Goal: Task Accomplishment & Management: Manage account settings

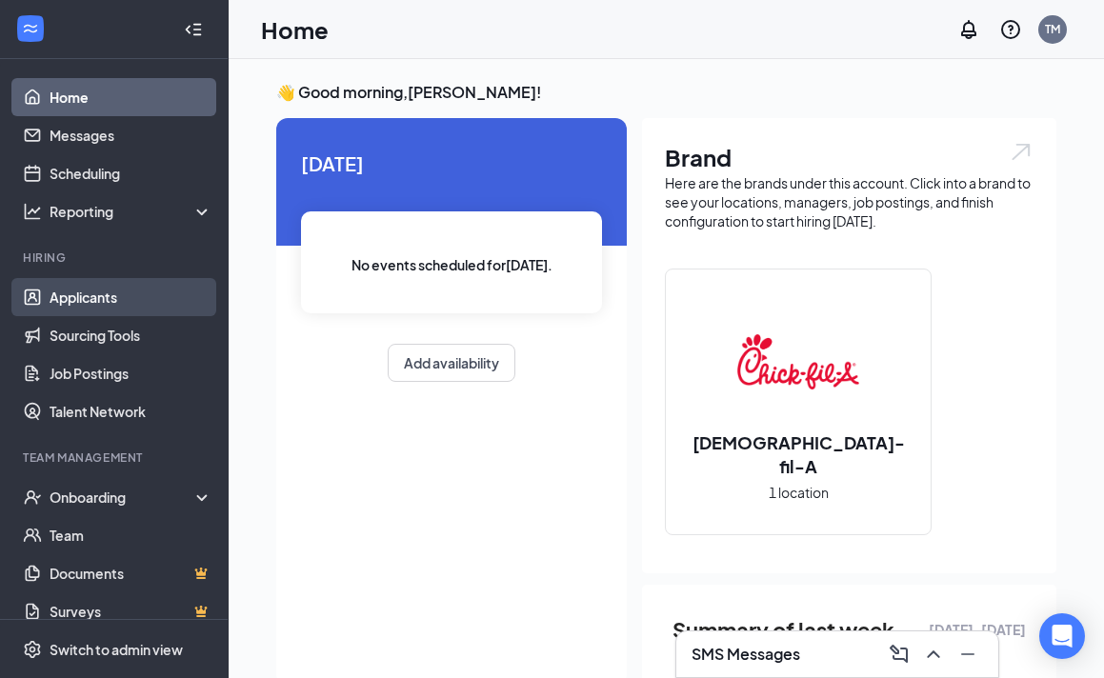
click at [77, 307] on link "Applicants" at bounding box center [131, 297] width 163 height 38
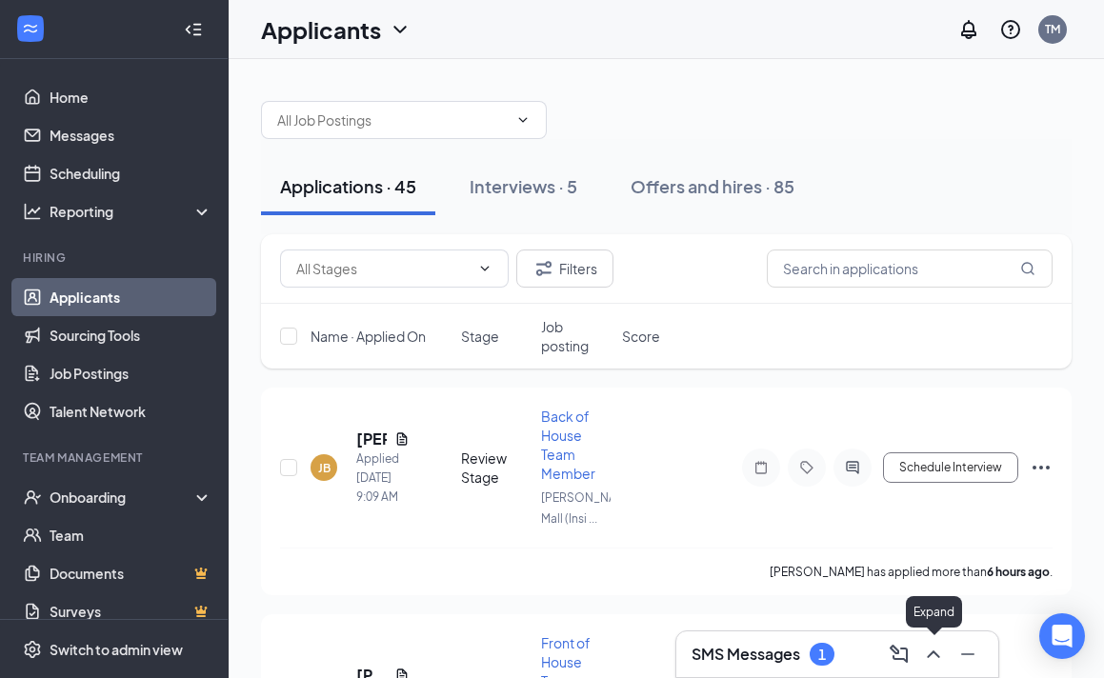
click at [926, 653] on icon "ChevronUp" at bounding box center [933, 654] width 23 height 23
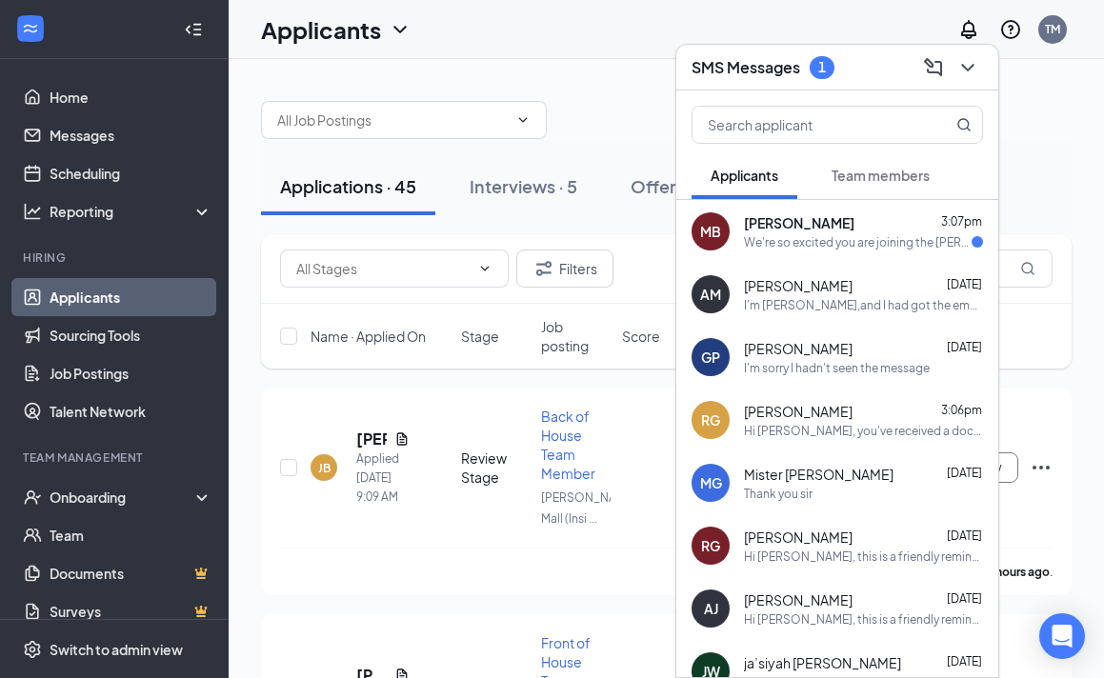
click at [802, 249] on div "We're so excited you are joining the [PERSON_NAME] Mall (Inside) [DEMOGRAPHIC_D…" at bounding box center [858, 242] width 228 height 16
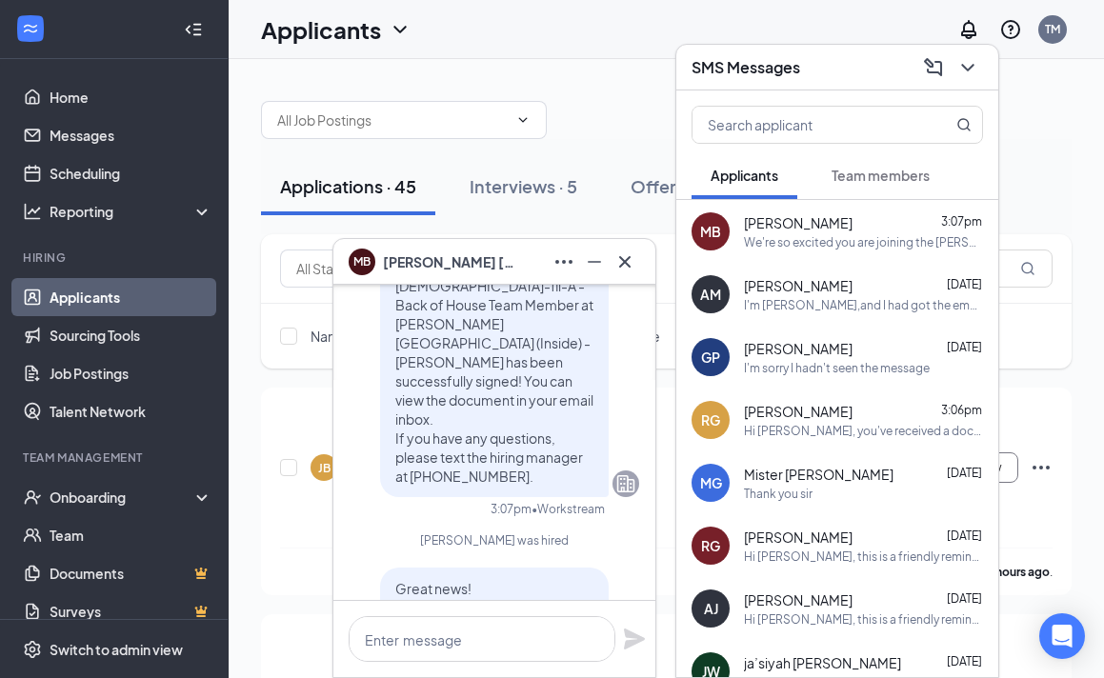
scroll to position [-634, 0]
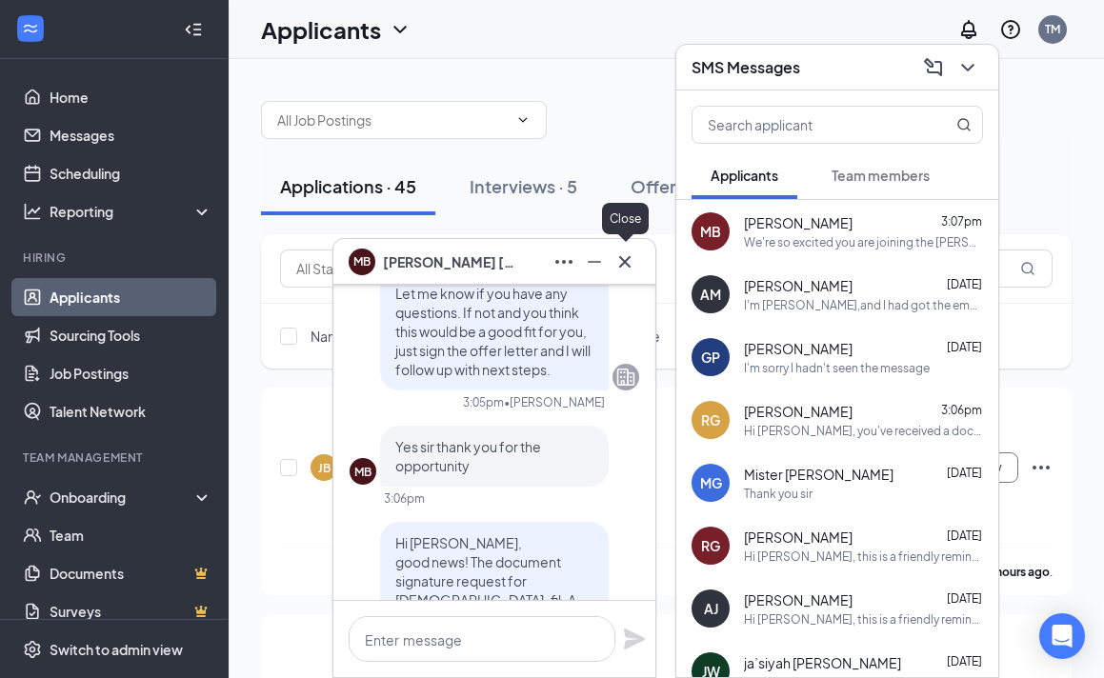
click at [621, 253] on icon "Cross" at bounding box center [625, 262] width 23 height 23
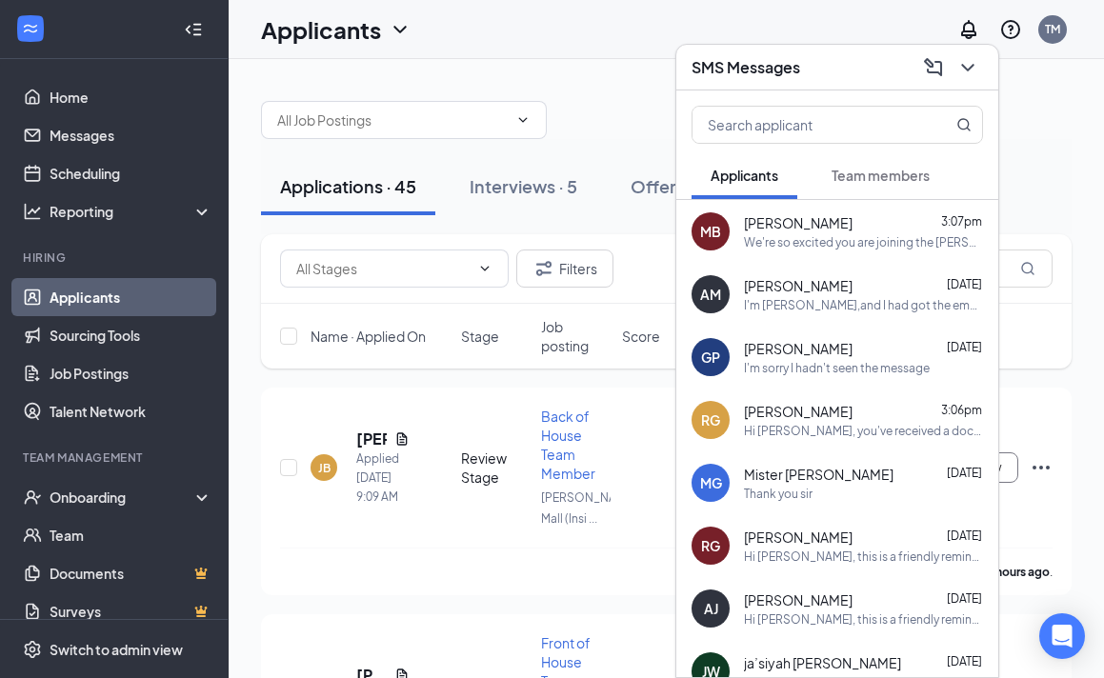
click at [983, 58] on div "SMS Messages" at bounding box center [837, 68] width 322 height 46
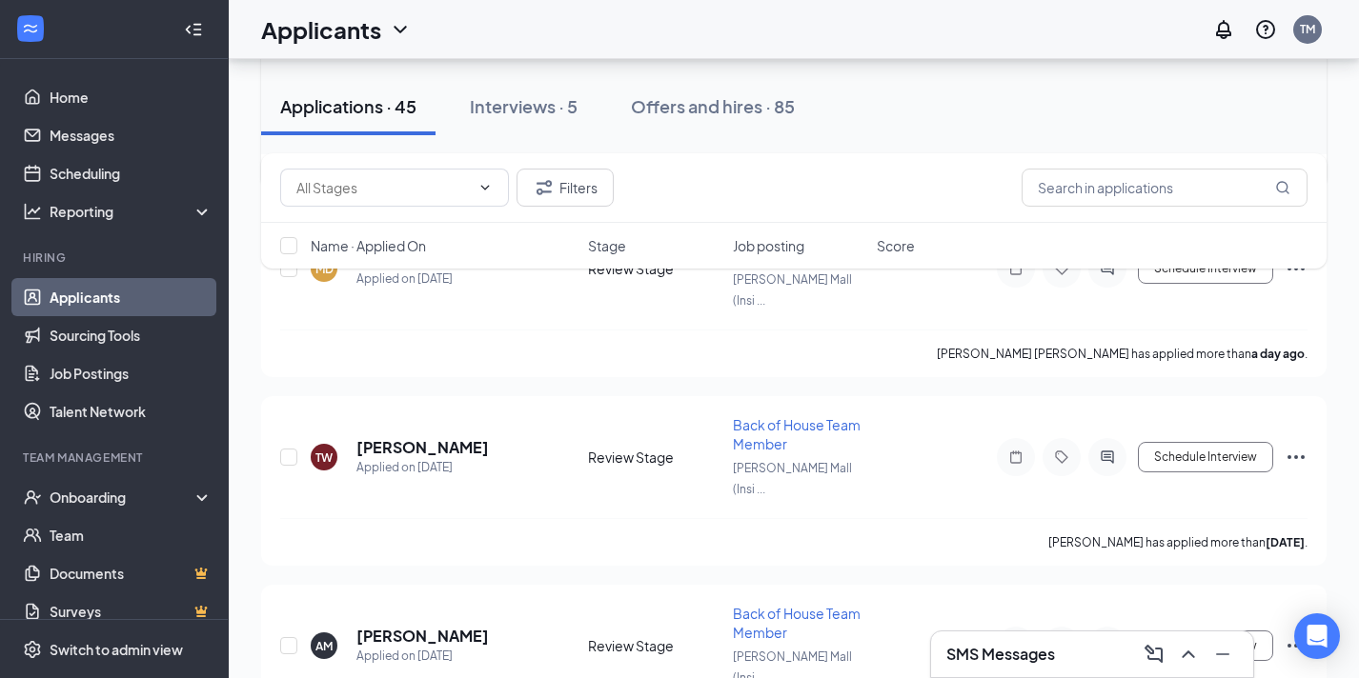
scroll to position [351, 0]
click at [410, 436] on h5 "[PERSON_NAME]" at bounding box center [422, 446] width 132 height 21
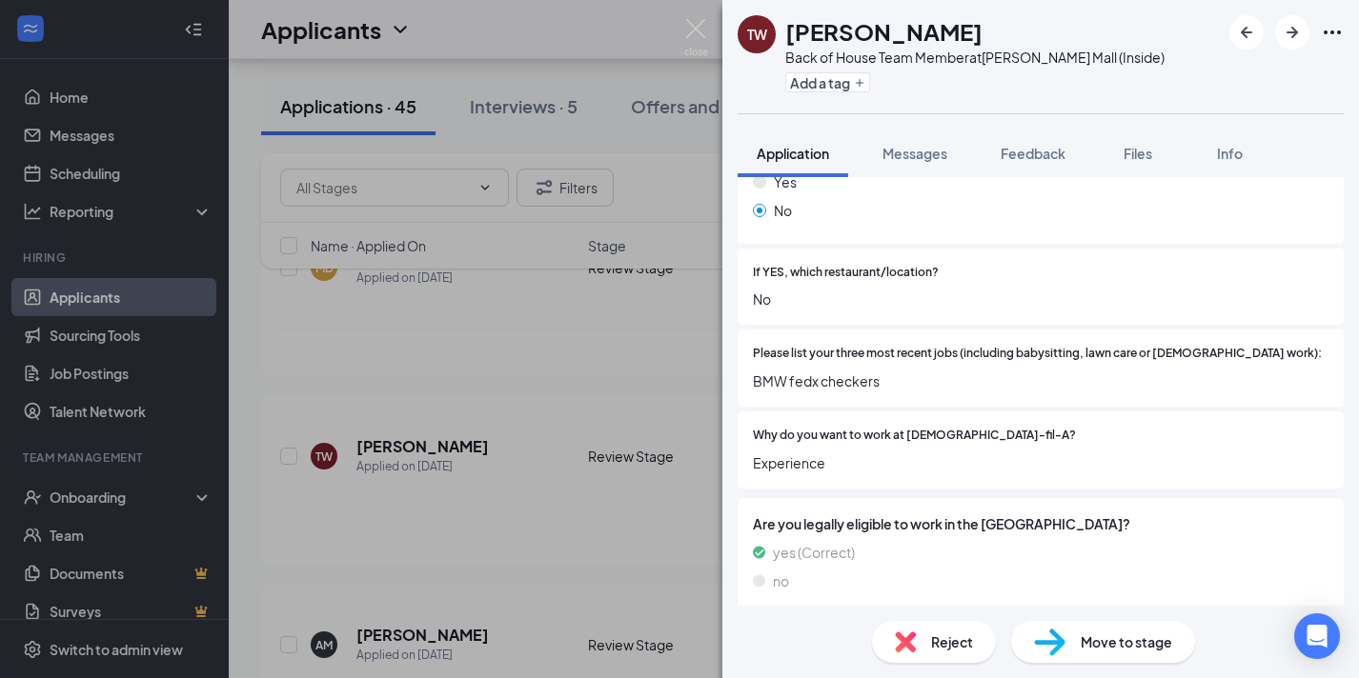
scroll to position [585, 0]
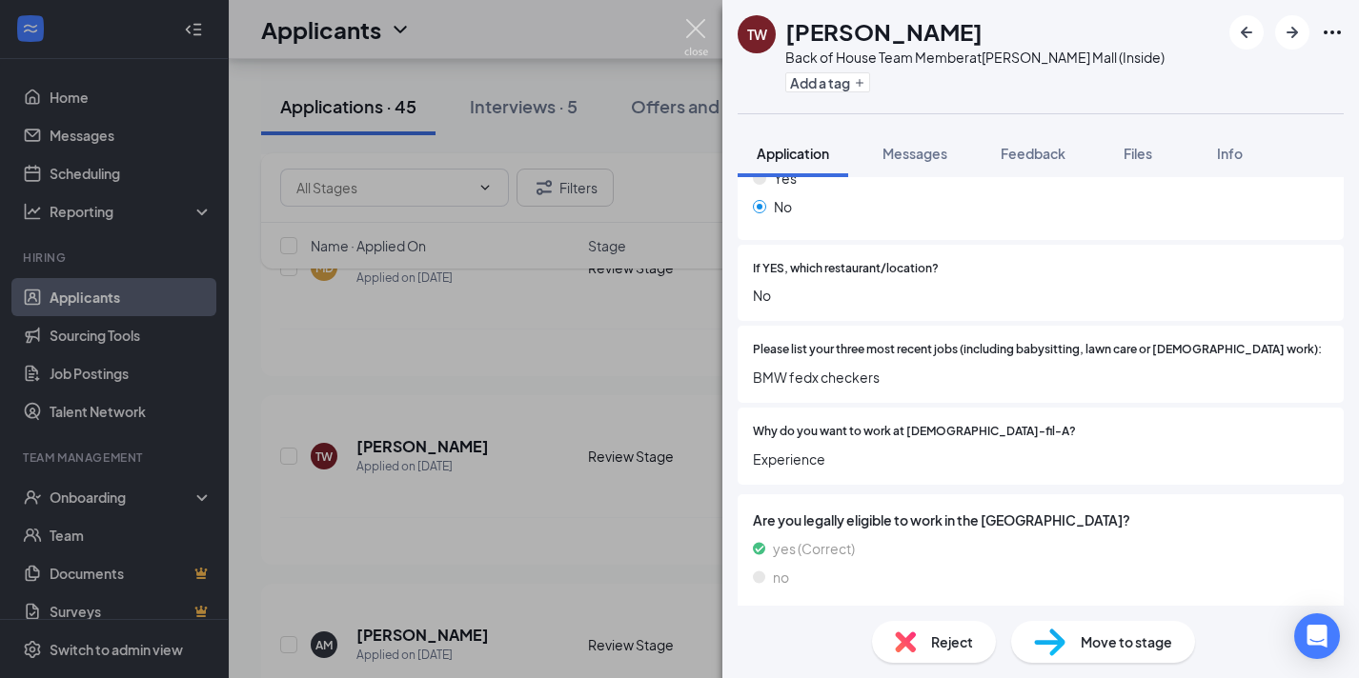
click at [695, 36] on img at bounding box center [696, 37] width 24 height 37
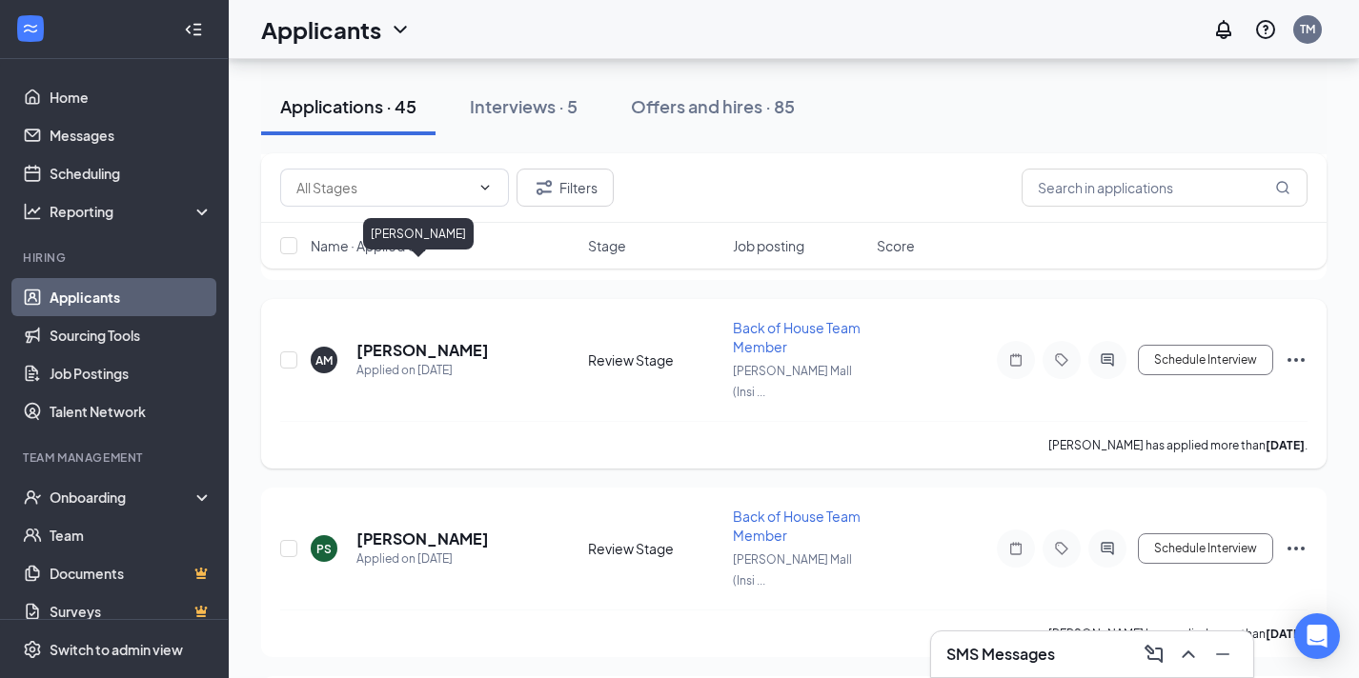
scroll to position [657, 0]
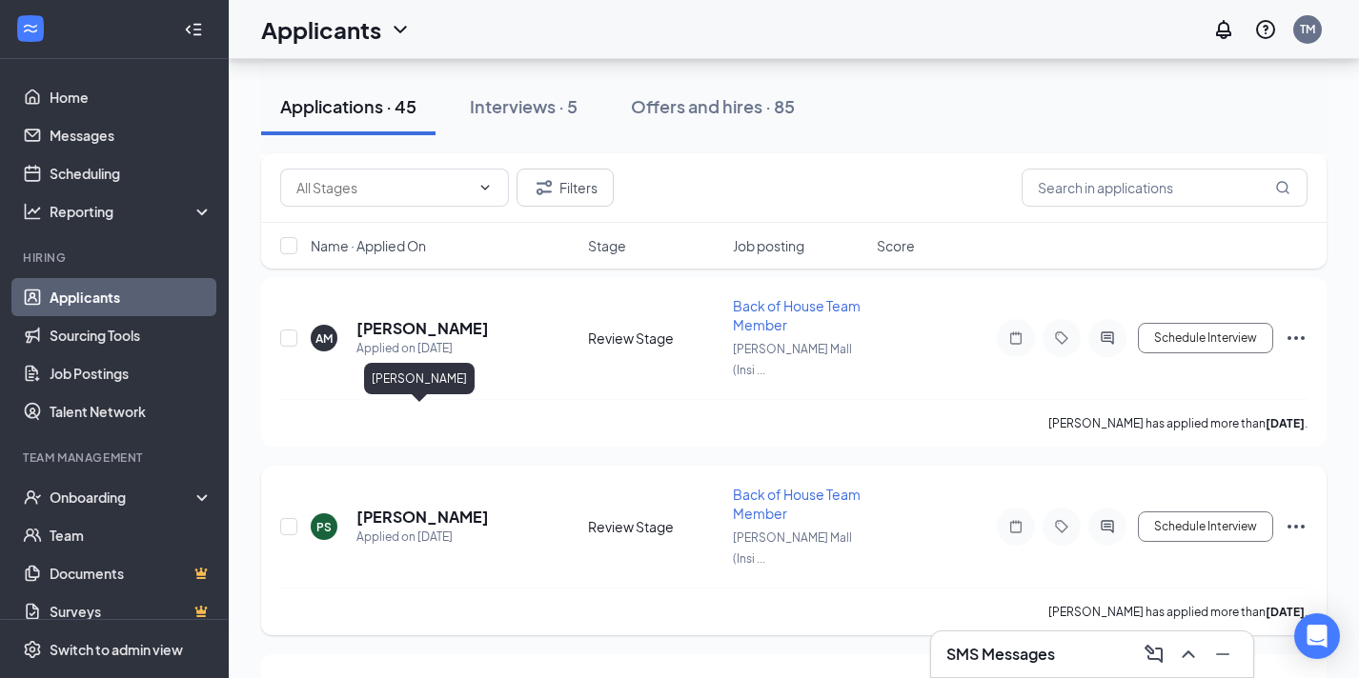
click at [396, 507] on h5 "[PERSON_NAME]" at bounding box center [422, 517] width 132 height 21
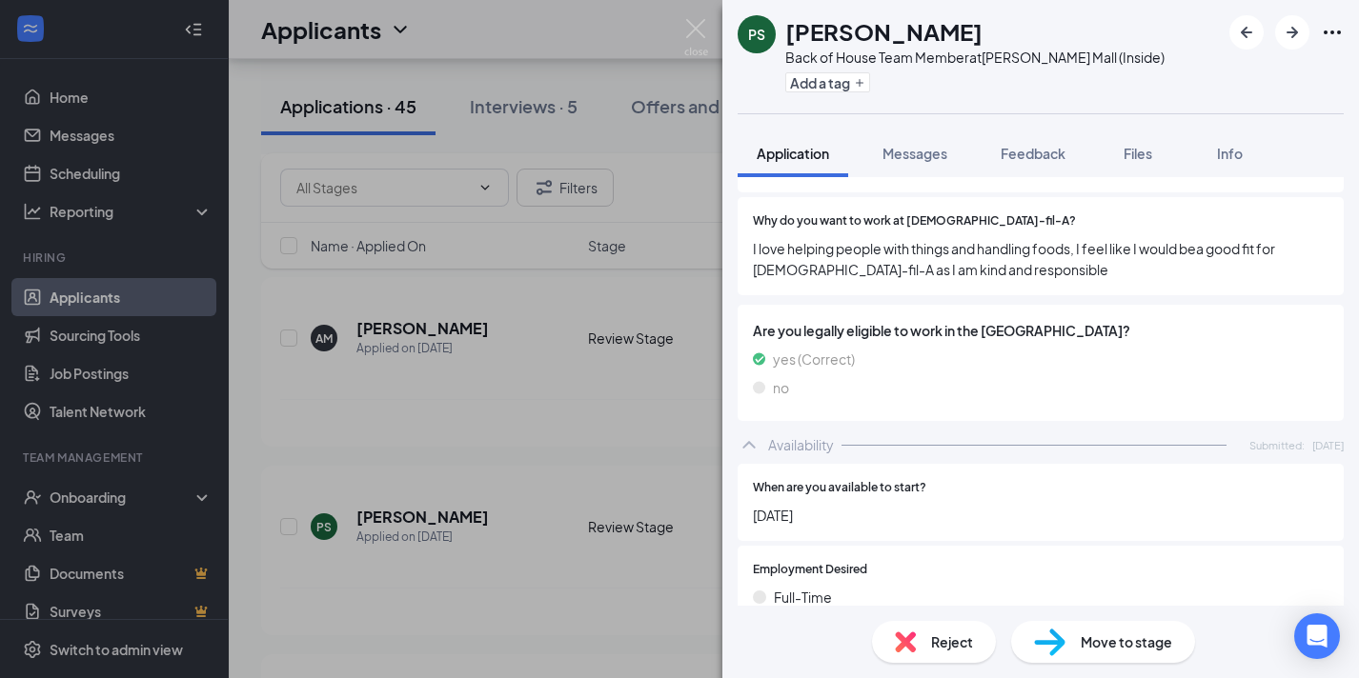
scroll to position [844, 0]
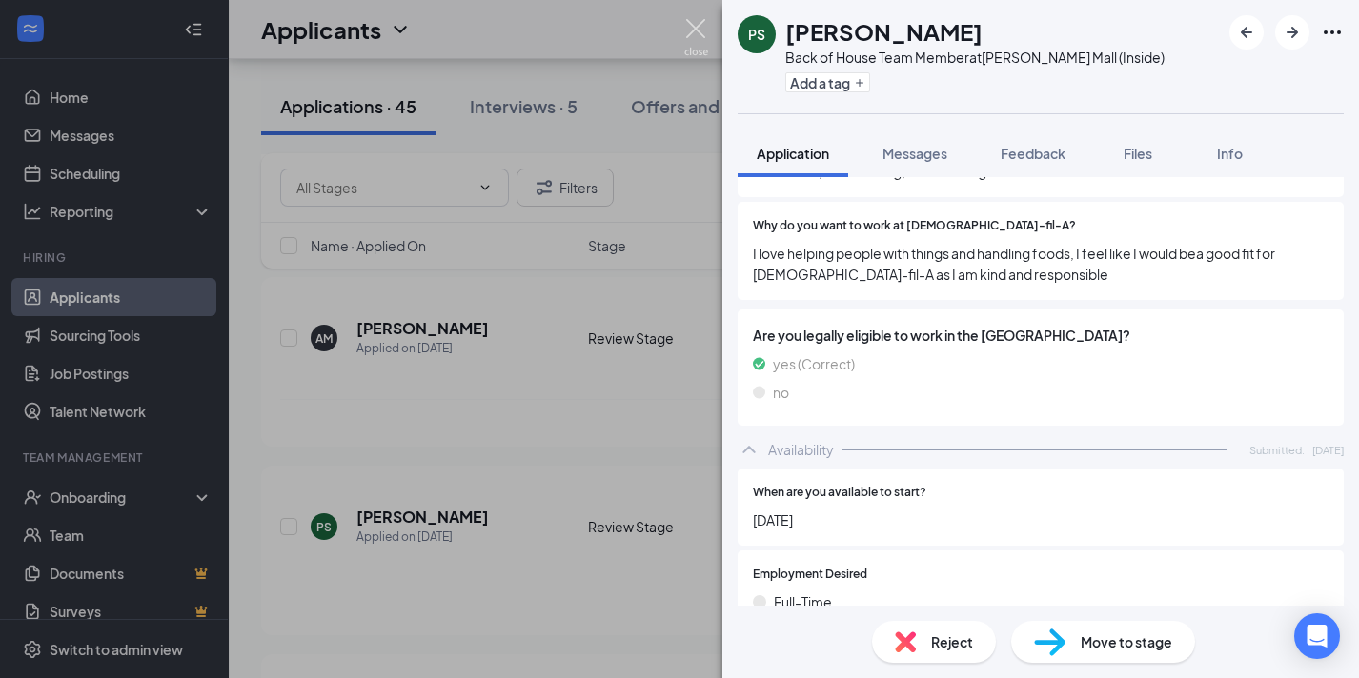
click at [696, 35] on img at bounding box center [696, 37] width 24 height 37
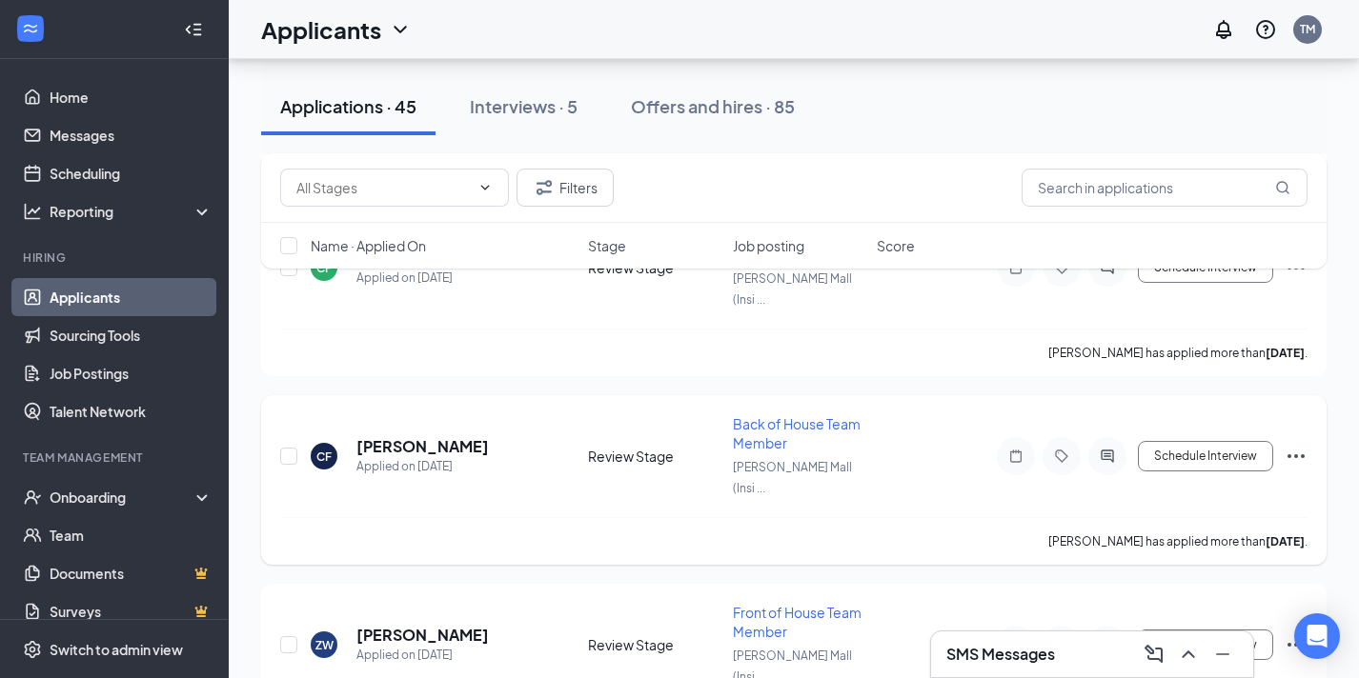
scroll to position [1061, 0]
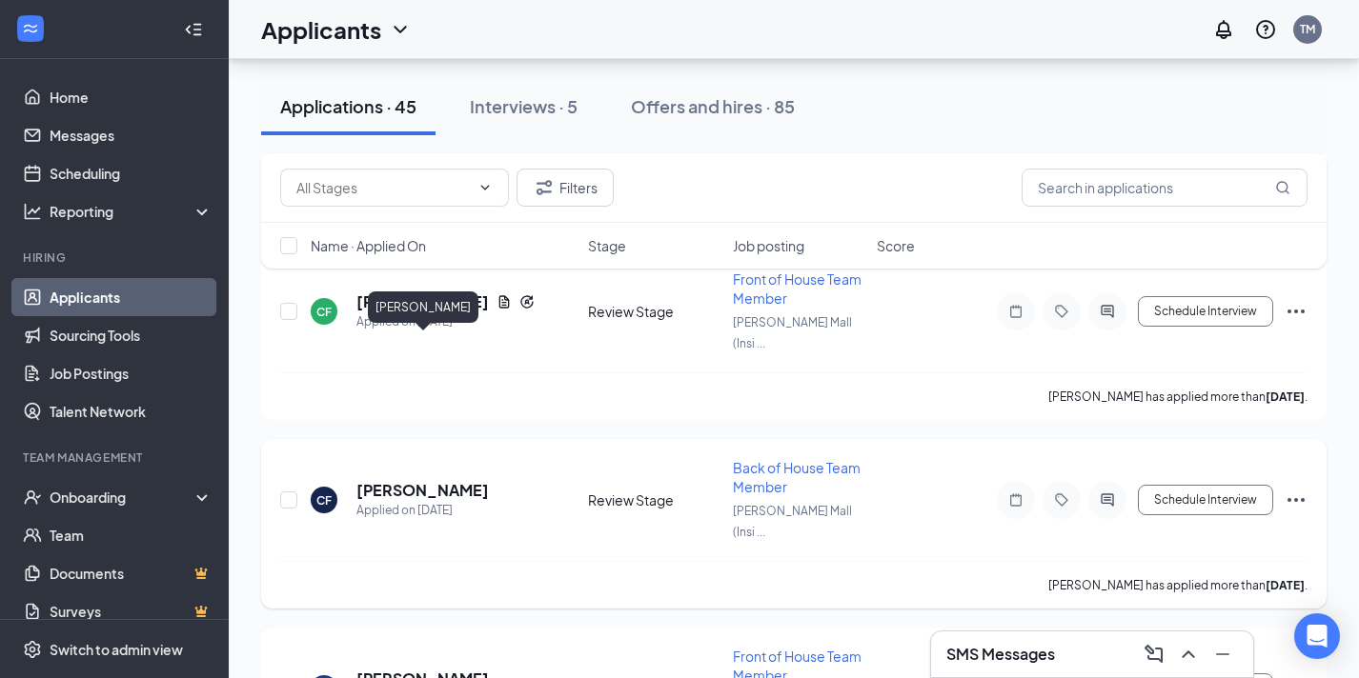
click at [433, 480] on h5 "[PERSON_NAME]" at bounding box center [422, 490] width 132 height 21
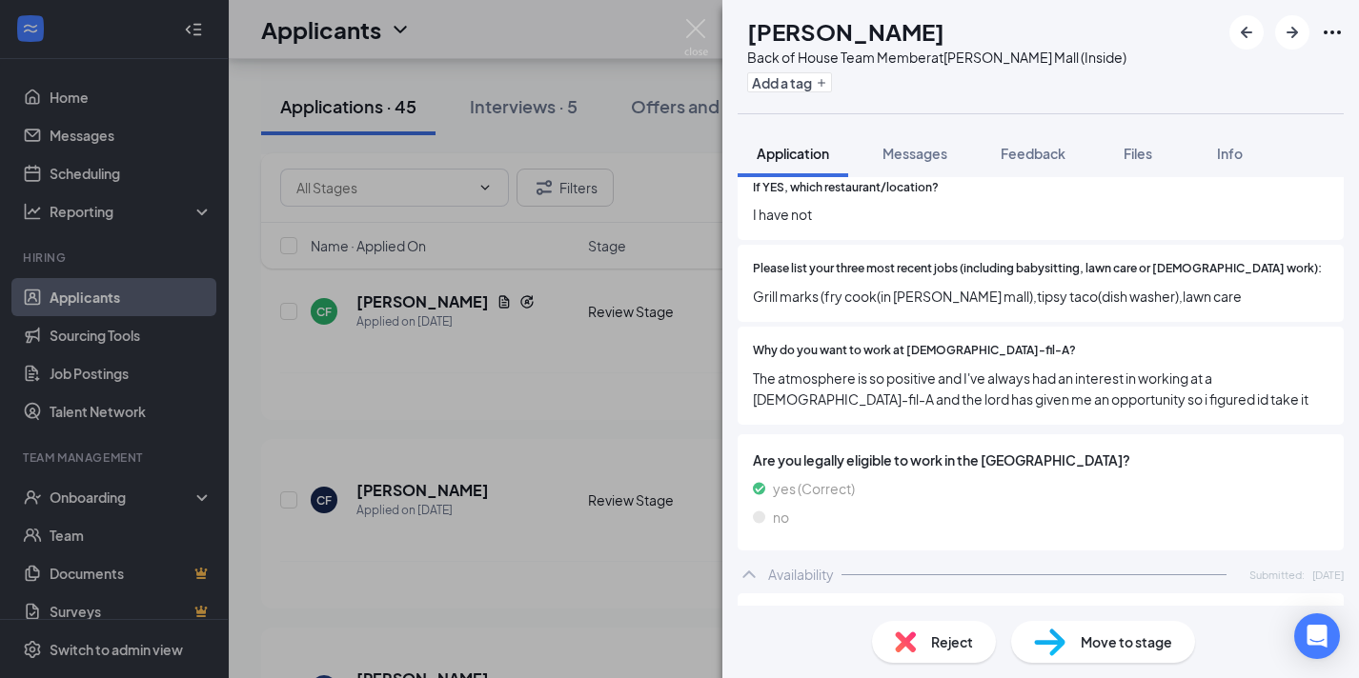
scroll to position [667, 0]
click at [1080, 644] on span "Move to stage" at bounding box center [1125, 642] width 91 height 21
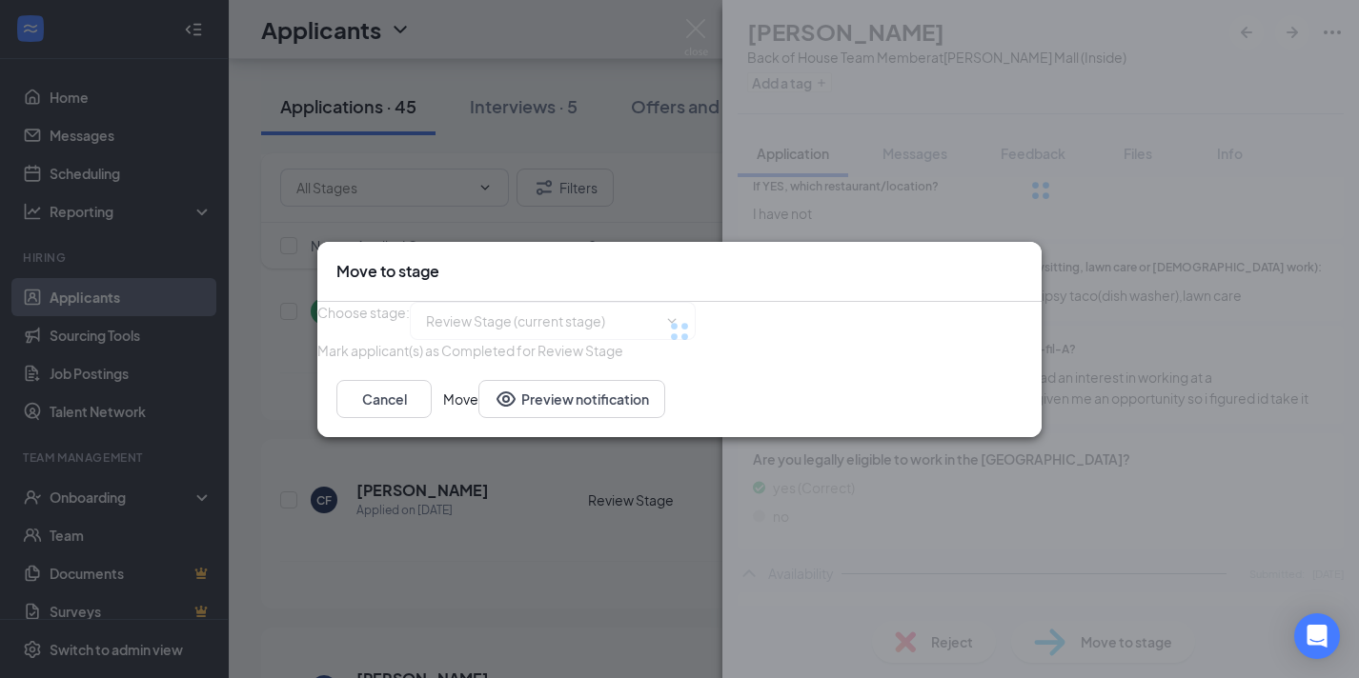
type input "Onsite Interview (next stage)"
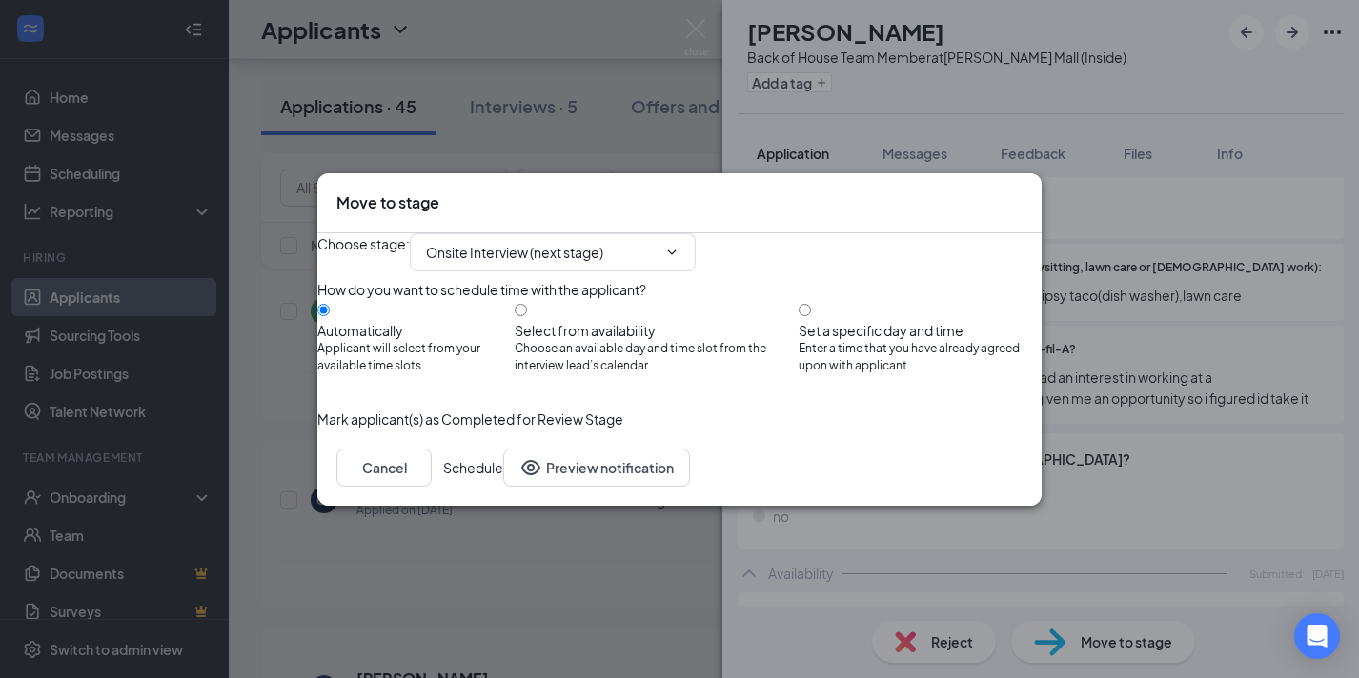
click at [503, 487] on button "Schedule" at bounding box center [473, 468] width 60 height 38
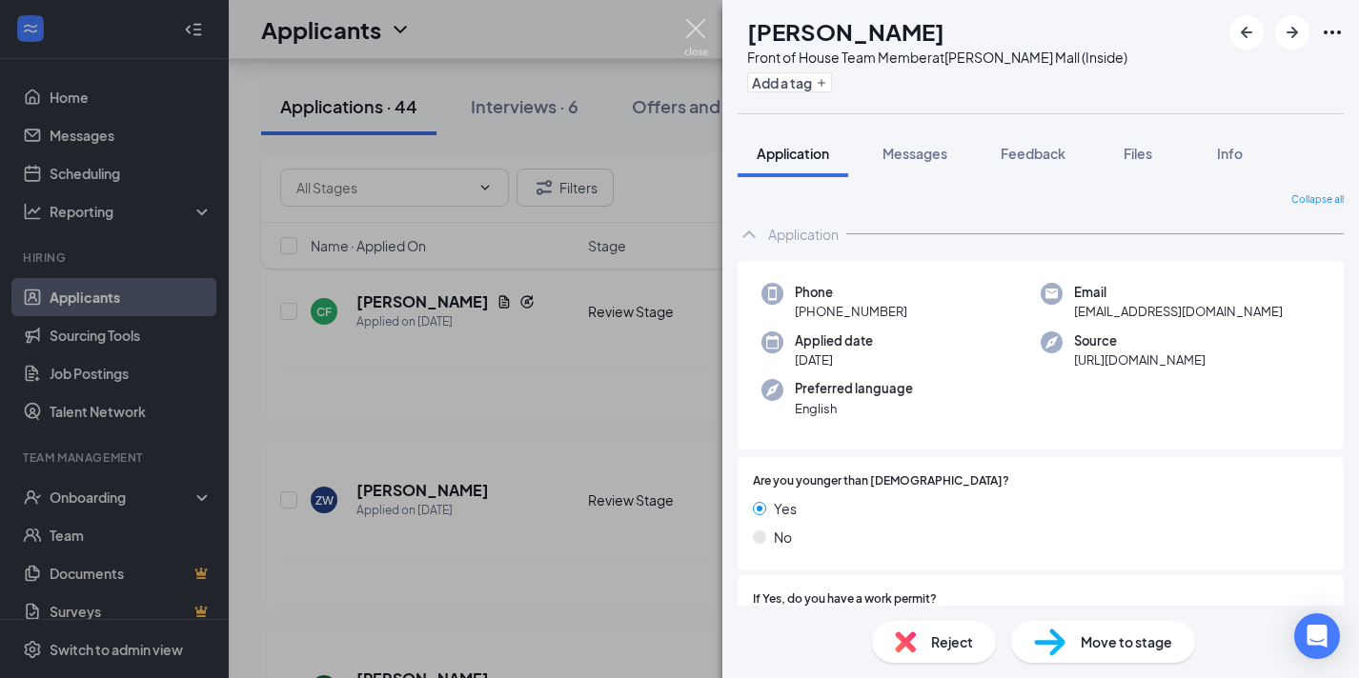
click at [698, 34] on img at bounding box center [696, 37] width 24 height 37
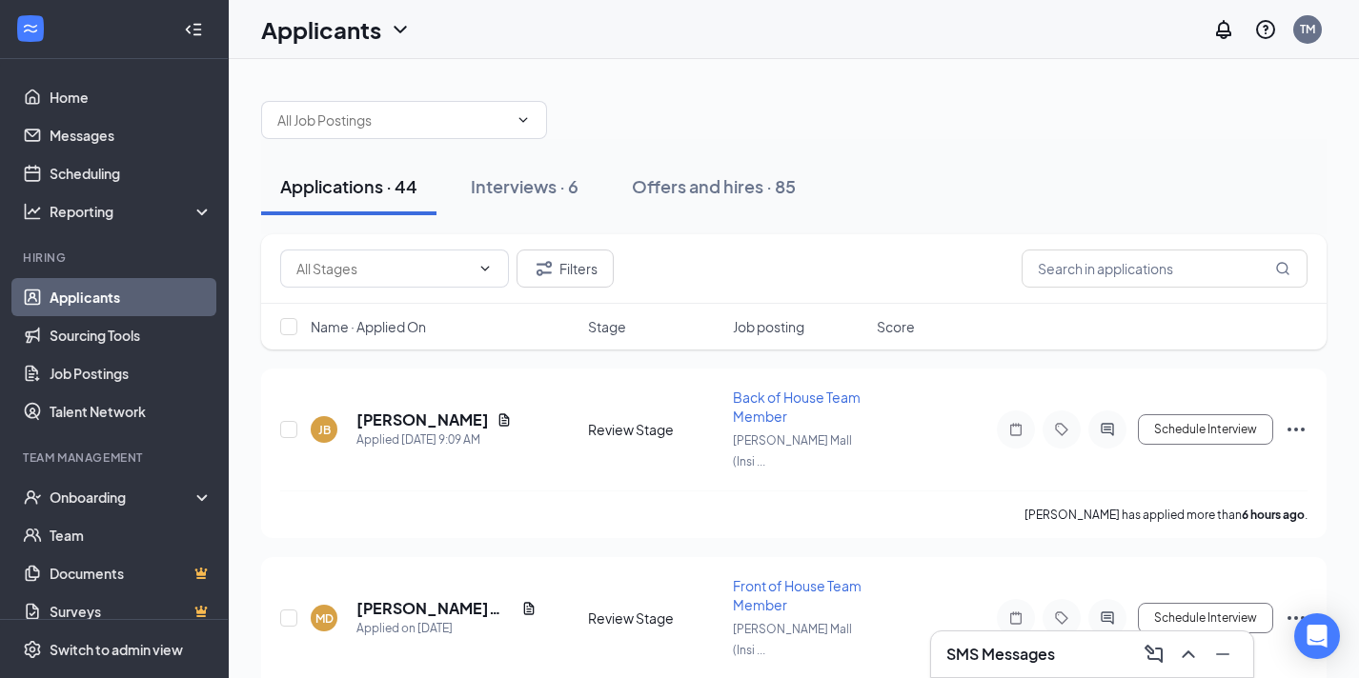
click at [78, 470] on li "Team Management Onboarding Team Documents Surveys" at bounding box center [114, 540] width 228 height 181
click at [78, 482] on div "Onboarding" at bounding box center [114, 497] width 229 height 38
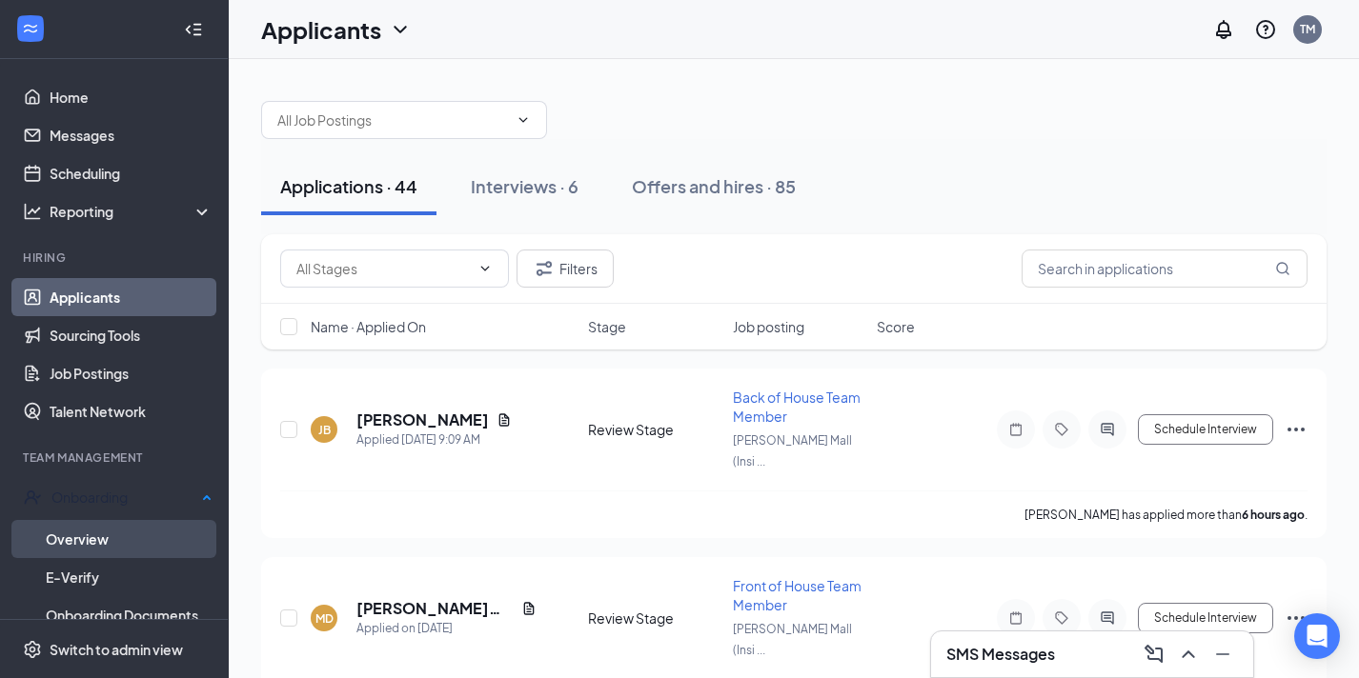
click at [96, 534] on link "Overview" at bounding box center [129, 539] width 167 height 38
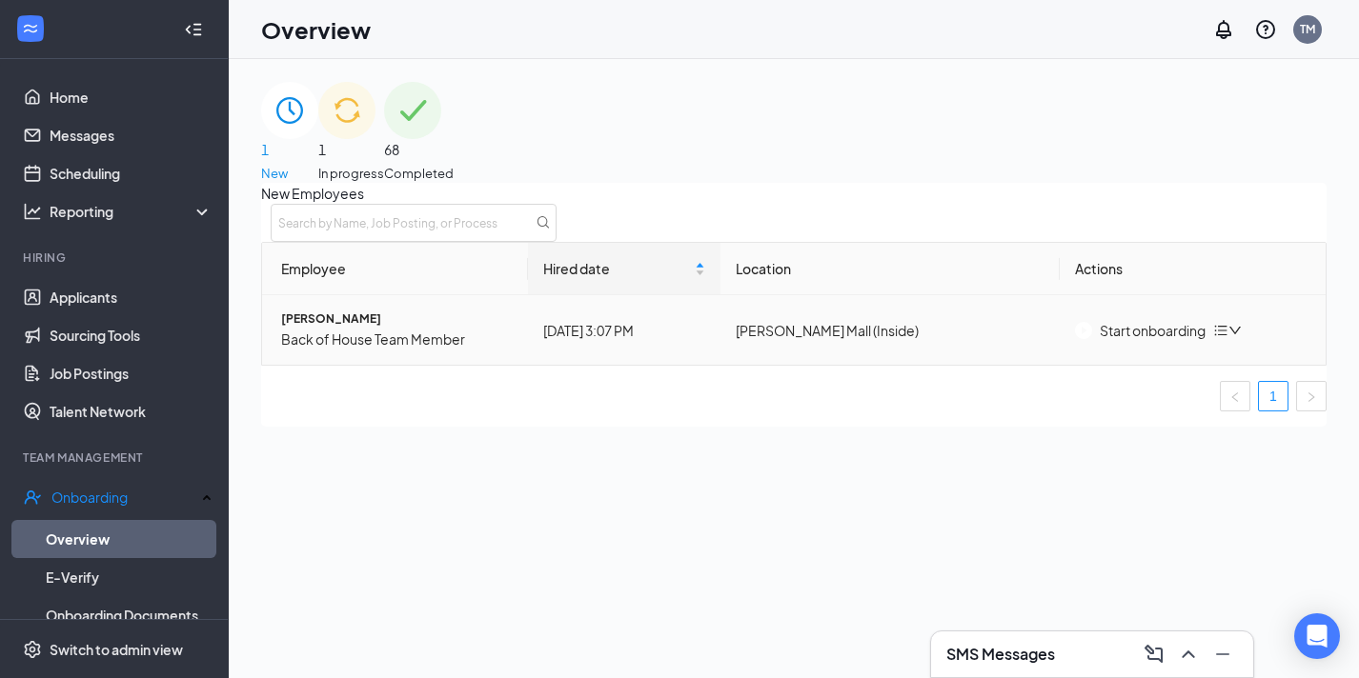
click at [1103, 341] on div "Start onboarding" at bounding box center [1140, 330] width 131 height 21
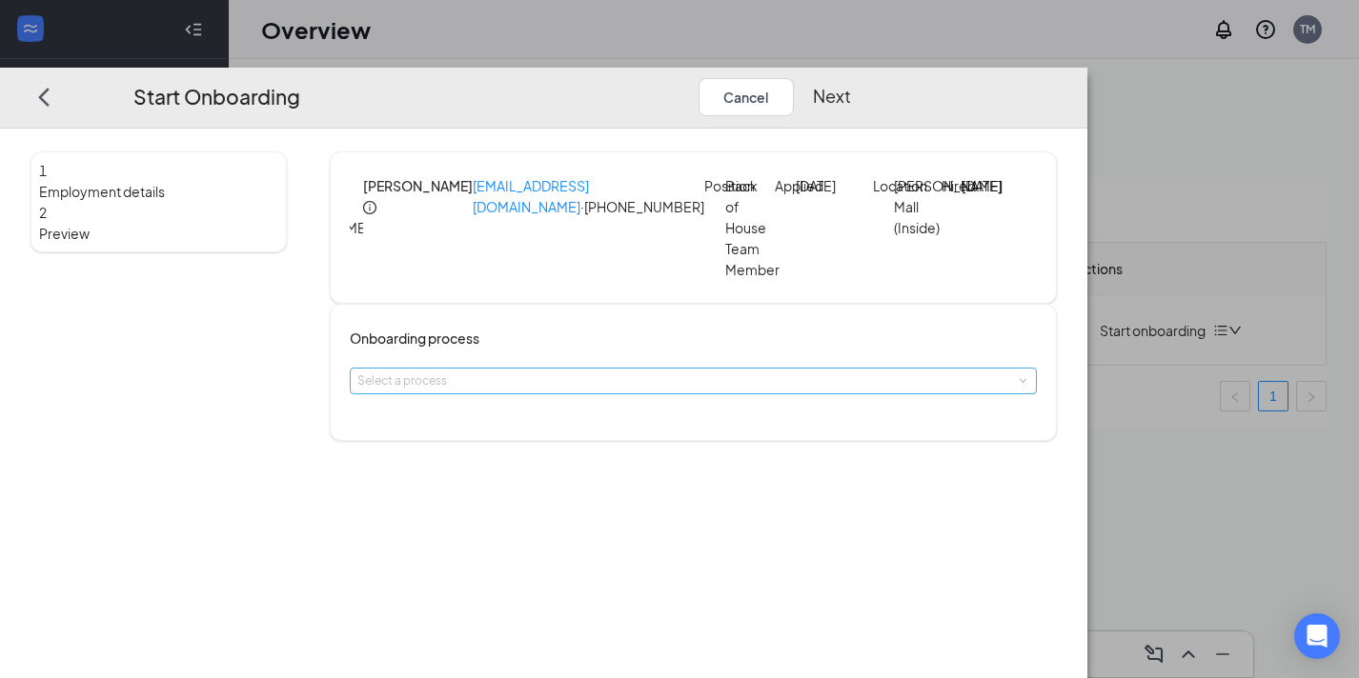
click at [630, 391] on div "Select a process" at bounding box center [688, 381] width 663 height 19
click at [599, 454] on li "[PERSON_NAME] Mall Onboarding" at bounding box center [617, 444] width 313 height 31
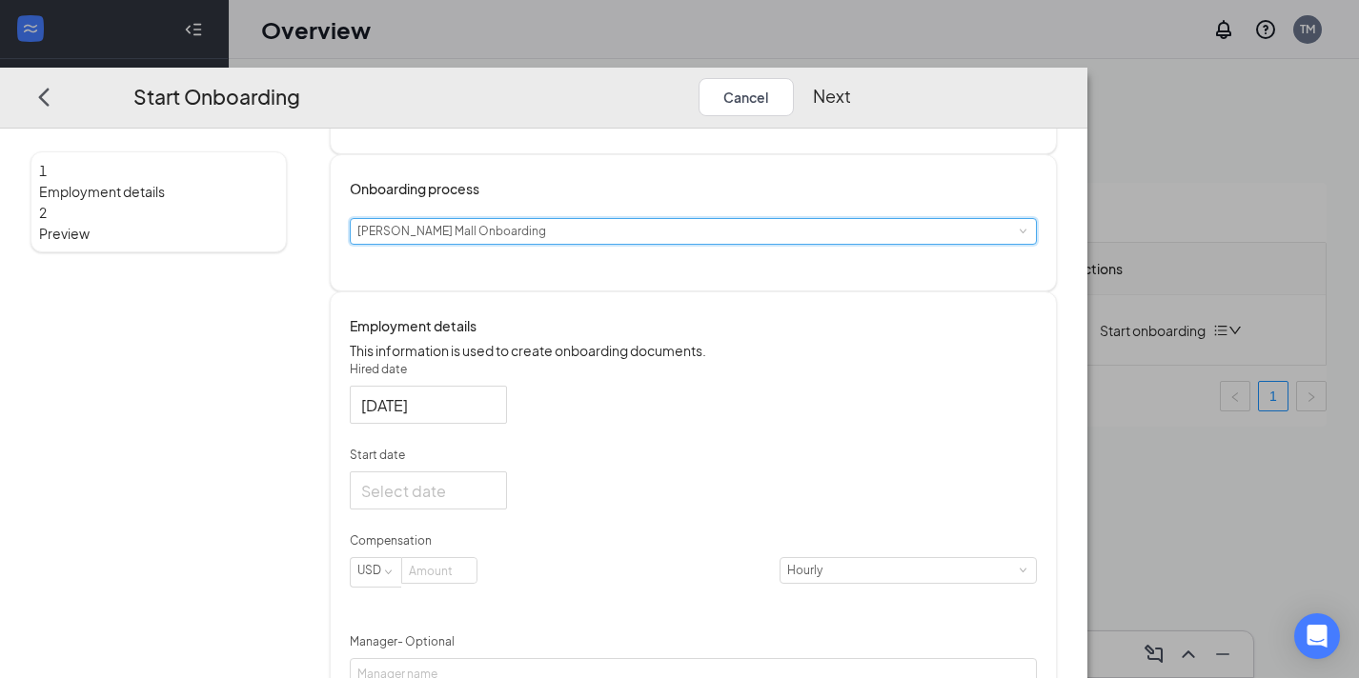
scroll to position [181, 0]
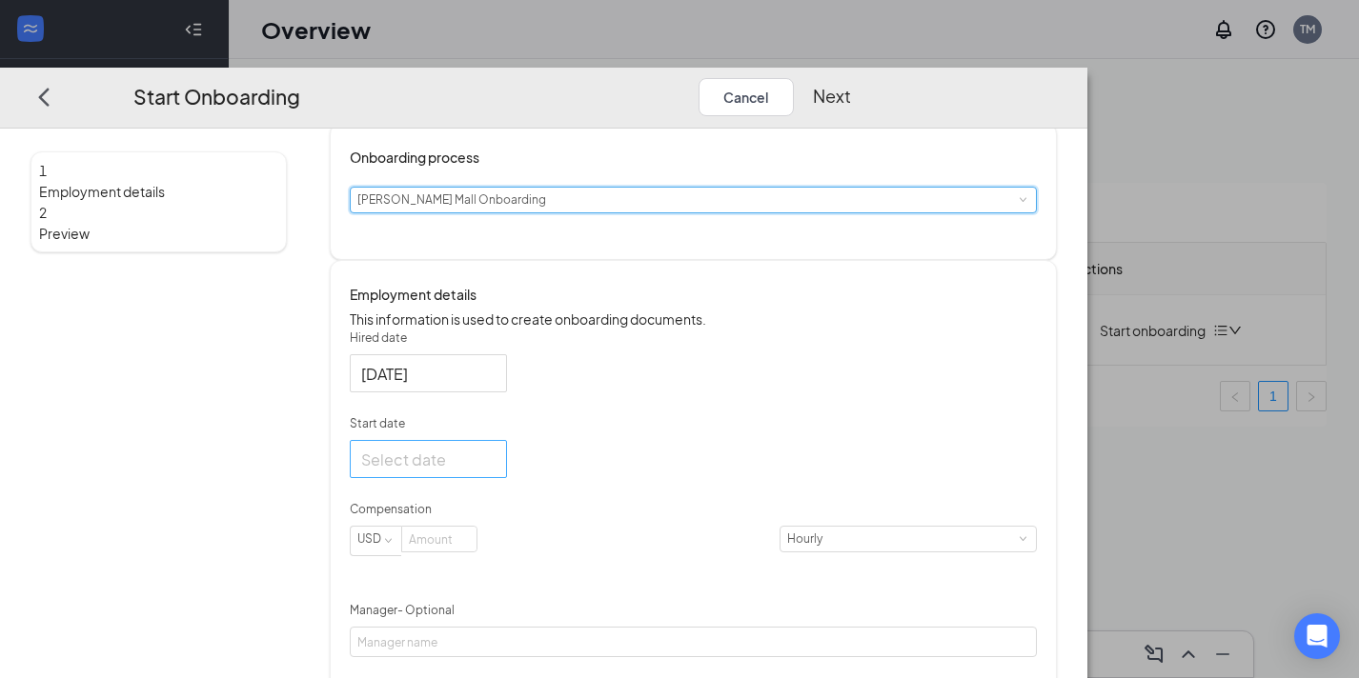
click at [495, 472] on div at bounding box center [428, 460] width 134 height 24
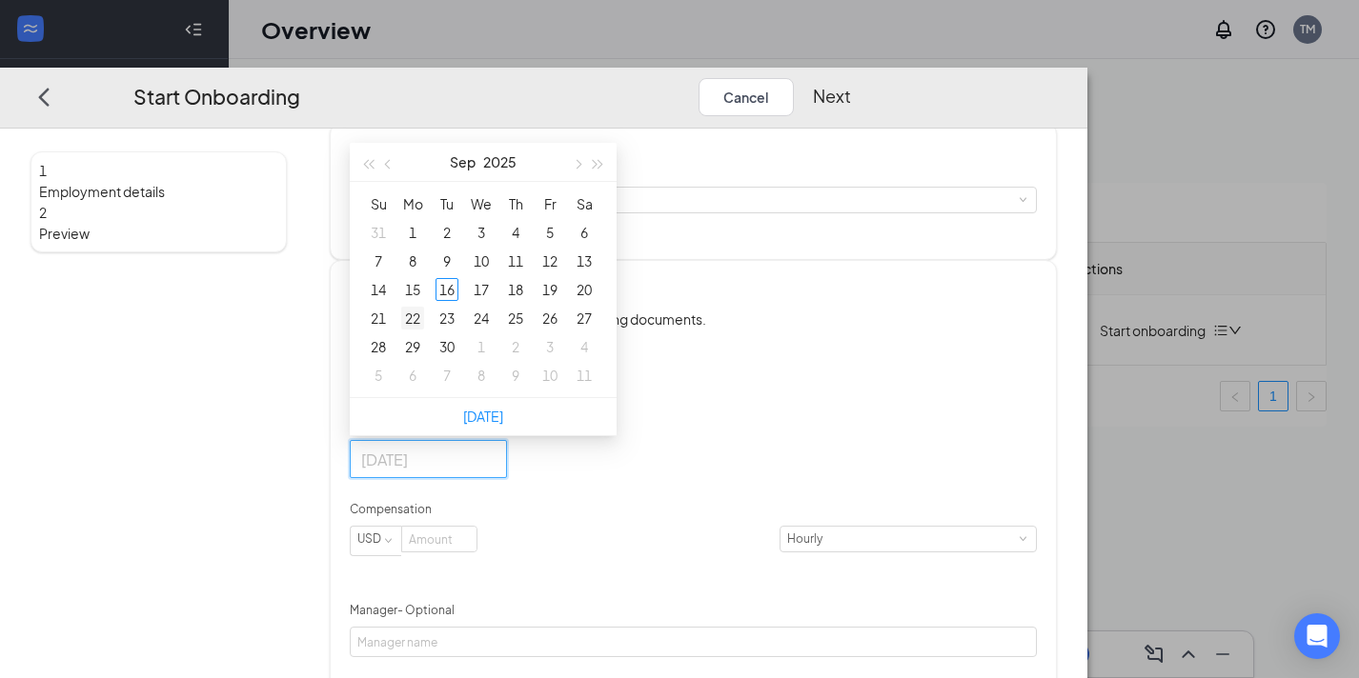
type input "[DATE]"
click at [424, 330] on div "22" at bounding box center [412, 318] width 23 height 23
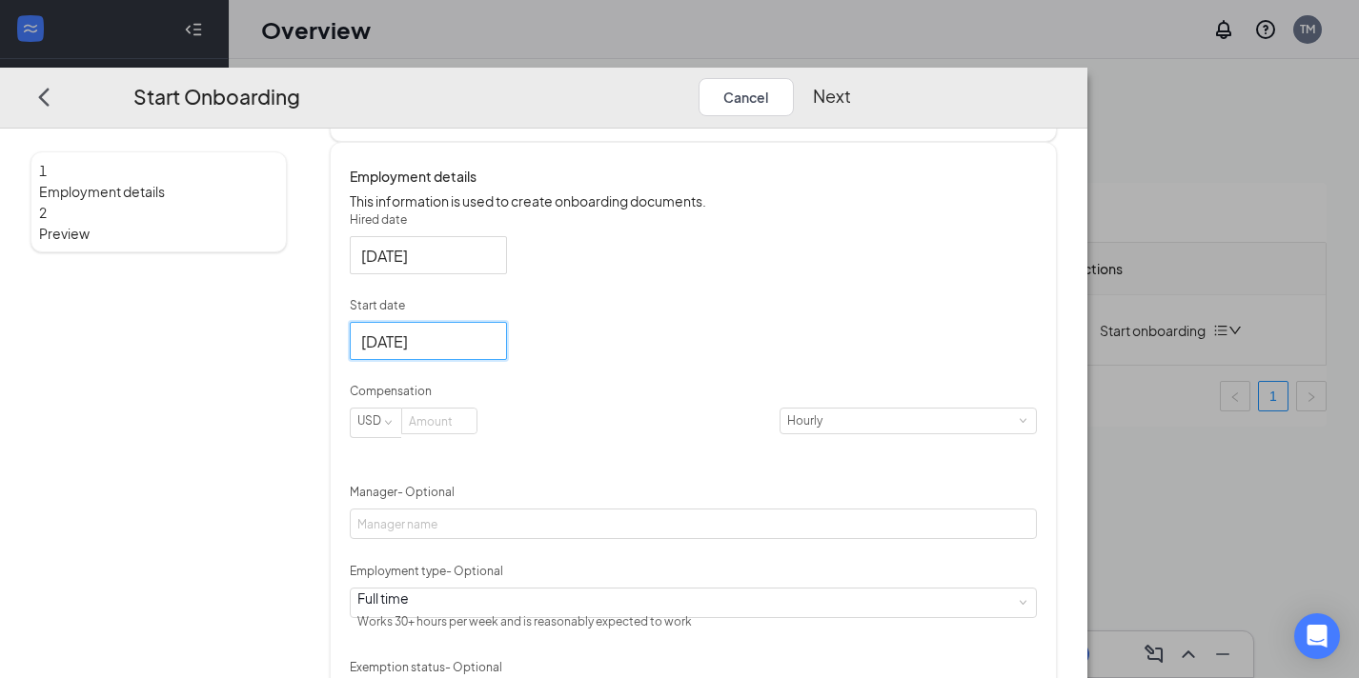
scroll to position [301, 0]
click at [476, 432] on input at bounding box center [439, 419] width 74 height 25
type input "14"
click at [747, 358] on div "[DATE]" at bounding box center [693, 339] width 687 height 38
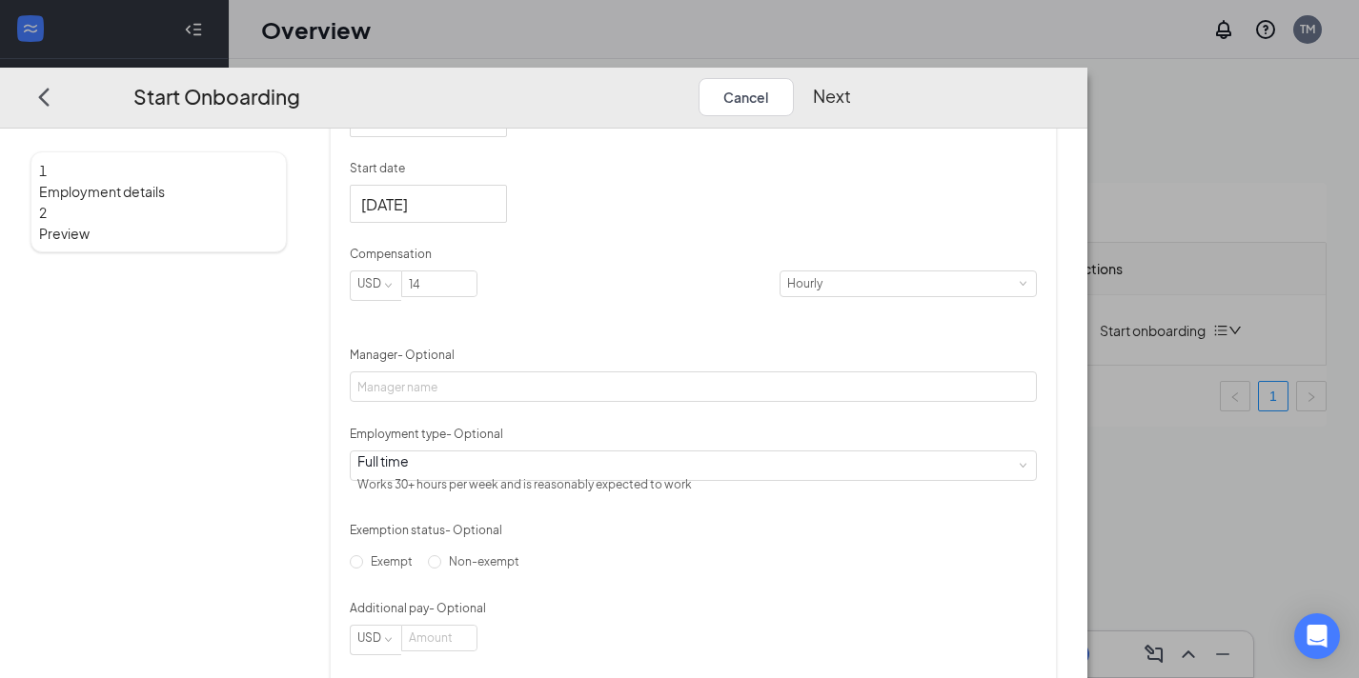
scroll to position [548, 0]
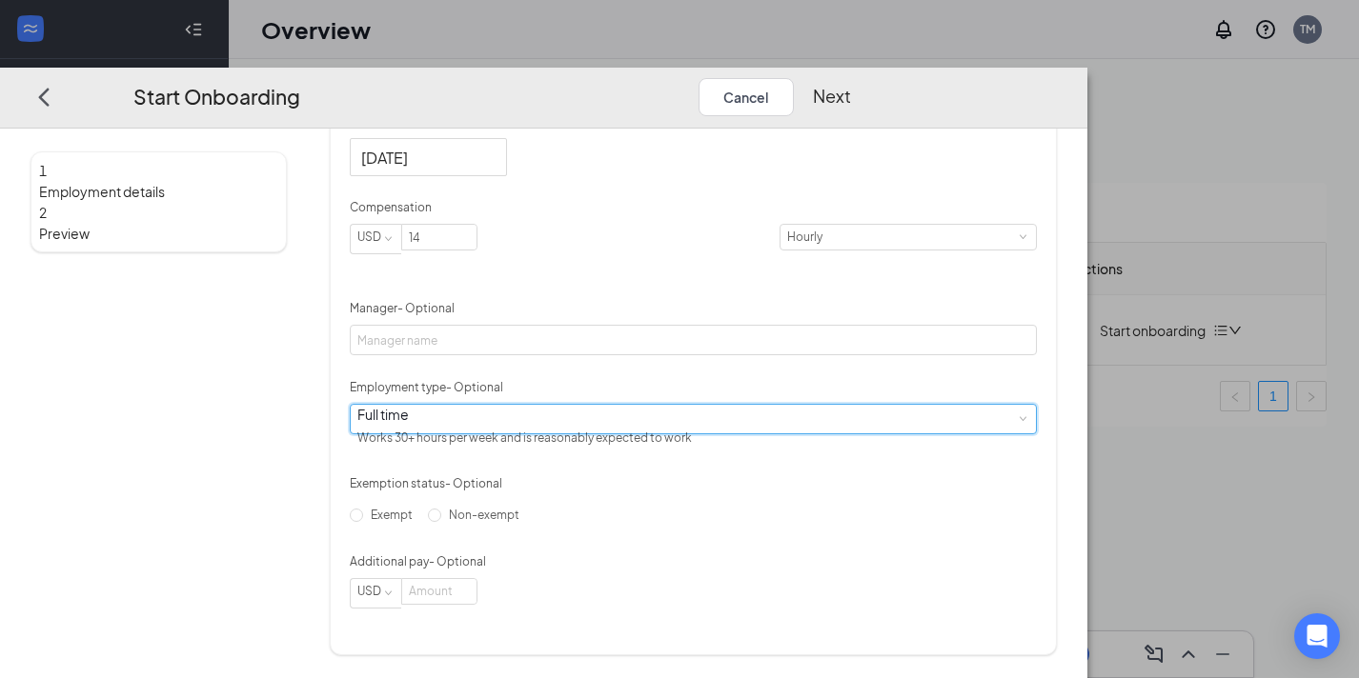
click at [710, 410] on div "Full time Works 30+ hours per week and is reasonably expected to work" at bounding box center [693, 419] width 672 height 29
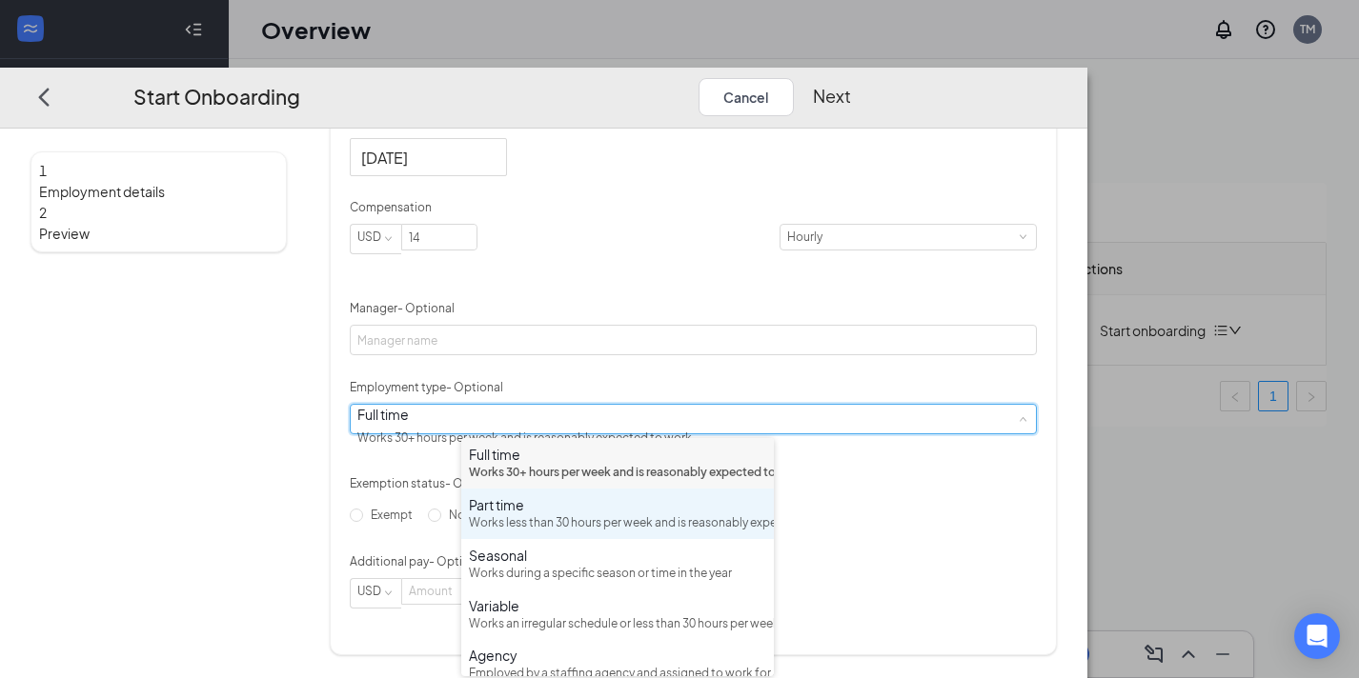
click at [614, 533] on div "Part time Works less than 30 hours per week and is reasonably expected to work" at bounding box center [617, 513] width 297 height 37
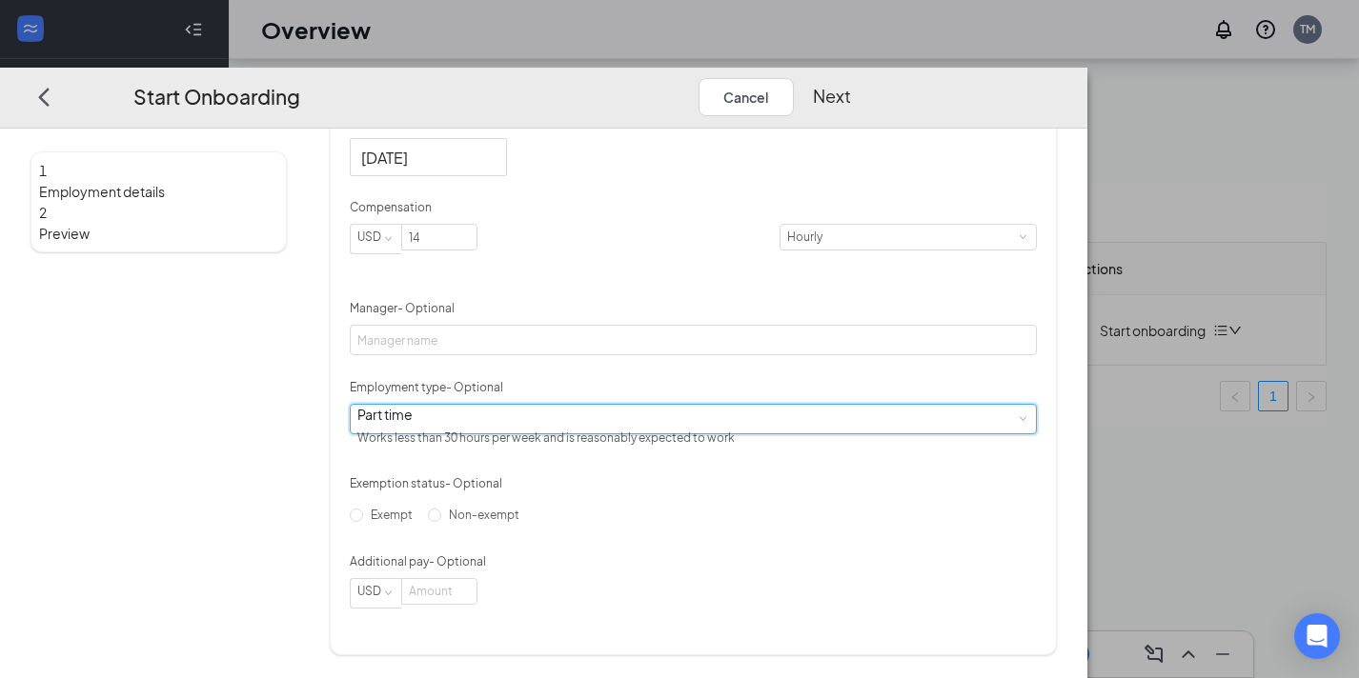
scroll to position [86, 0]
click at [441, 522] on input "Non-exempt" at bounding box center [434, 515] width 13 height 13
radio input "true"
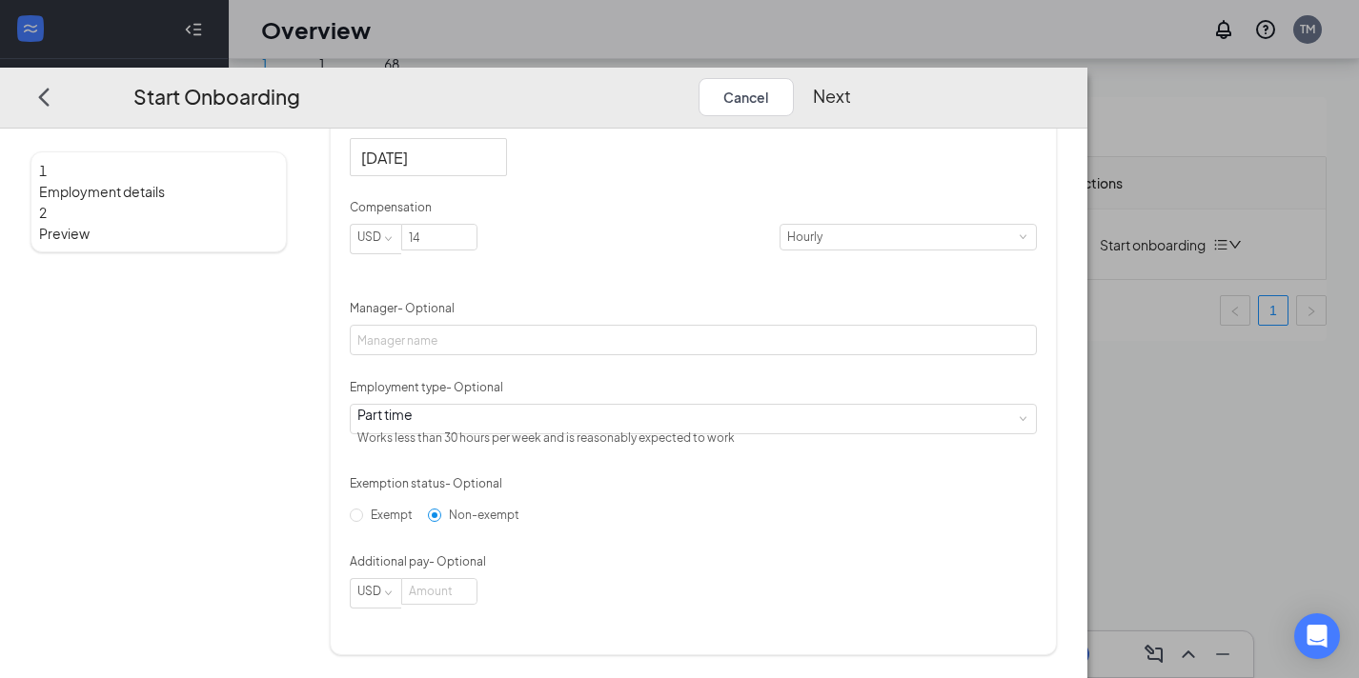
click at [851, 78] on button "Next" at bounding box center [832, 97] width 38 height 38
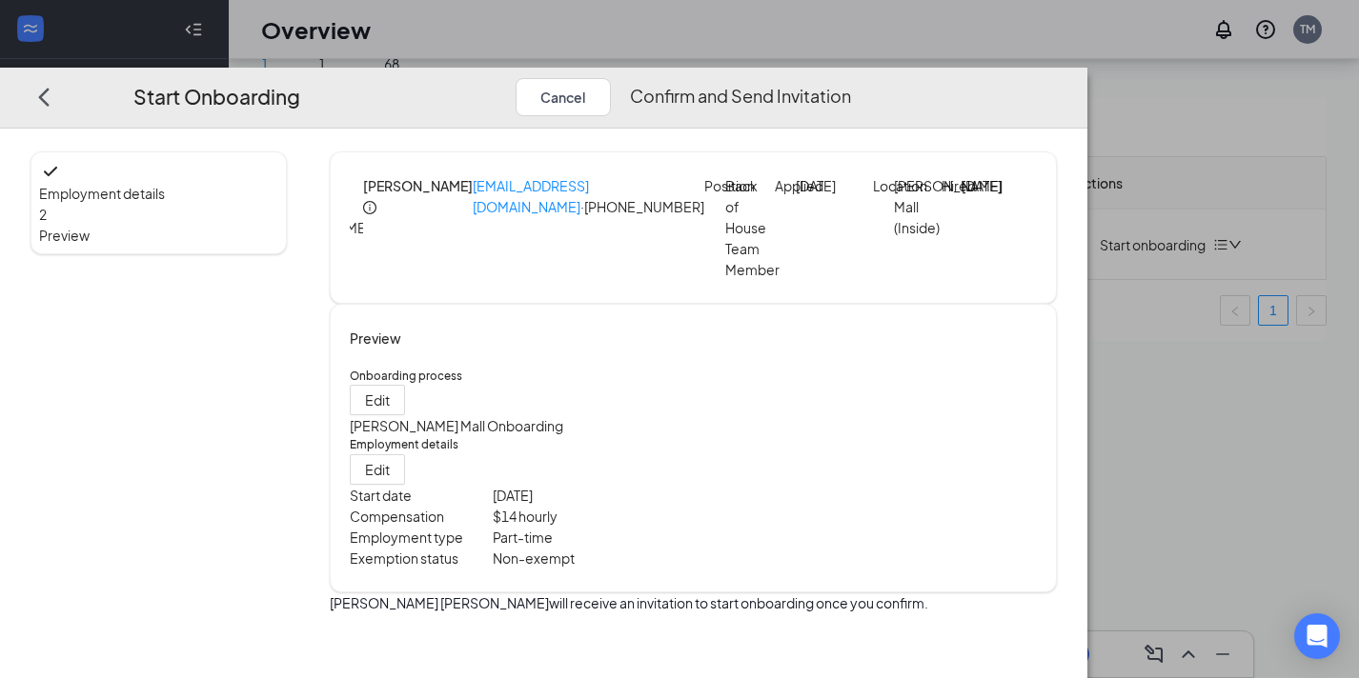
click at [851, 78] on button "Confirm and Send Invitation" at bounding box center [740, 97] width 221 height 38
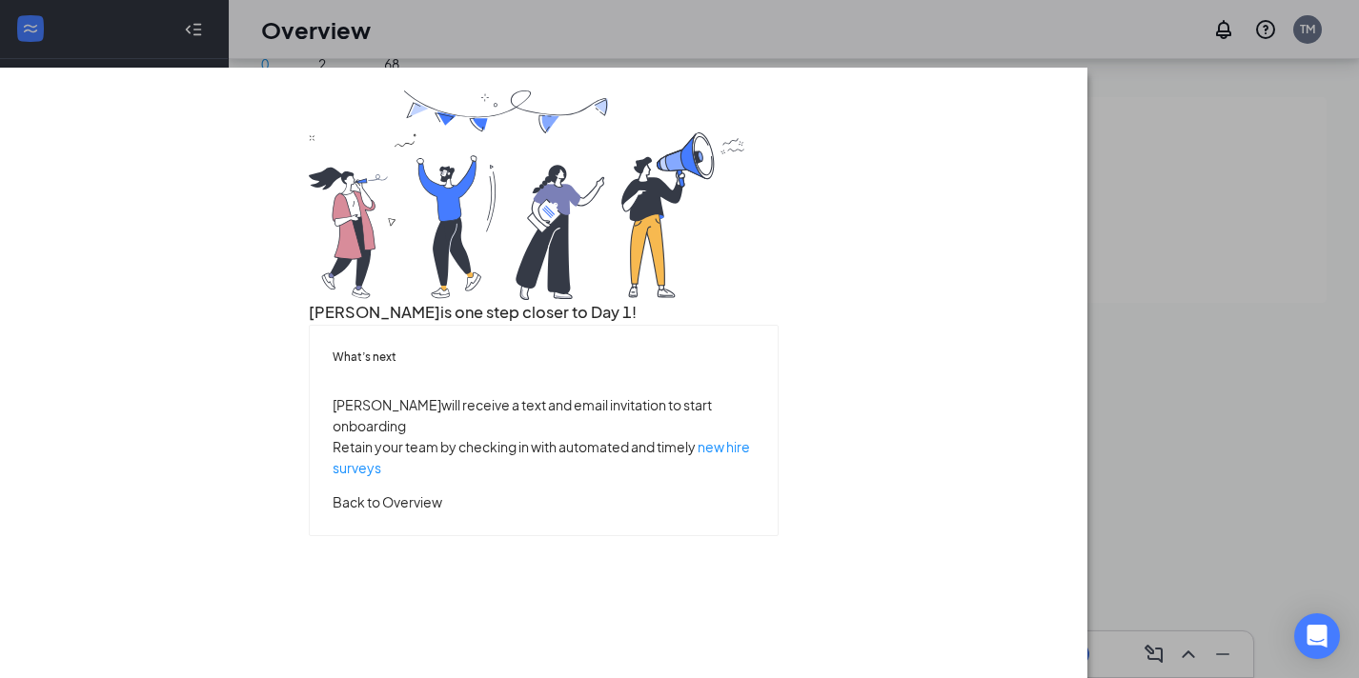
scroll to position [78, 0]
click at [442, 513] on button "Back to Overview" at bounding box center [388, 502] width 110 height 21
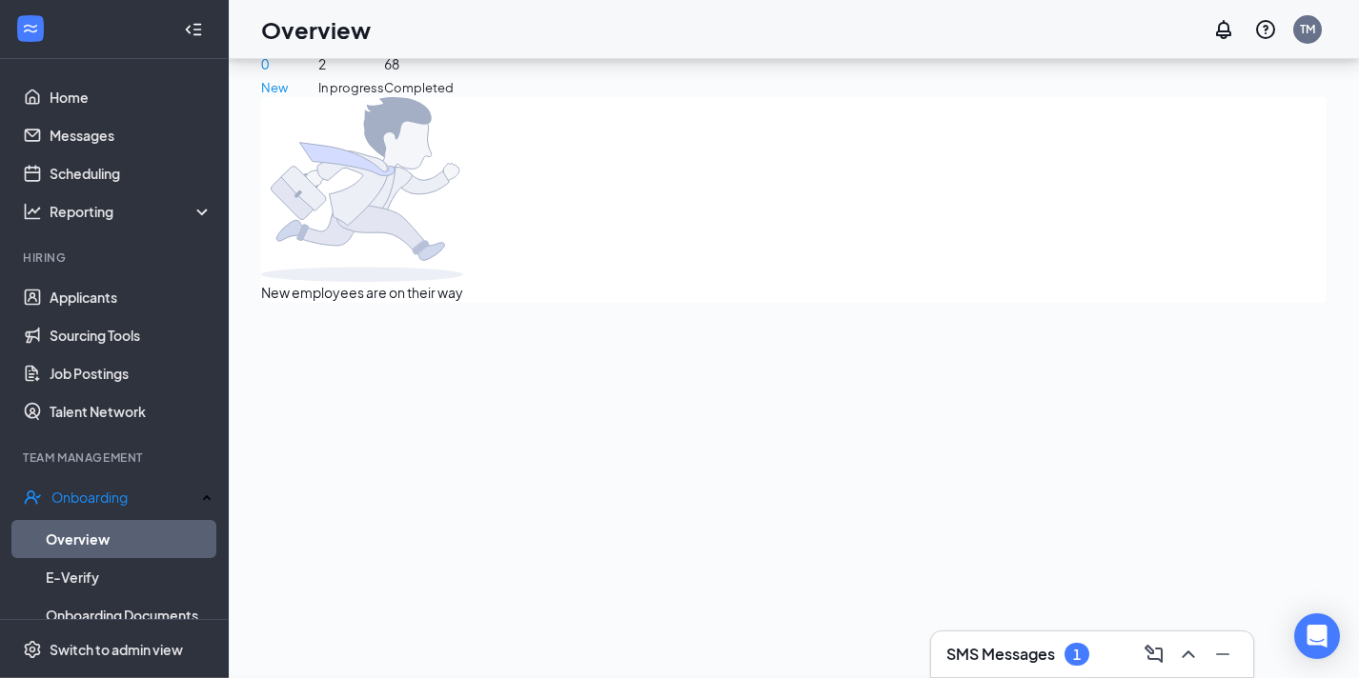
scroll to position [0, 0]
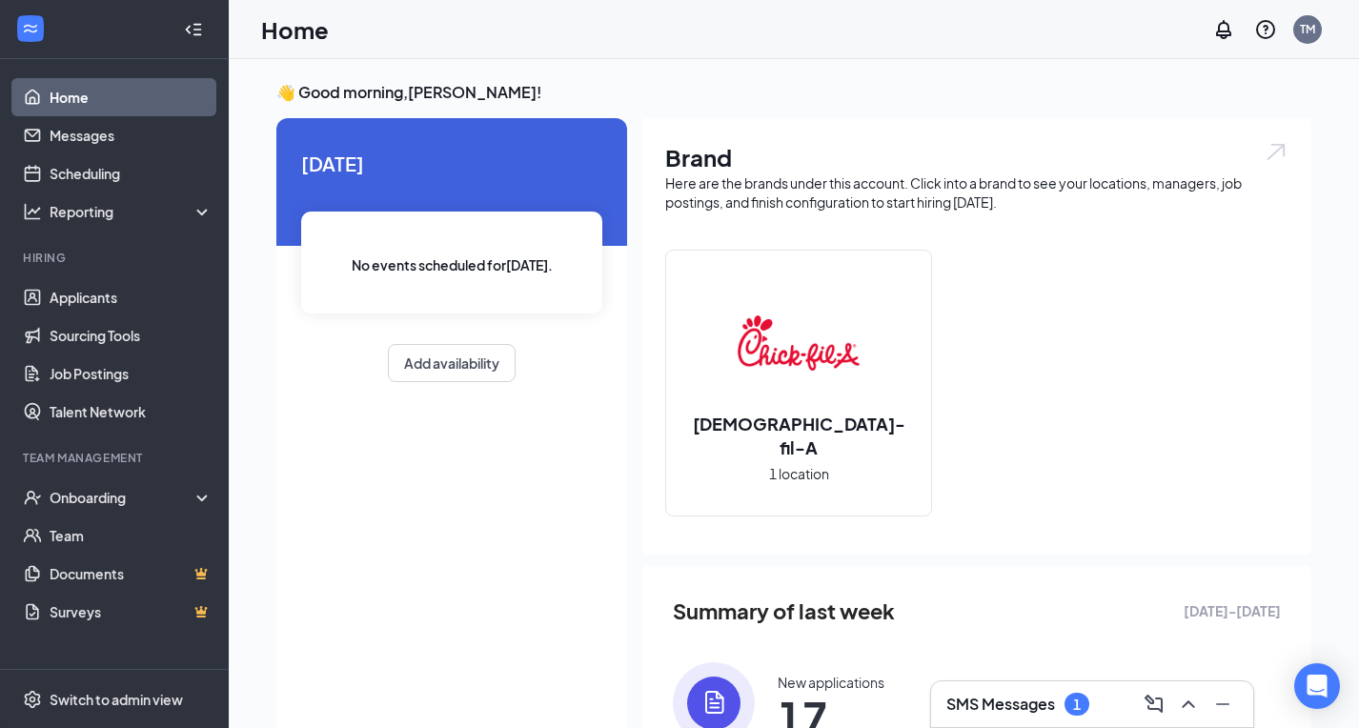
click at [1195, 719] on div "SMS Messages 1" at bounding box center [1092, 704] width 322 height 46
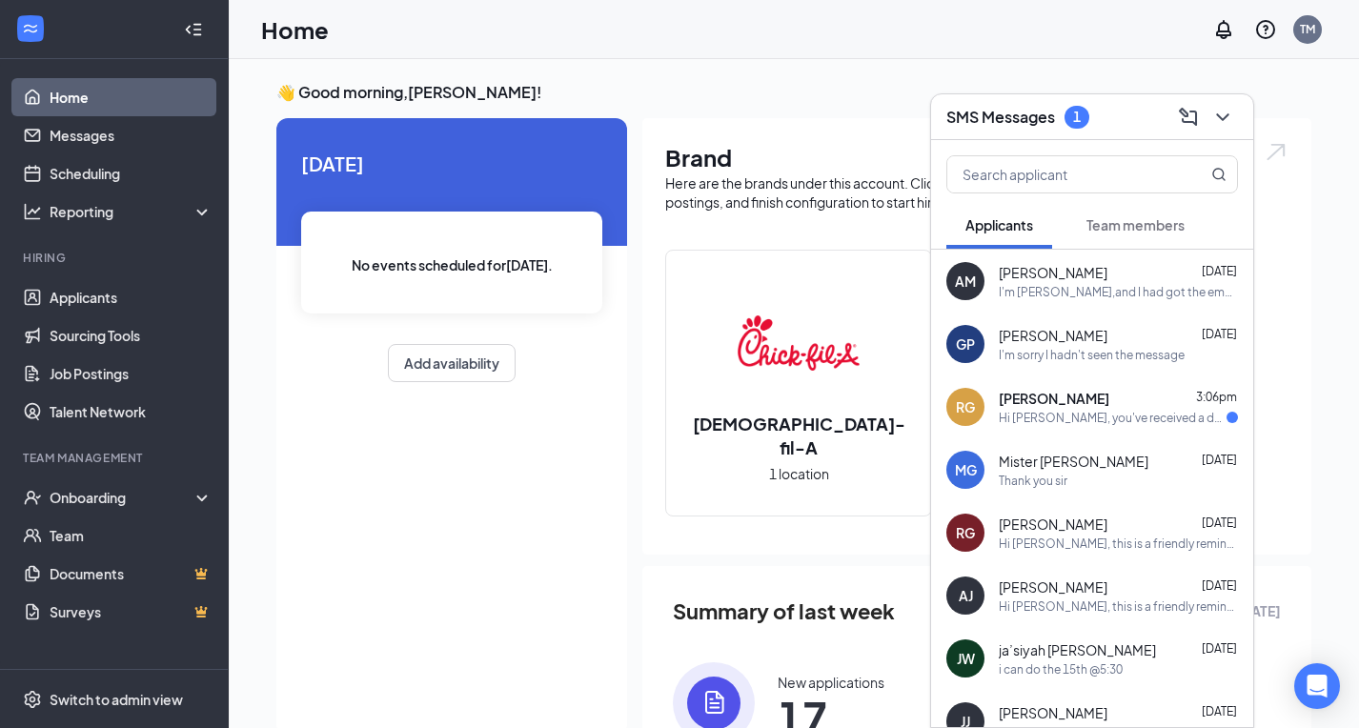
click at [1087, 416] on div "Hi Rayvon, you've received a document signature request from Chick-fil-A for yo…" at bounding box center [1112, 418] width 228 height 16
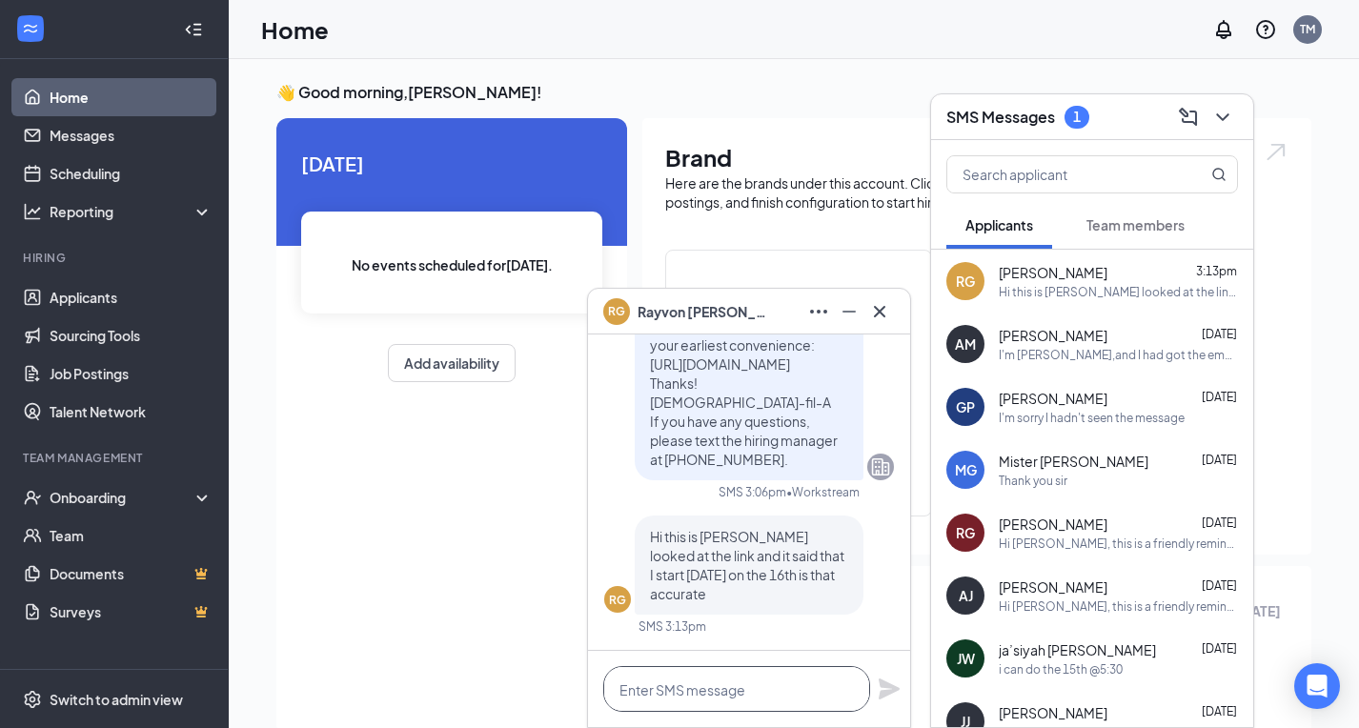
click at [775, 696] on textarea at bounding box center [736, 689] width 267 height 46
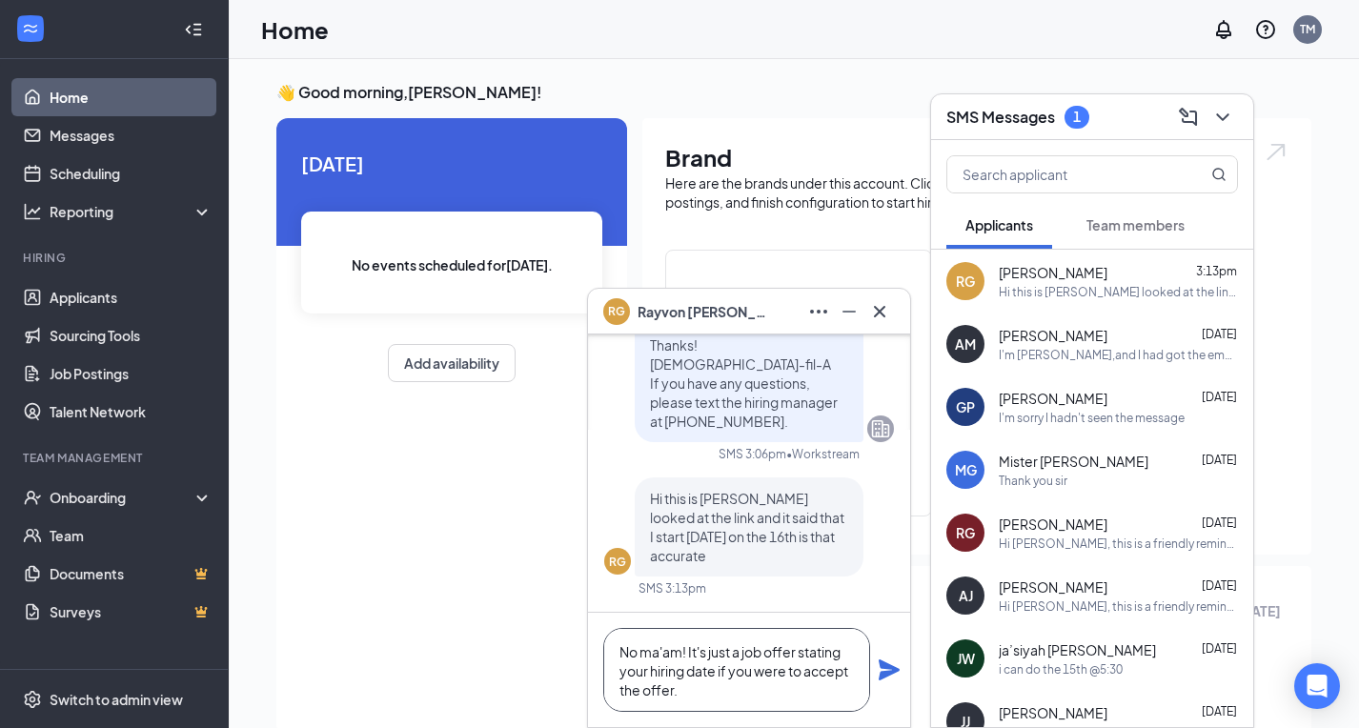
type textarea "No ma'am! It's just a job offer stating your hiring date if you were to accept …"
click at [890, 668] on icon "Plane" at bounding box center [888, 669] width 21 height 21
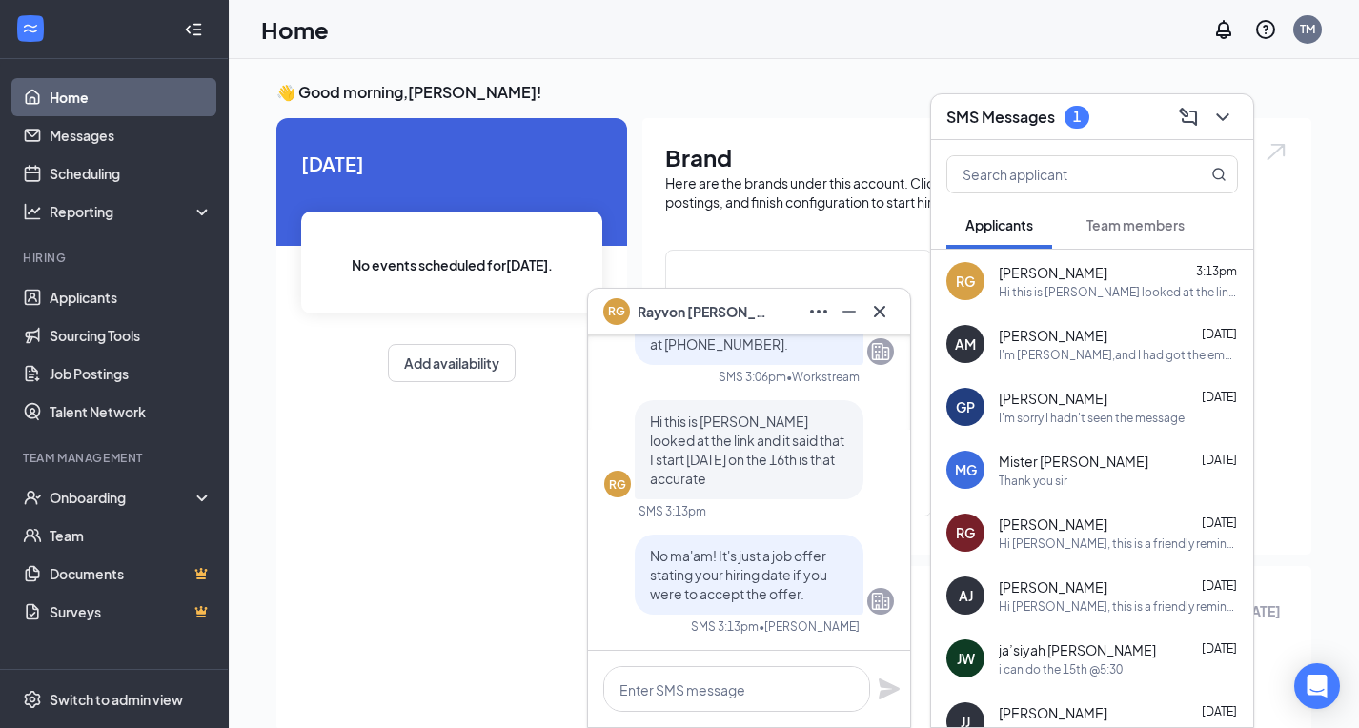
click at [1104, 219] on span "Team members" at bounding box center [1135, 224] width 98 height 17
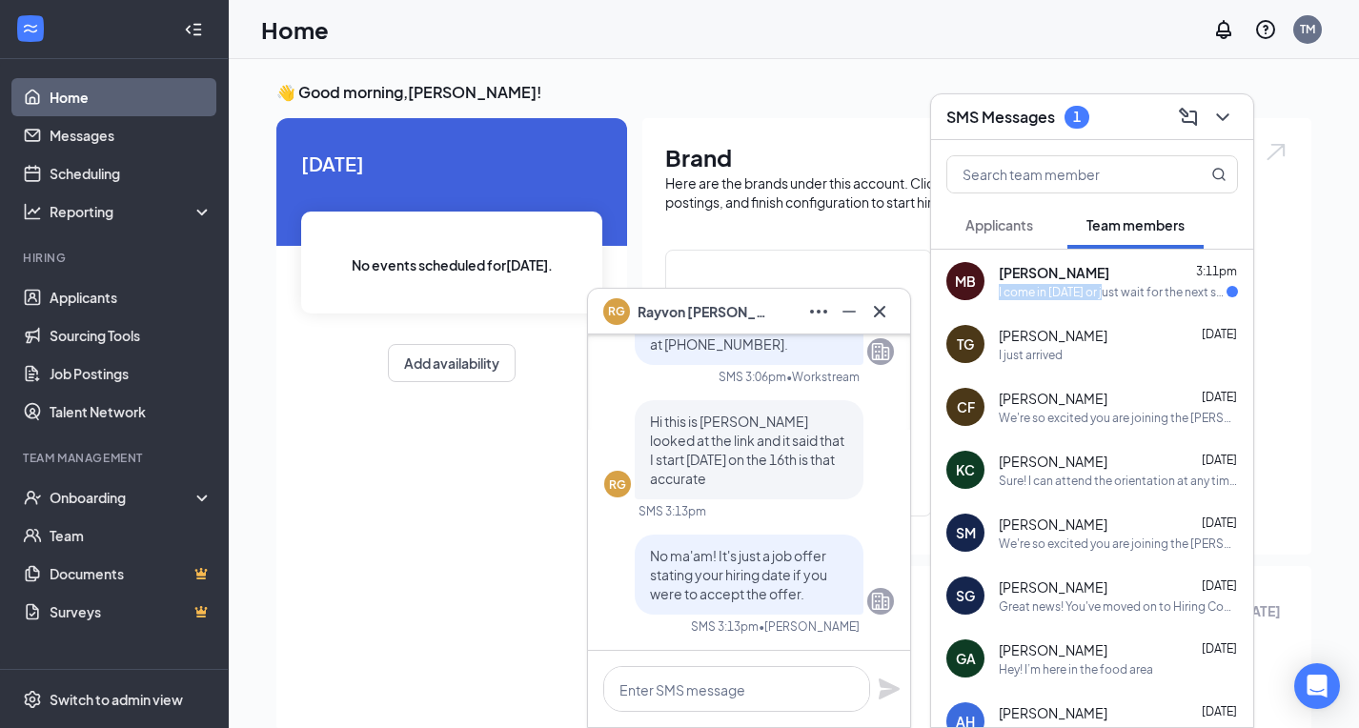
click at [1101, 284] on div "I come in today or just wait for the next steps?" at bounding box center [1112, 292] width 228 height 16
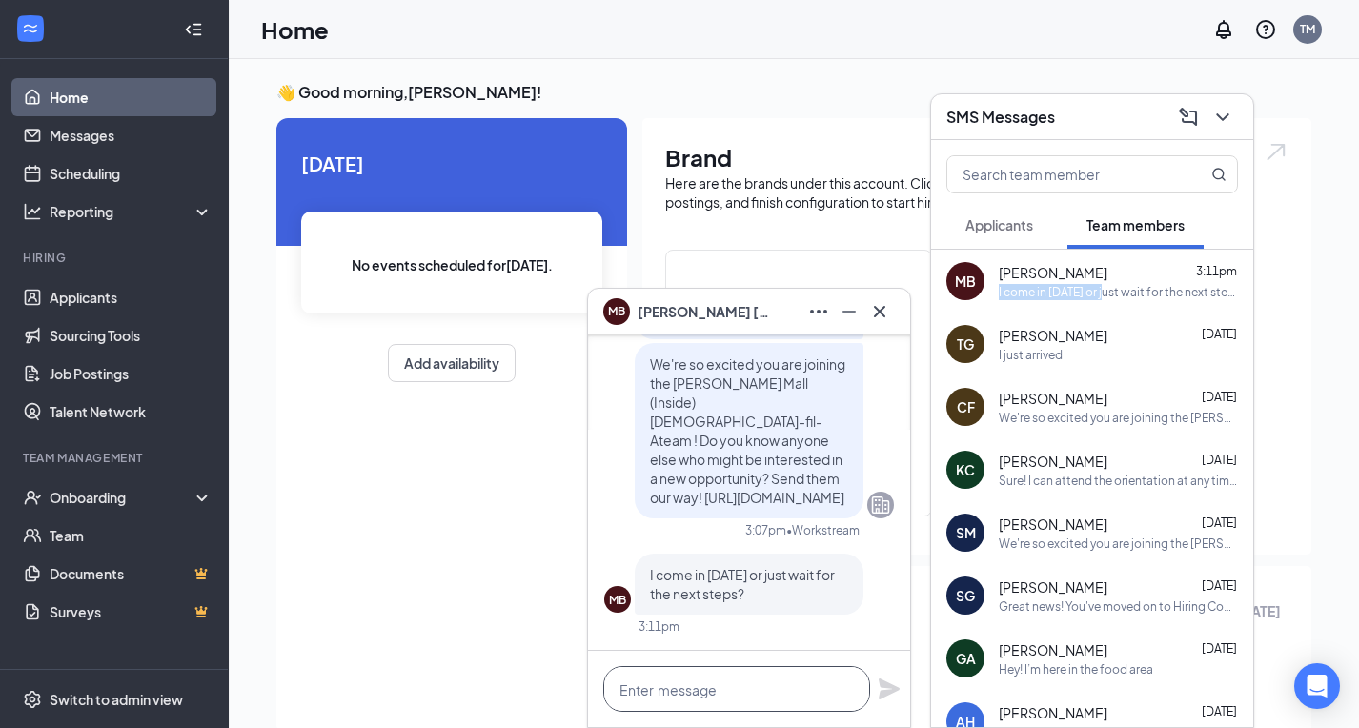
click at [771, 687] on textarea at bounding box center [736, 689] width 267 height 46
type textarea "I"
type textarea "N"
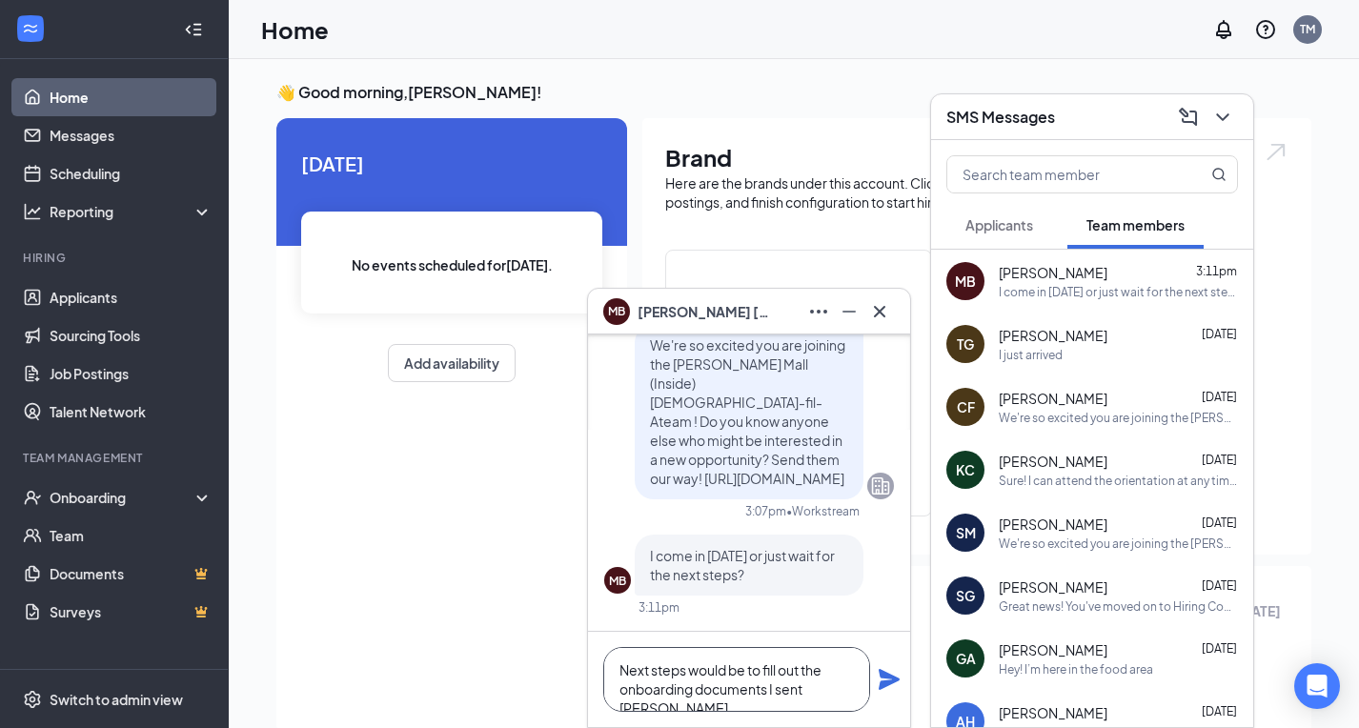
click at [616, 690] on textarea "Next steps would be to fill out the onboarding documents I sent ober" at bounding box center [736, 679] width 267 height 65
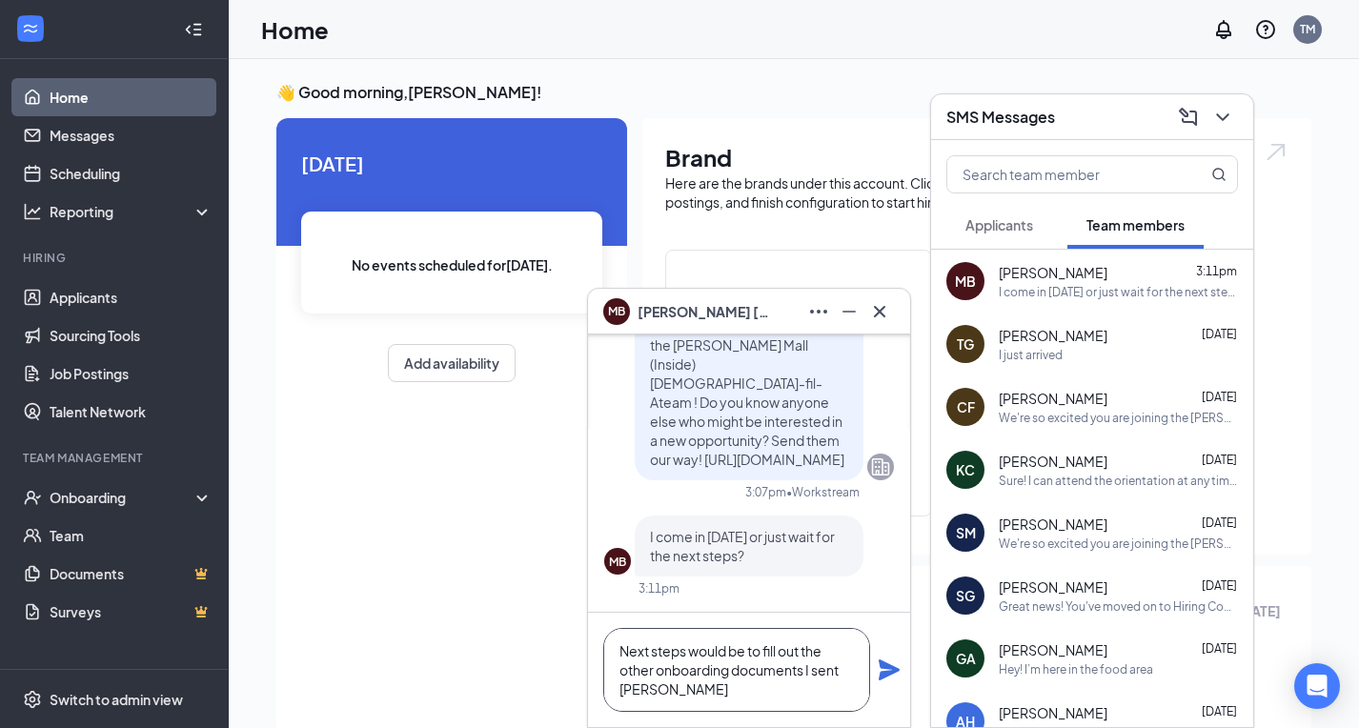
click at [631, 692] on textarea "Next steps would be to fill out the other onboarding documents I sent ober" at bounding box center [736, 670] width 267 height 84
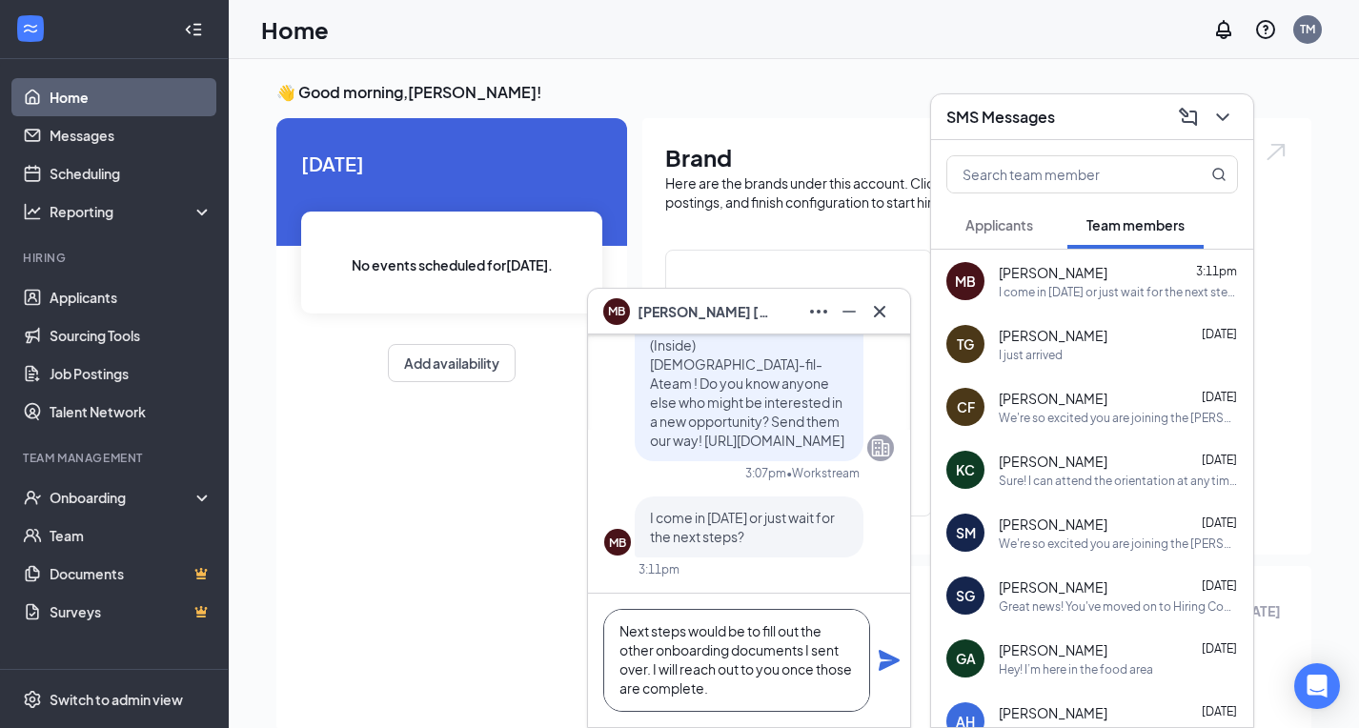
scroll to position [2, 0]
type textarea "Next steps would be to fill out the other onboarding documents I sent over. I w…"
click at [886, 667] on icon "Plane" at bounding box center [888, 660] width 23 height 23
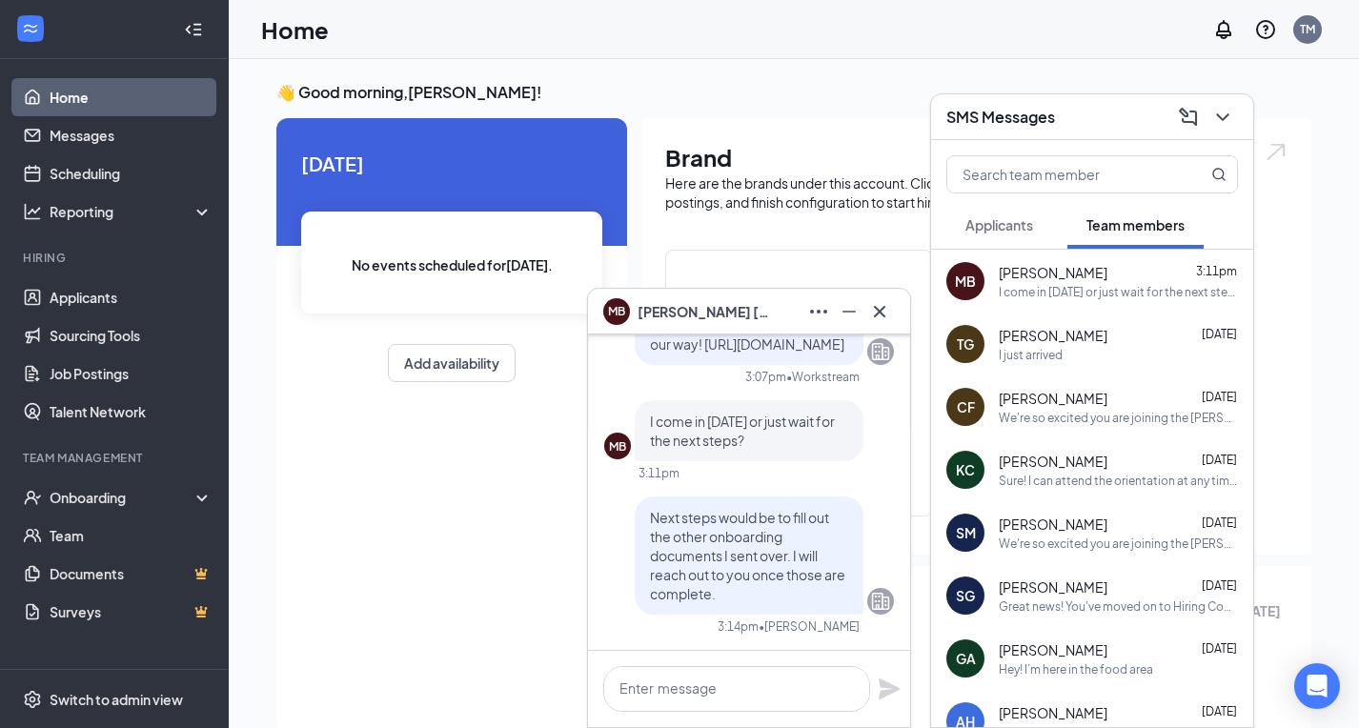
scroll to position [0, 0]
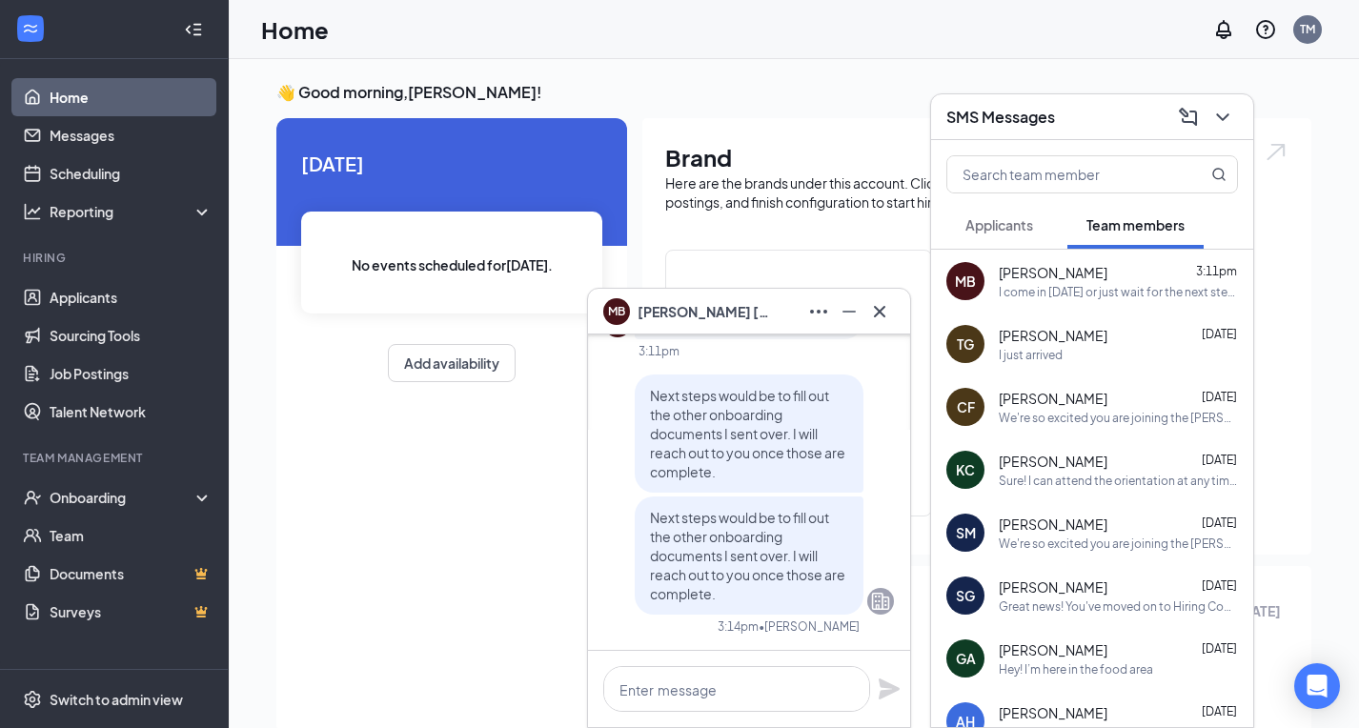
click at [744, 597] on div "Next steps would be to fill out the other onboarding documents I sent over. I w…" at bounding box center [749, 494] width 229 height 240
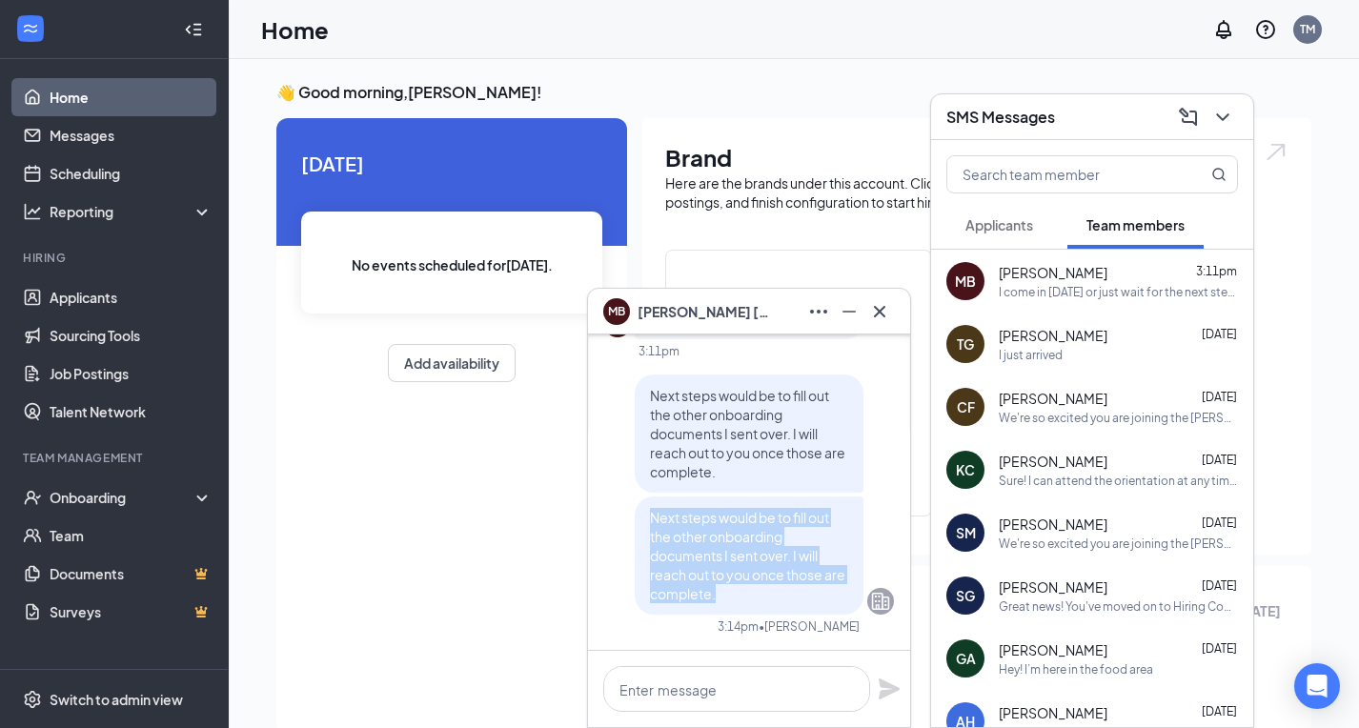
drag, startPoint x: 735, startPoint y: 597, endPoint x: 651, endPoint y: 521, distance: 113.3
click at [651, 521] on p "Next steps would be to fill out the other onboarding documents I sent over. I w…" at bounding box center [749, 555] width 198 height 95
copy span "Next steps would be to fill out the other onboarding documents I sent over. I w…"
click at [1022, 225] on span "Applicants" at bounding box center [999, 224] width 68 height 17
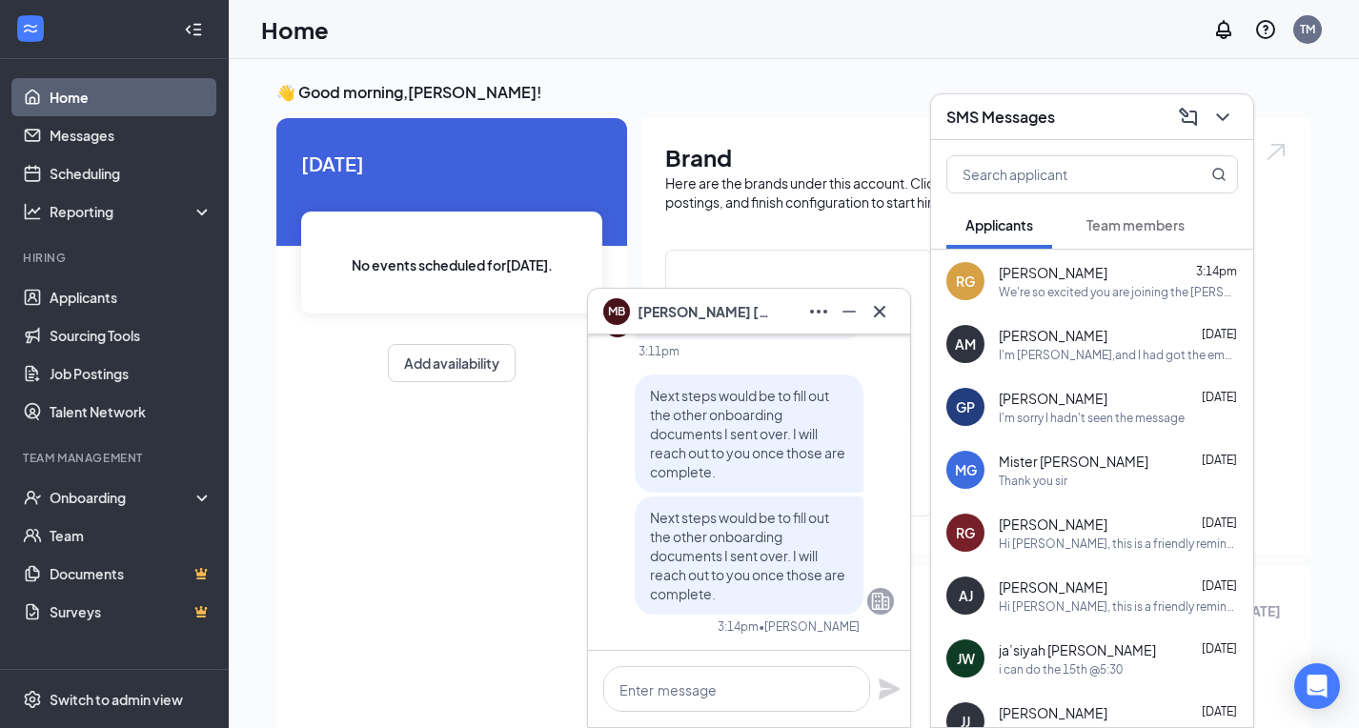
click at [1037, 293] on div "We're so excited you are joining the [PERSON_NAME] Mall (Inside) [DEMOGRAPHIC_D…" at bounding box center [1117, 292] width 239 height 16
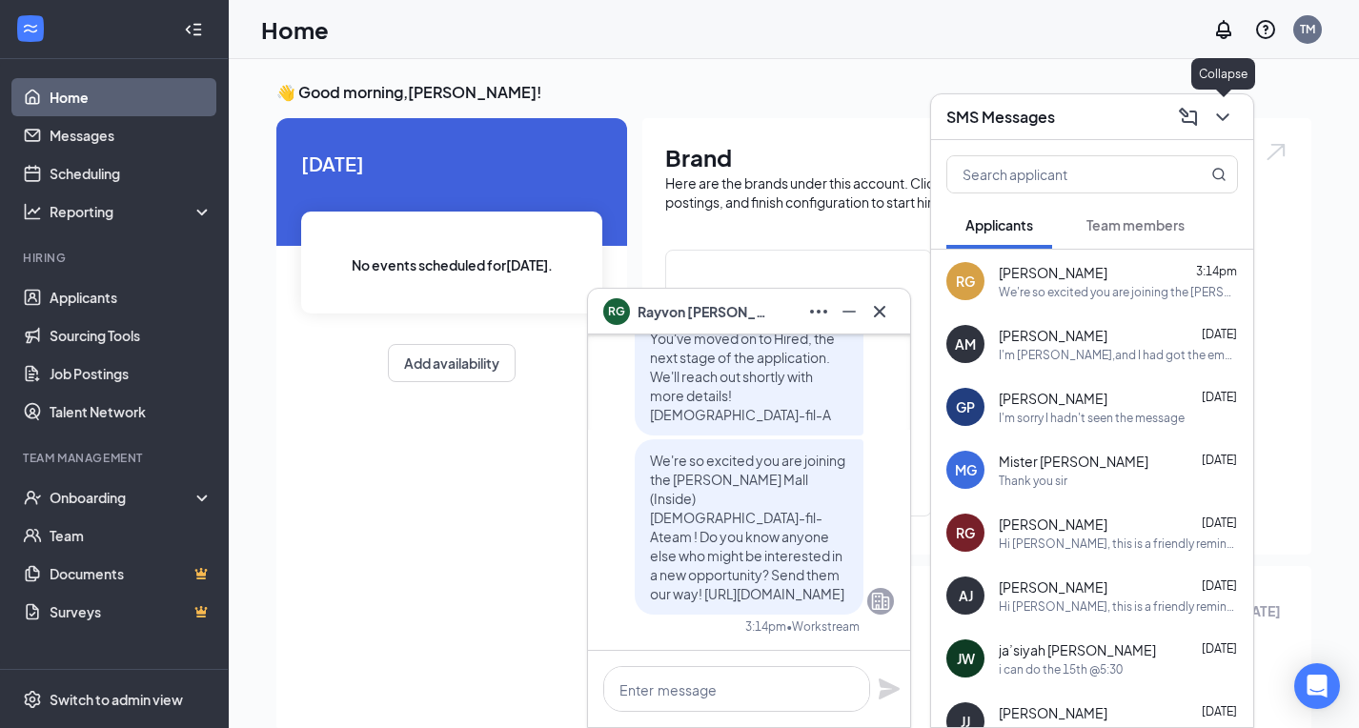
click at [1221, 118] on icon "ChevronDown" at bounding box center [1222, 117] width 12 height 8
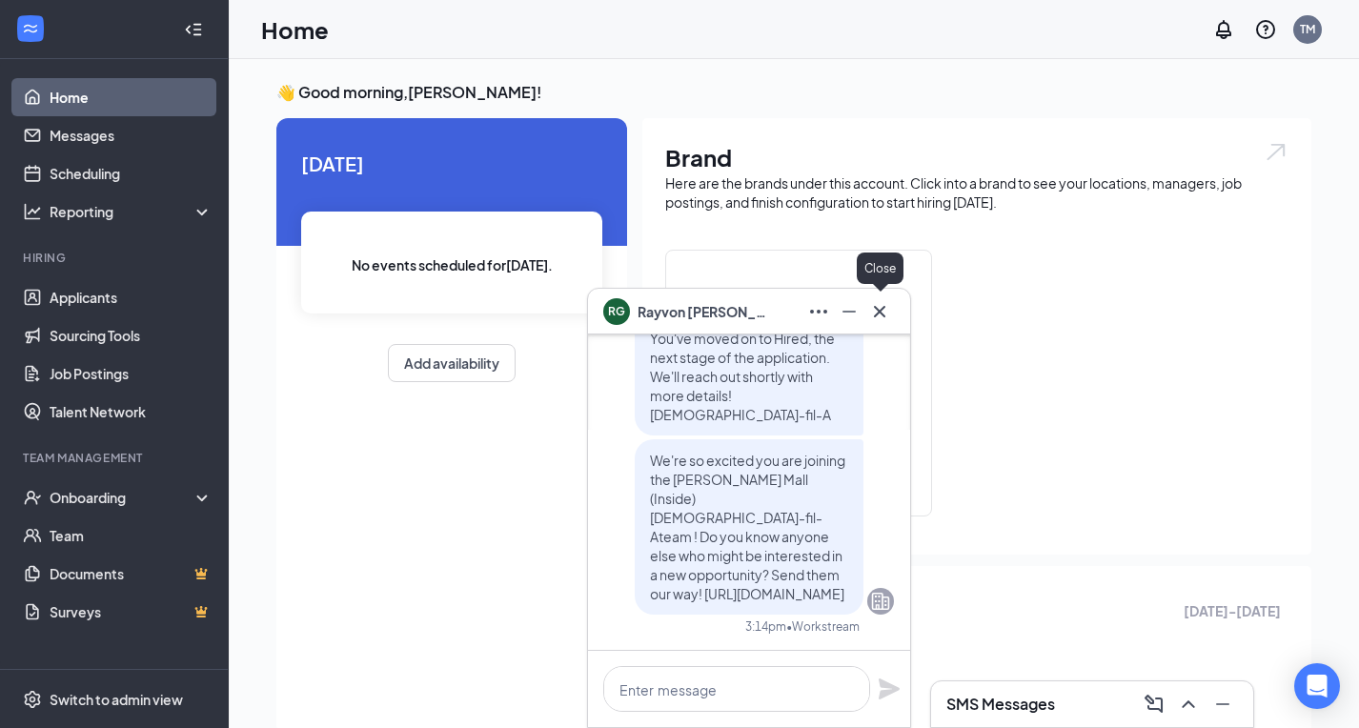
click at [887, 309] on icon "Cross" at bounding box center [879, 311] width 23 height 23
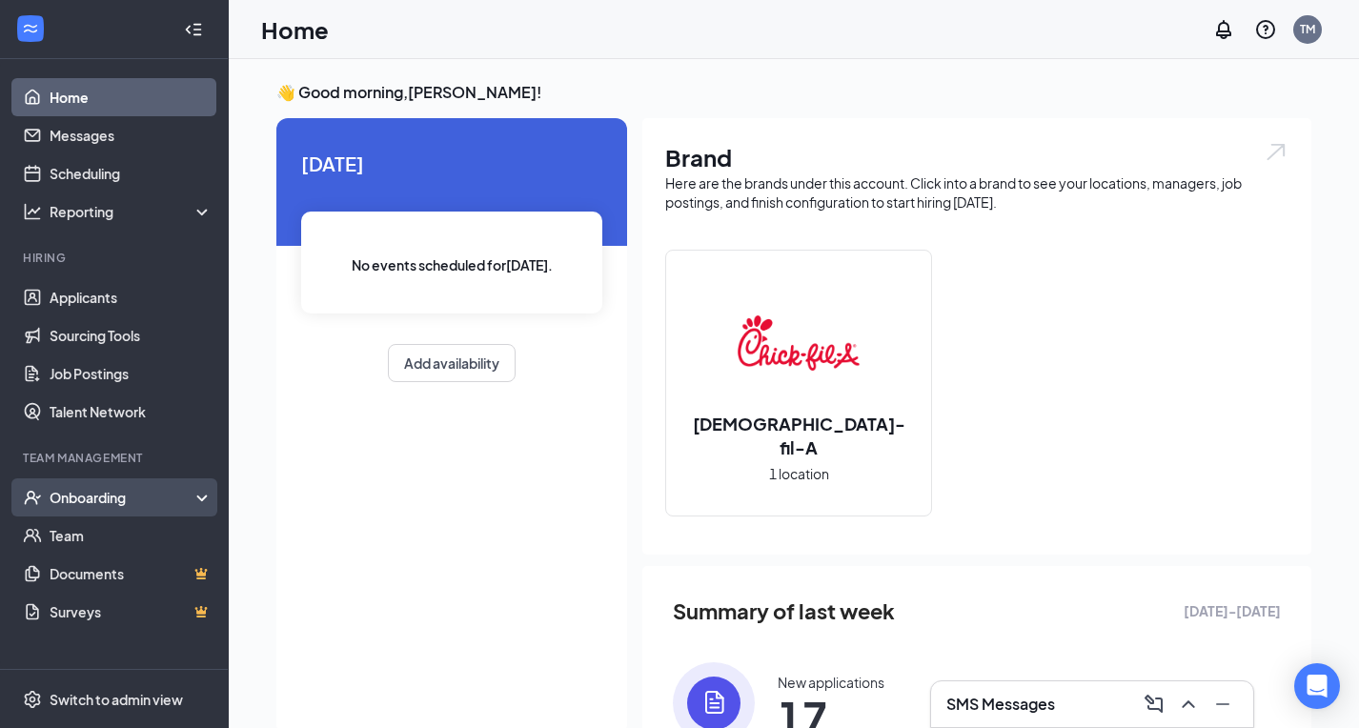
click at [91, 501] on div "Onboarding" at bounding box center [123, 497] width 147 height 19
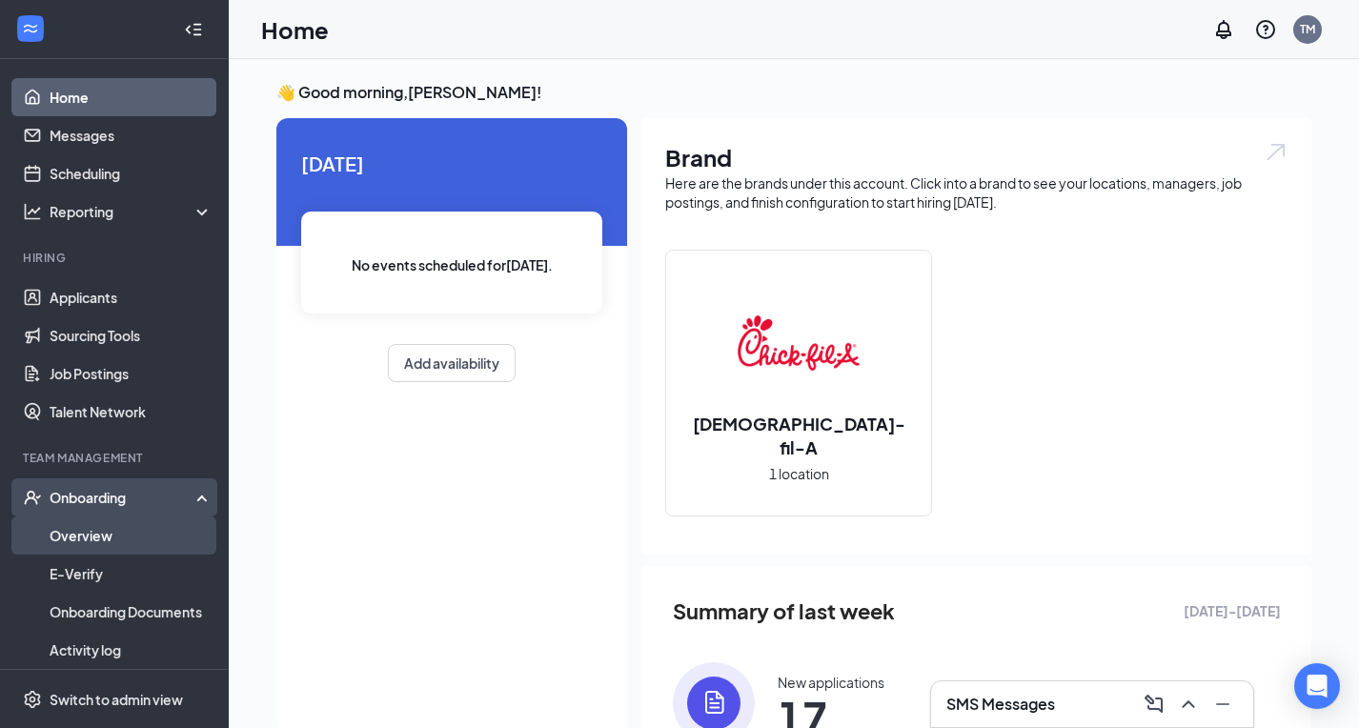
click at [92, 534] on link "Overview" at bounding box center [131, 535] width 163 height 38
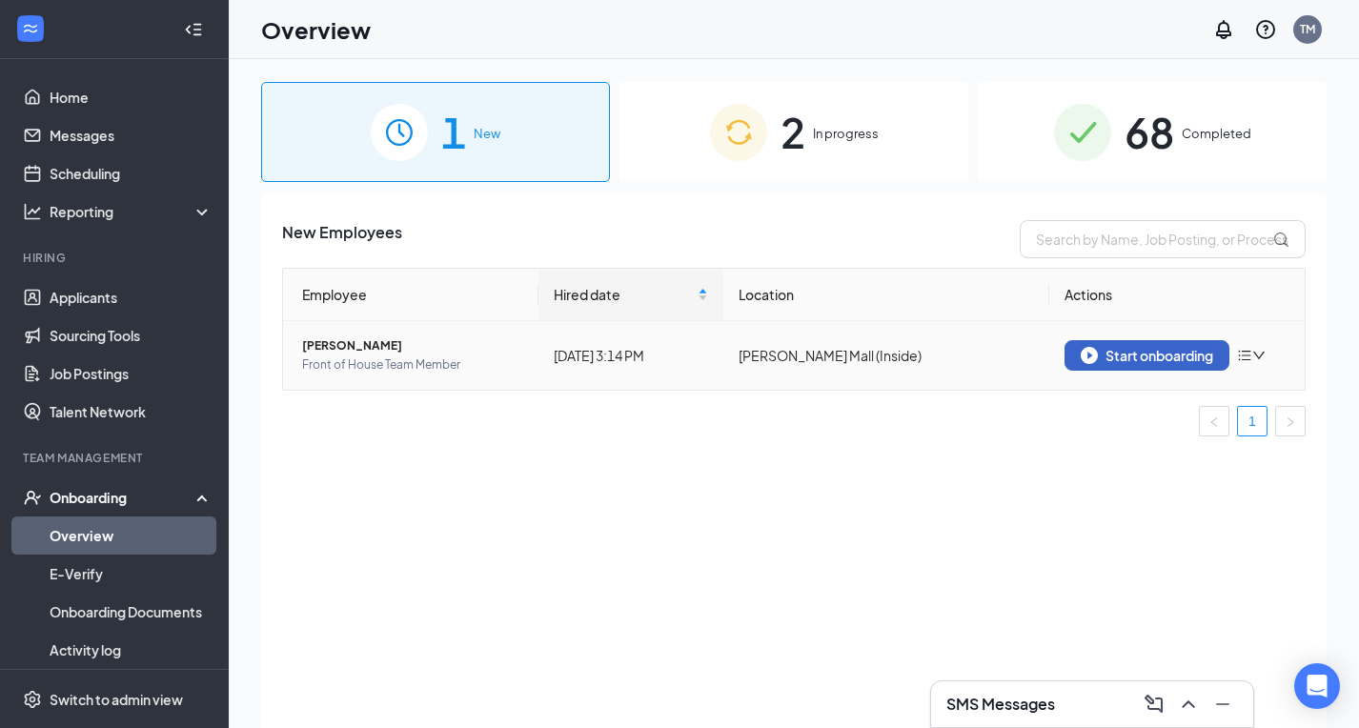
click at [1157, 357] on div "Start onboarding" at bounding box center [1146, 355] width 132 height 17
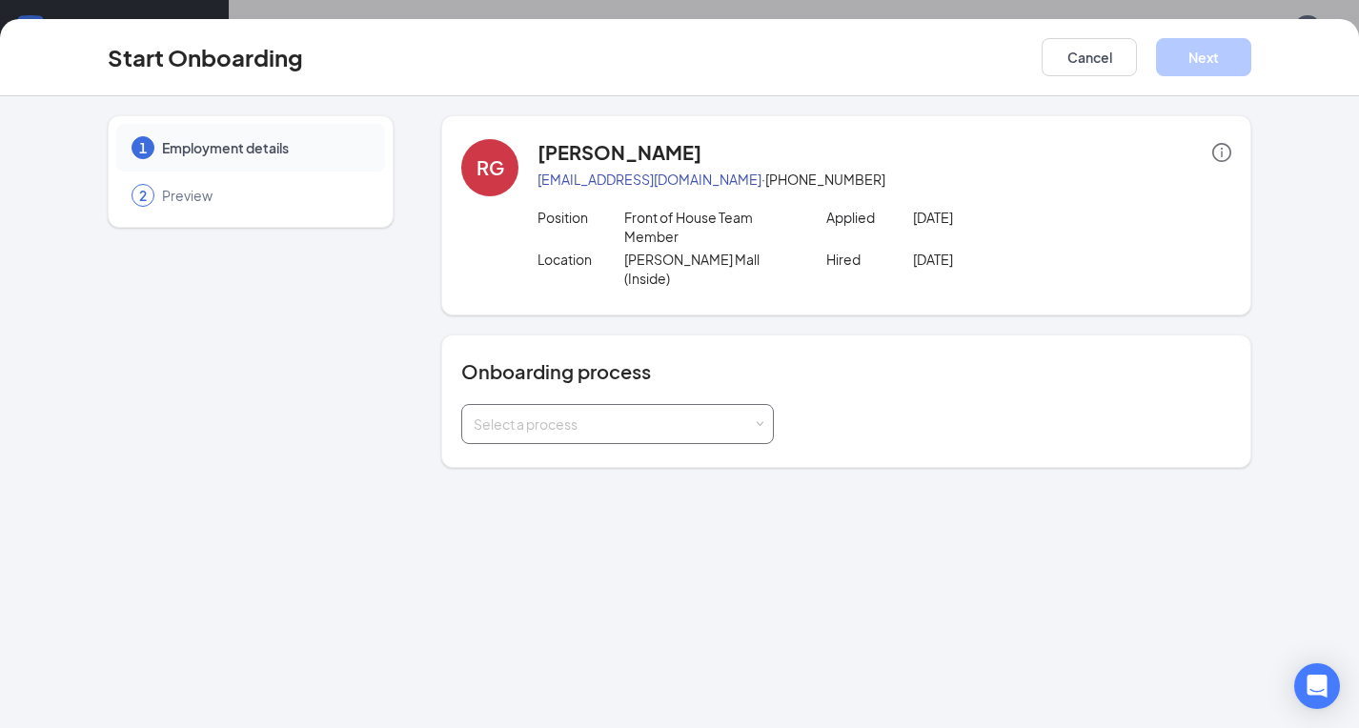
click at [668, 414] on div "Select a process" at bounding box center [613, 423] width 279 height 19
click at [585, 450] on span "[PERSON_NAME] Mall Onboarding" at bounding box center [575, 444] width 213 height 17
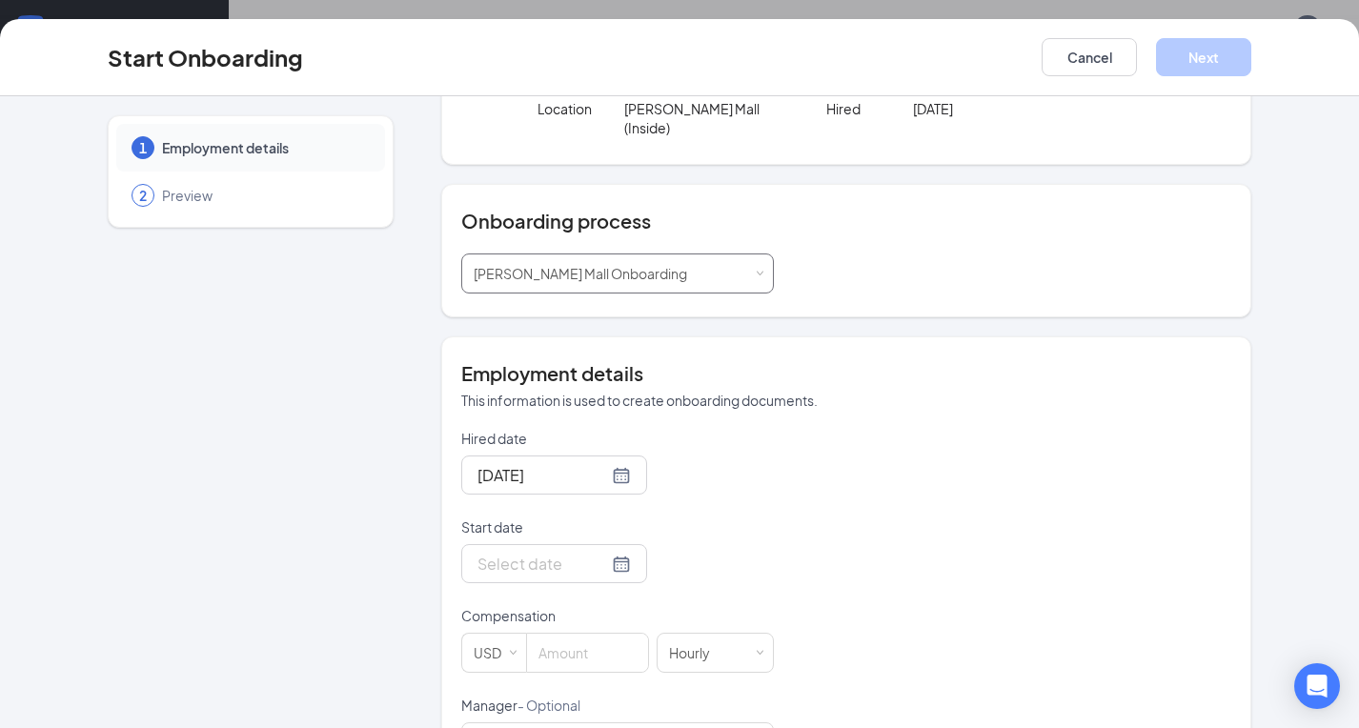
scroll to position [180, 0]
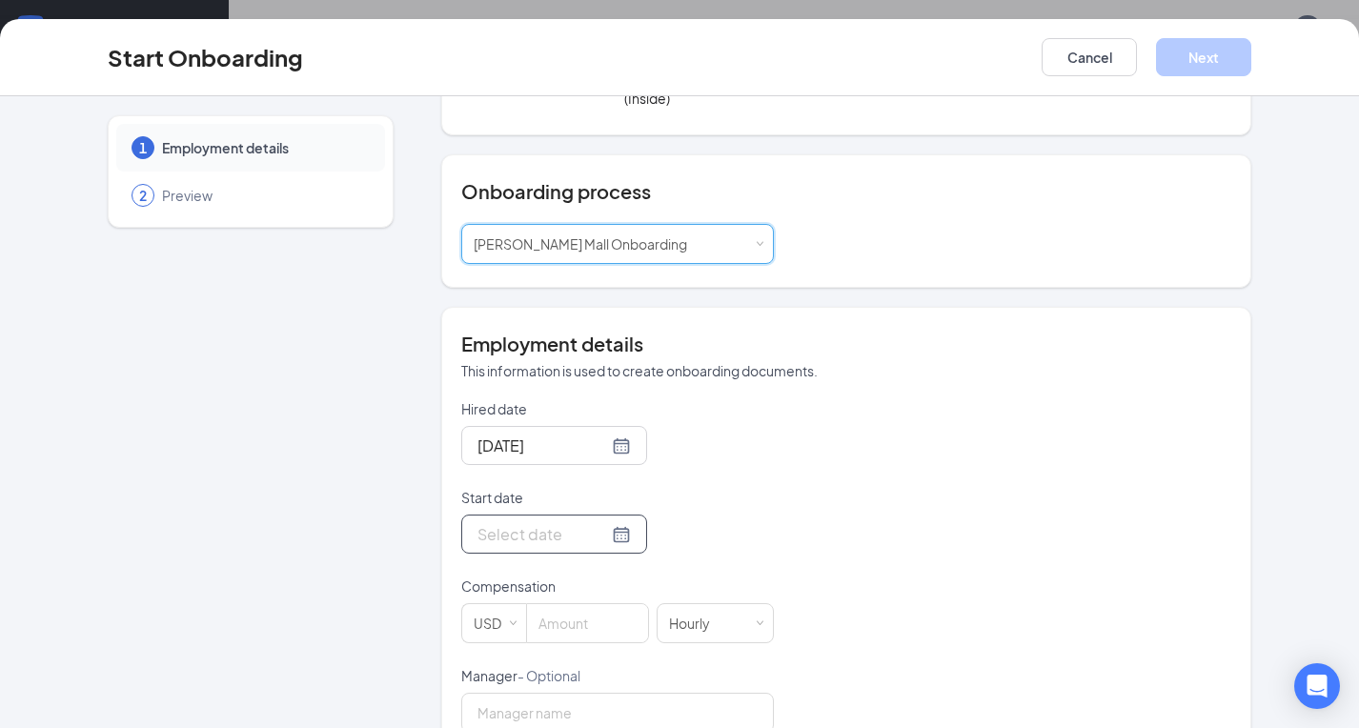
click at [601, 522] on div at bounding box center [553, 534] width 153 height 24
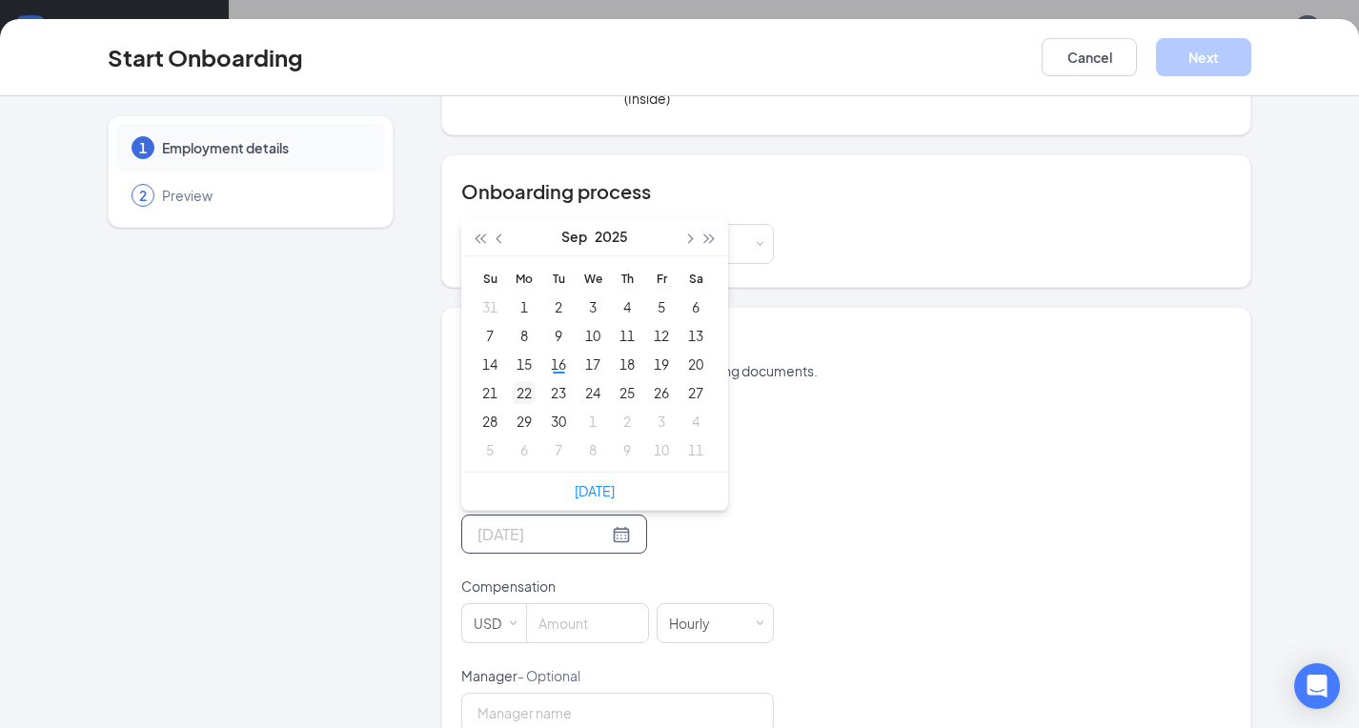
type input "[DATE]"
click at [527, 382] on div "22" at bounding box center [524, 392] width 23 height 23
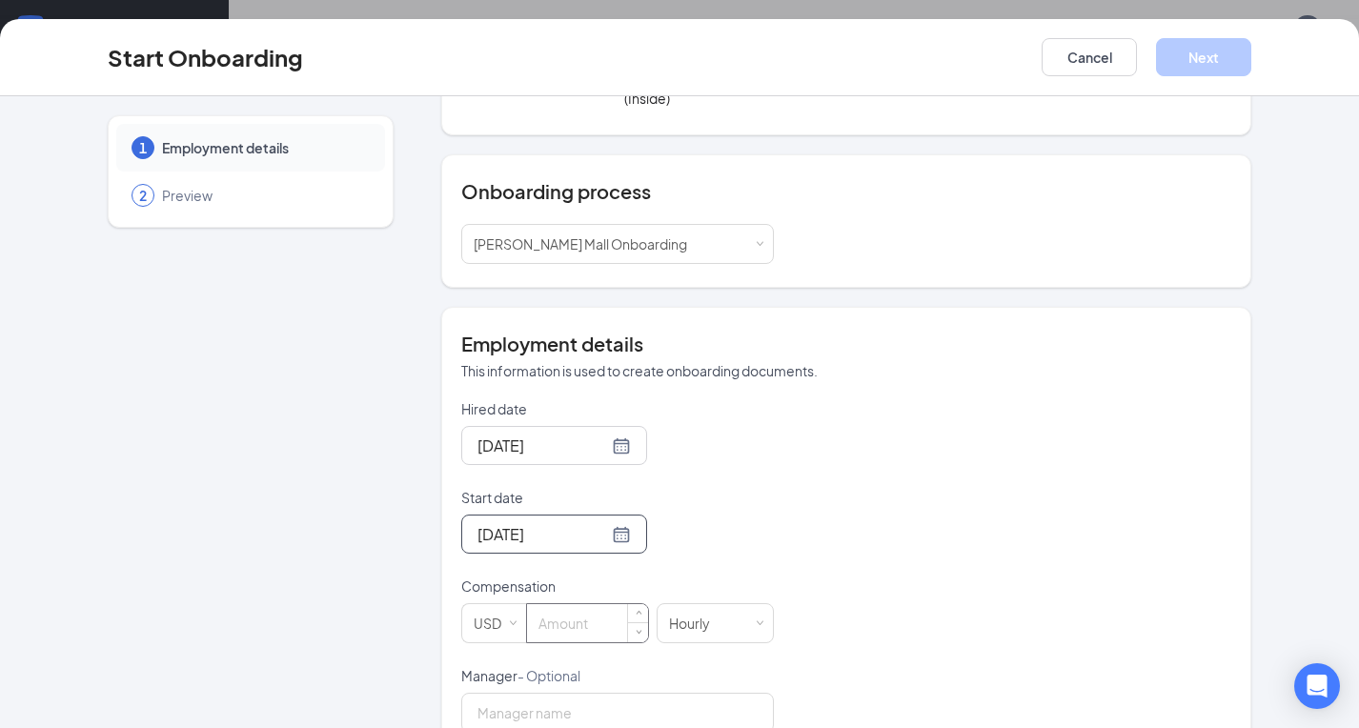
click at [590, 604] on input at bounding box center [587, 623] width 121 height 38
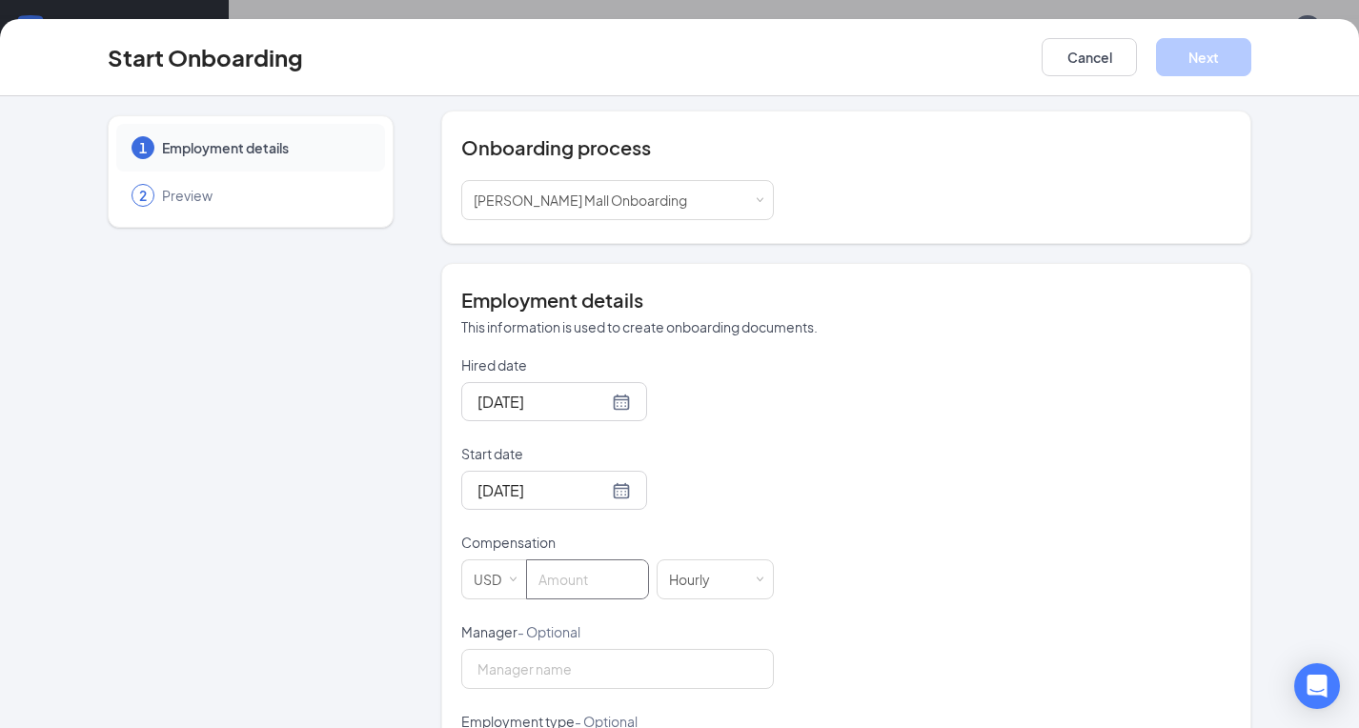
scroll to position [230, 0]
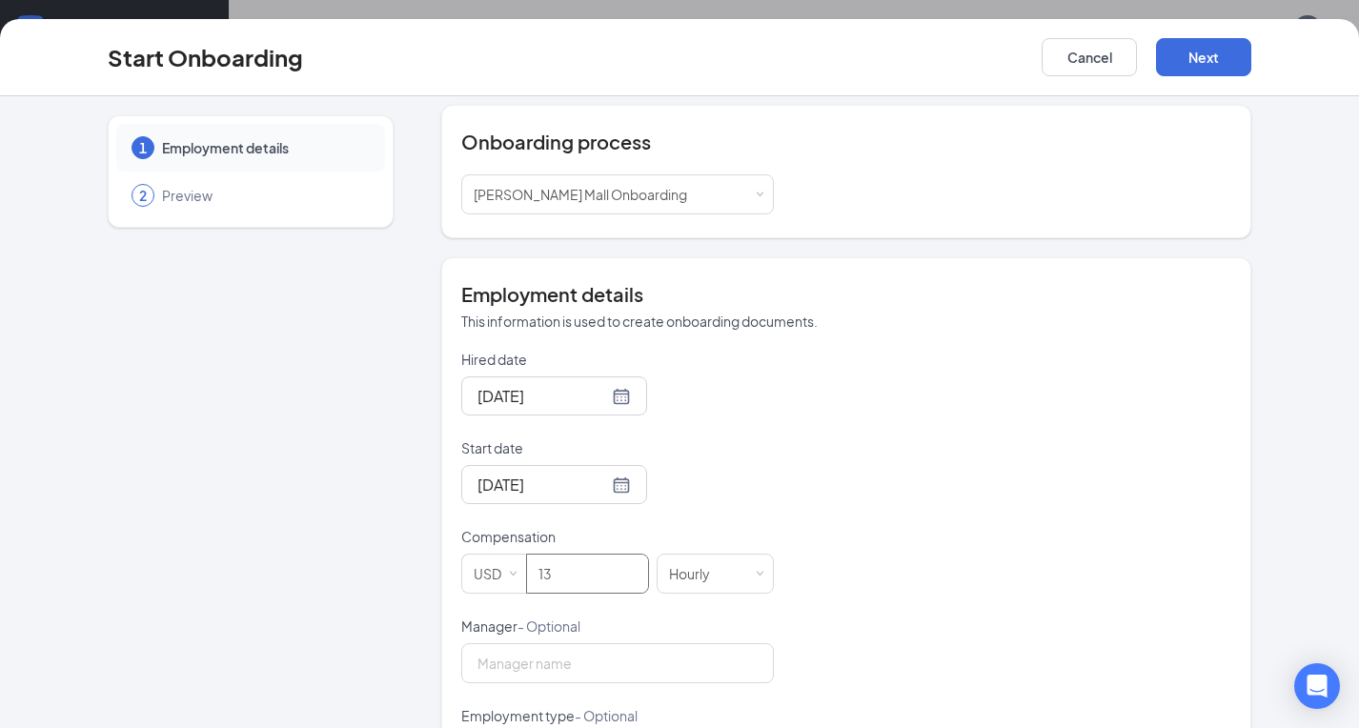
type input "13"
click at [803, 456] on div "Hired date Sep 16, 2025 Start date Sep 22, 2025 Sep 2025 Su Mo Tu We Th Fr Sa 3…" at bounding box center [846, 661] width 770 height 623
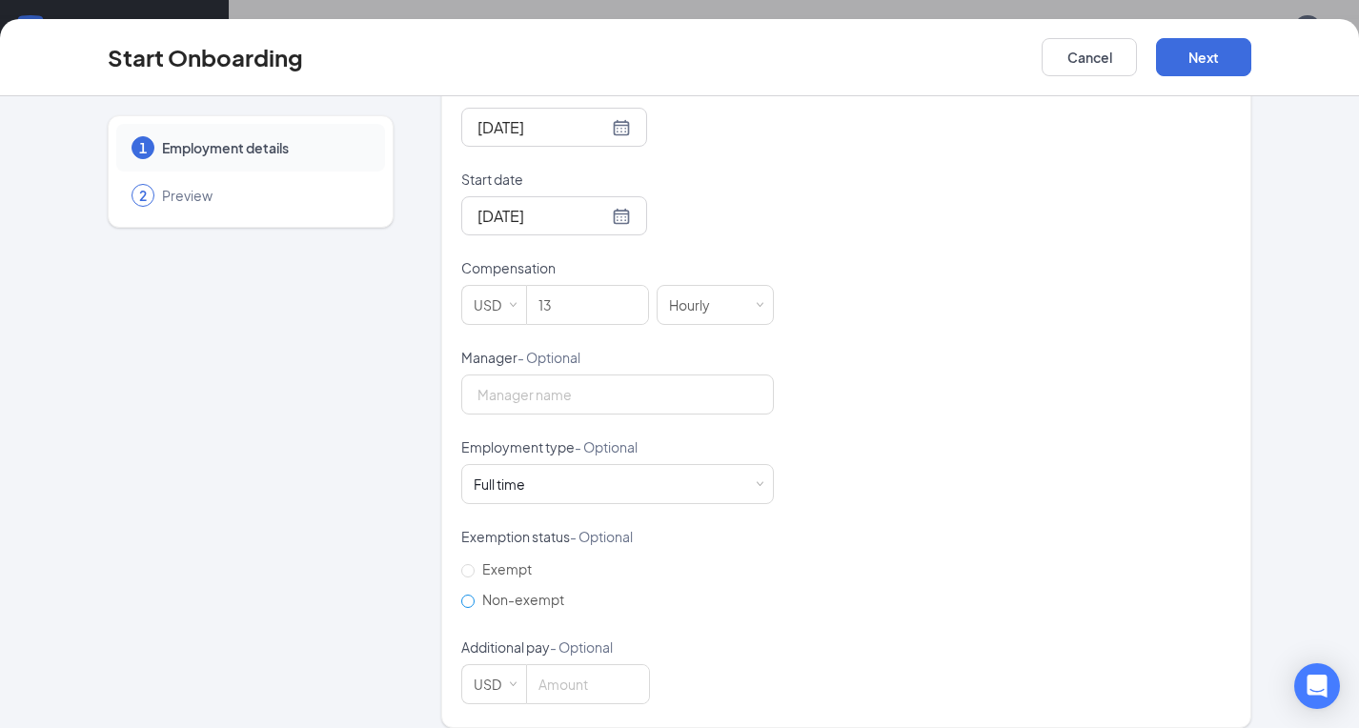
click at [472, 595] on input "Non-exempt" at bounding box center [467, 601] width 13 height 13
radio input "true"
click at [562, 470] on div "Full time Works 30+ hours per week and is reasonably expected to work" at bounding box center [618, 484] width 288 height 38
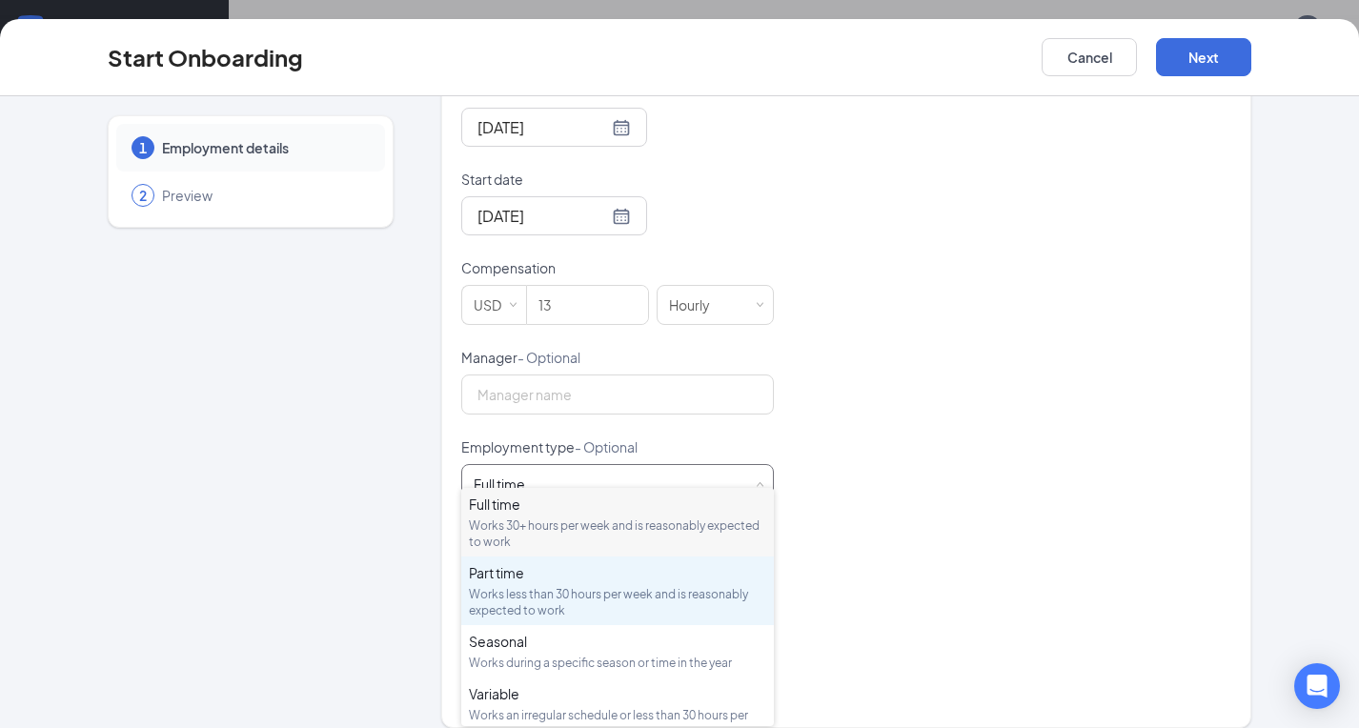
click at [531, 590] on div "Works less than 30 hours per week and is reasonably expected to work" at bounding box center [617, 602] width 297 height 32
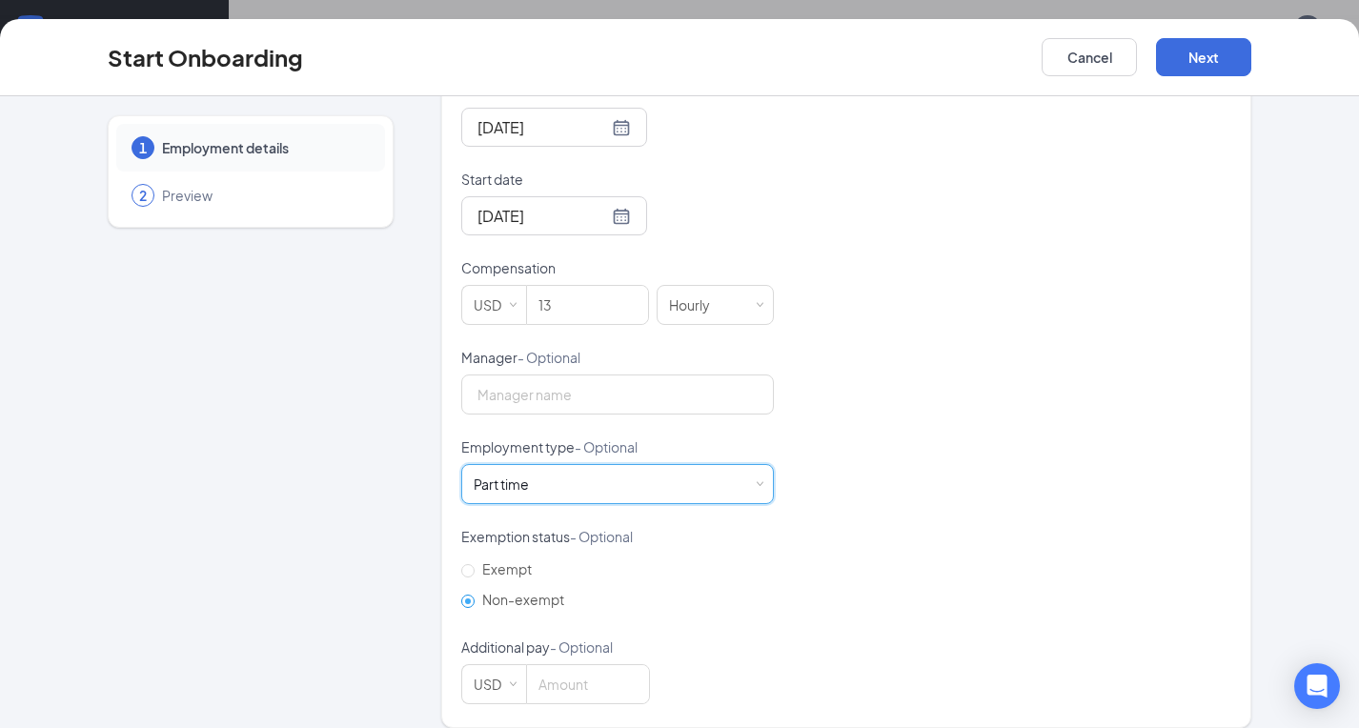
click at [996, 379] on div "Hired date Sep 16, 2025 Start date Sep 22, 2025 Sep 2025 Su Mo Tu We Th Fr Sa 3…" at bounding box center [846, 392] width 770 height 623
click at [1214, 61] on button "Next" at bounding box center [1203, 57] width 95 height 38
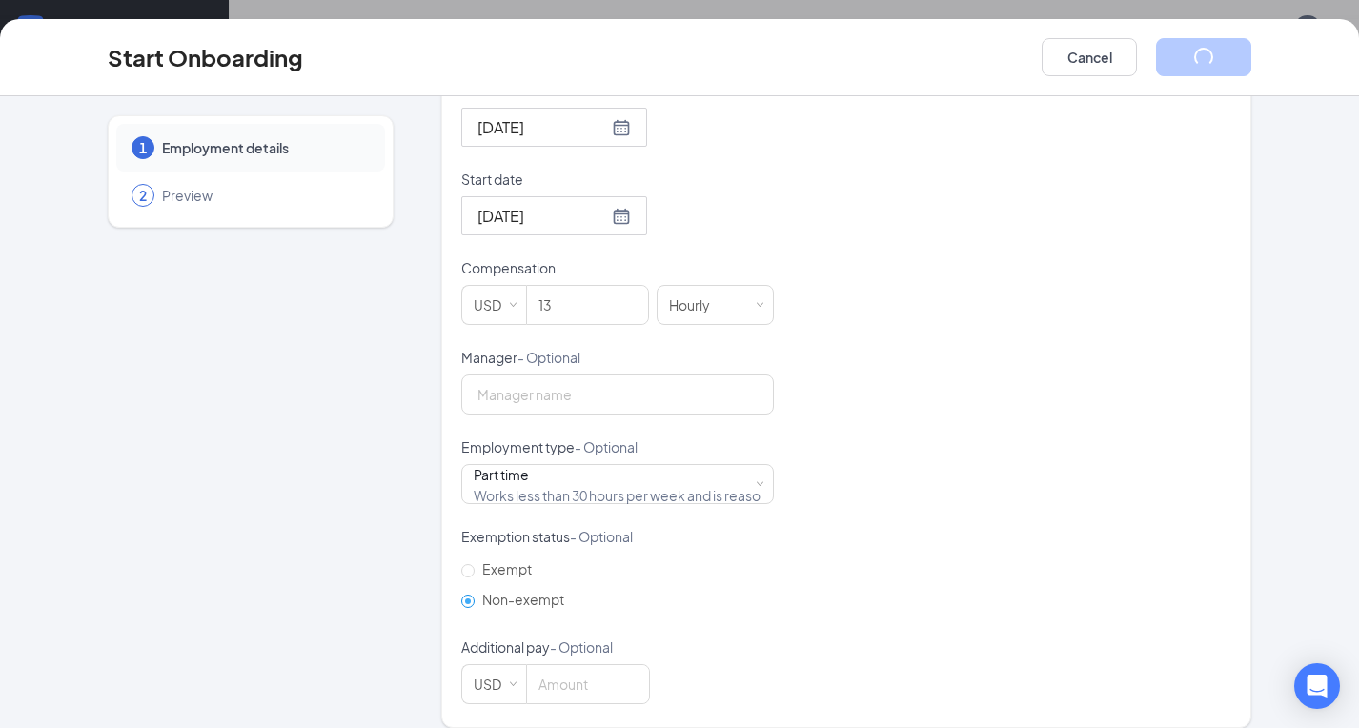
scroll to position [0, 0]
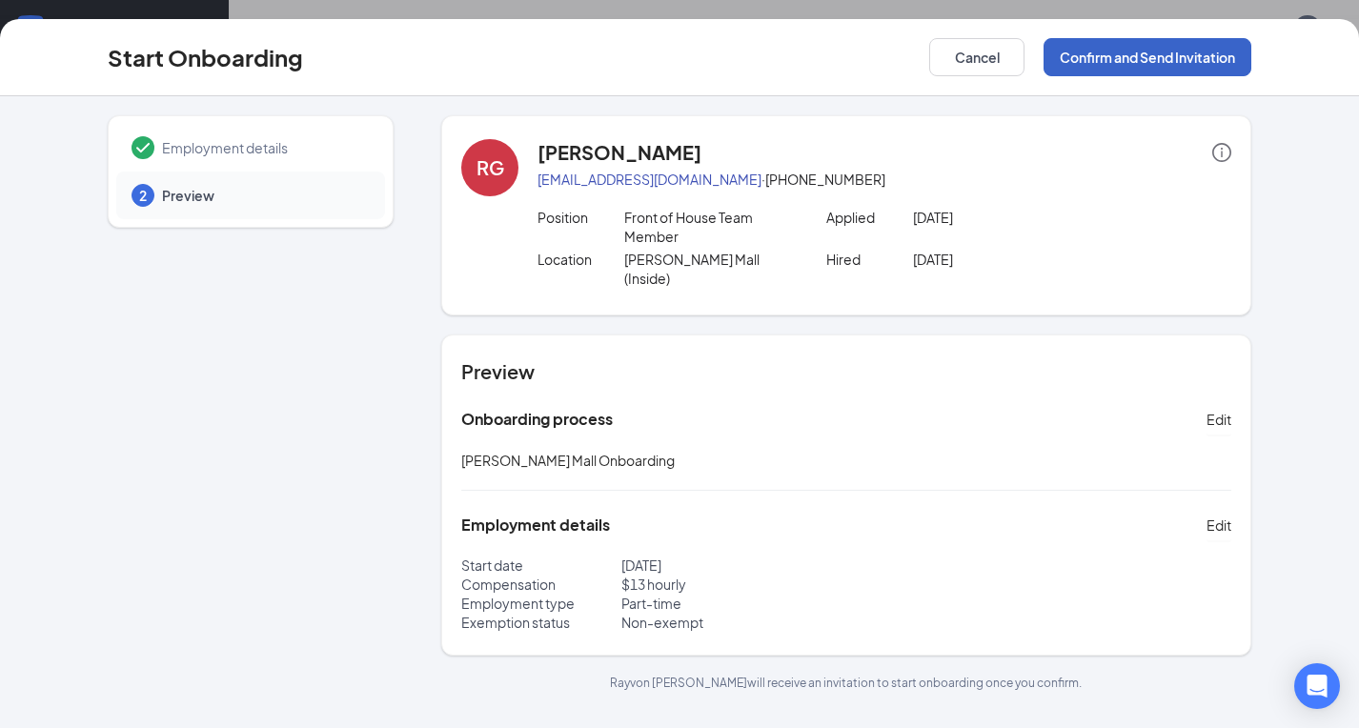
click at [1209, 63] on button "Confirm and Send Invitation" at bounding box center [1147, 57] width 208 height 38
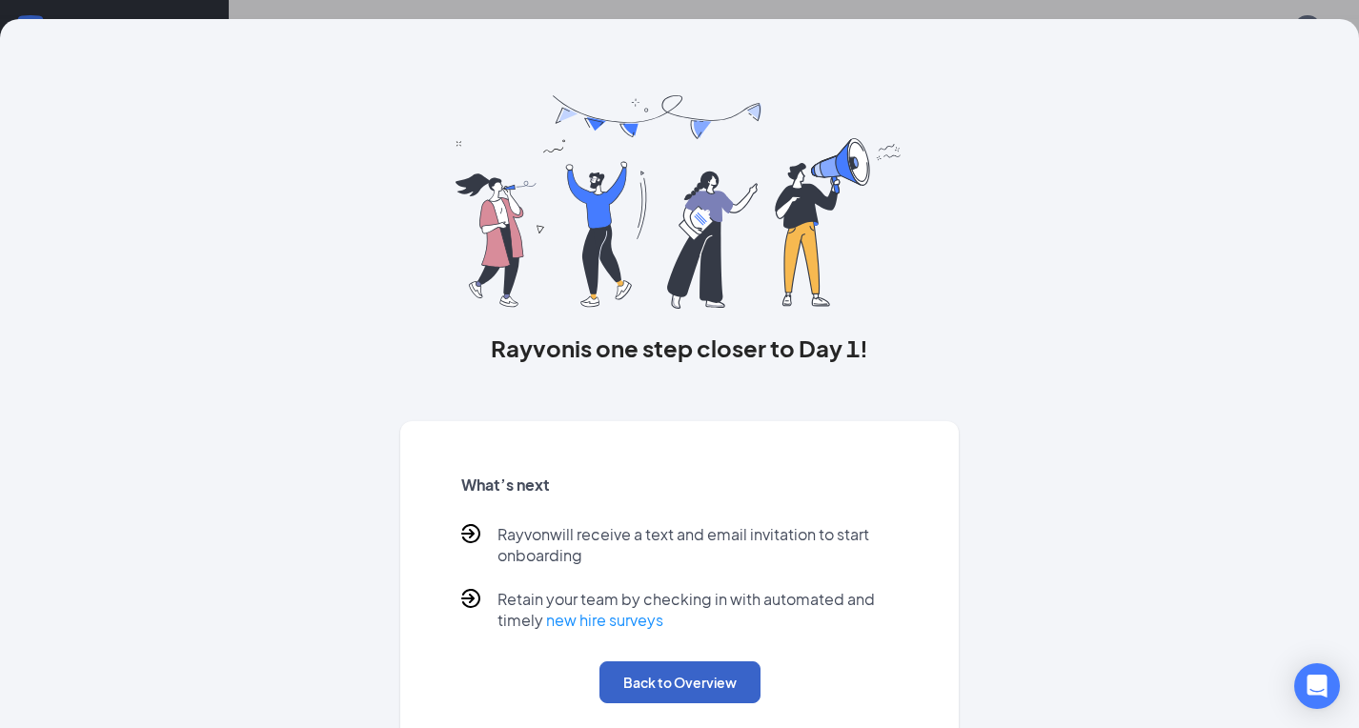
click at [716, 680] on button "Back to Overview" at bounding box center [679, 682] width 161 height 42
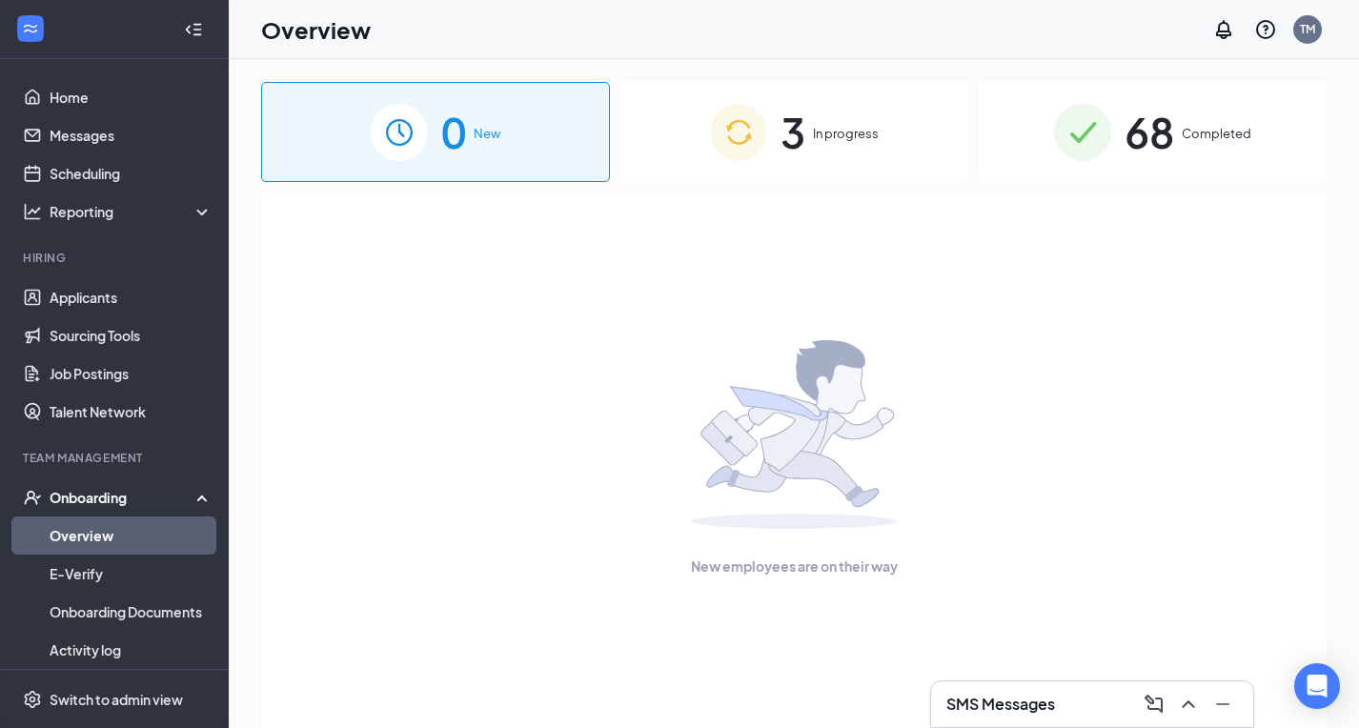
click at [872, 141] on span "In progress" at bounding box center [846, 133] width 66 height 19
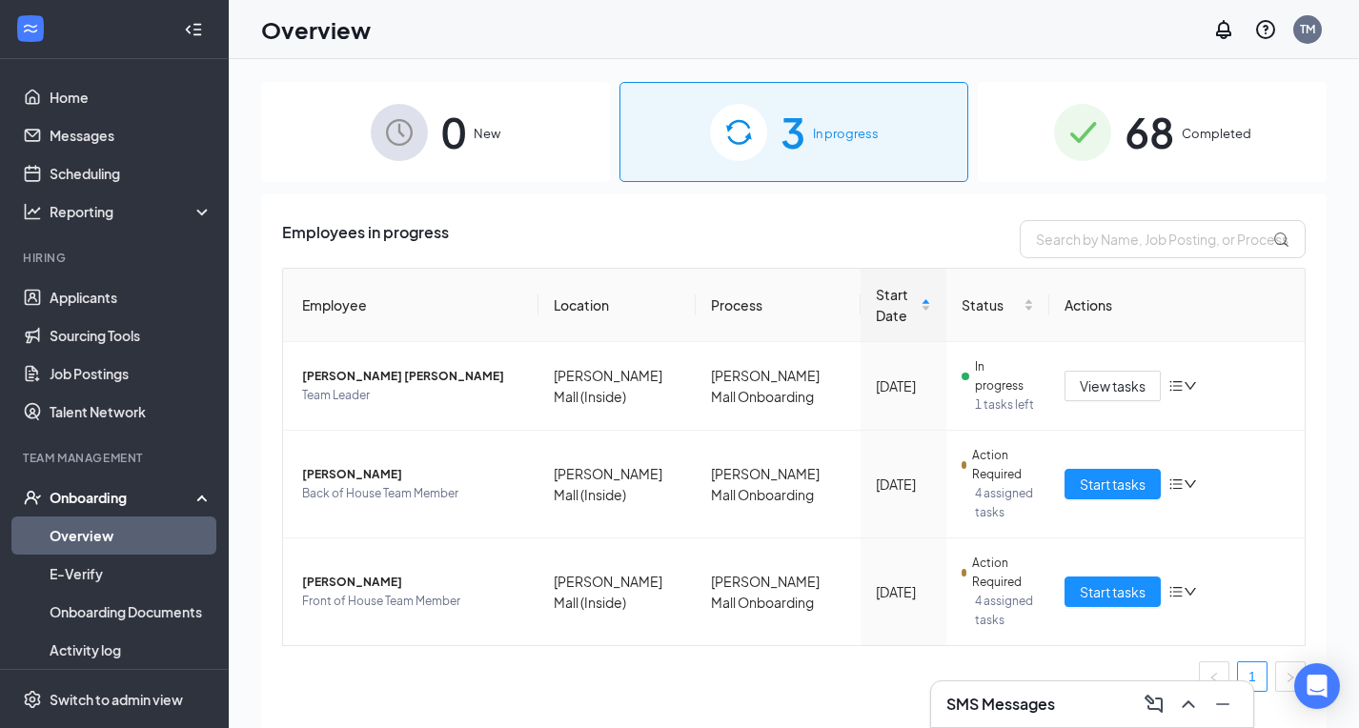
click at [1015, 714] on h3 "SMS Messages" at bounding box center [1000, 704] width 109 height 21
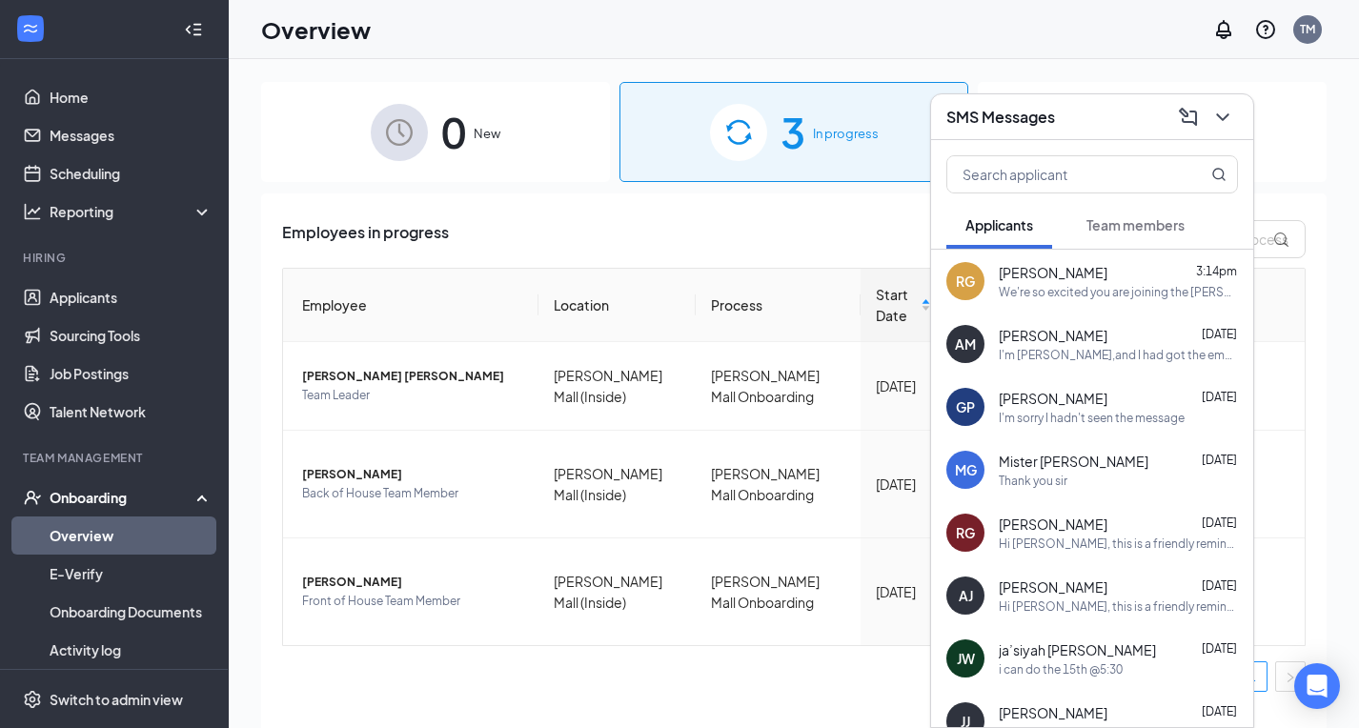
click at [1079, 296] on div "We're so excited you are joining the [PERSON_NAME] Mall (Inside) [DEMOGRAPHIC_D…" at bounding box center [1117, 292] width 239 height 16
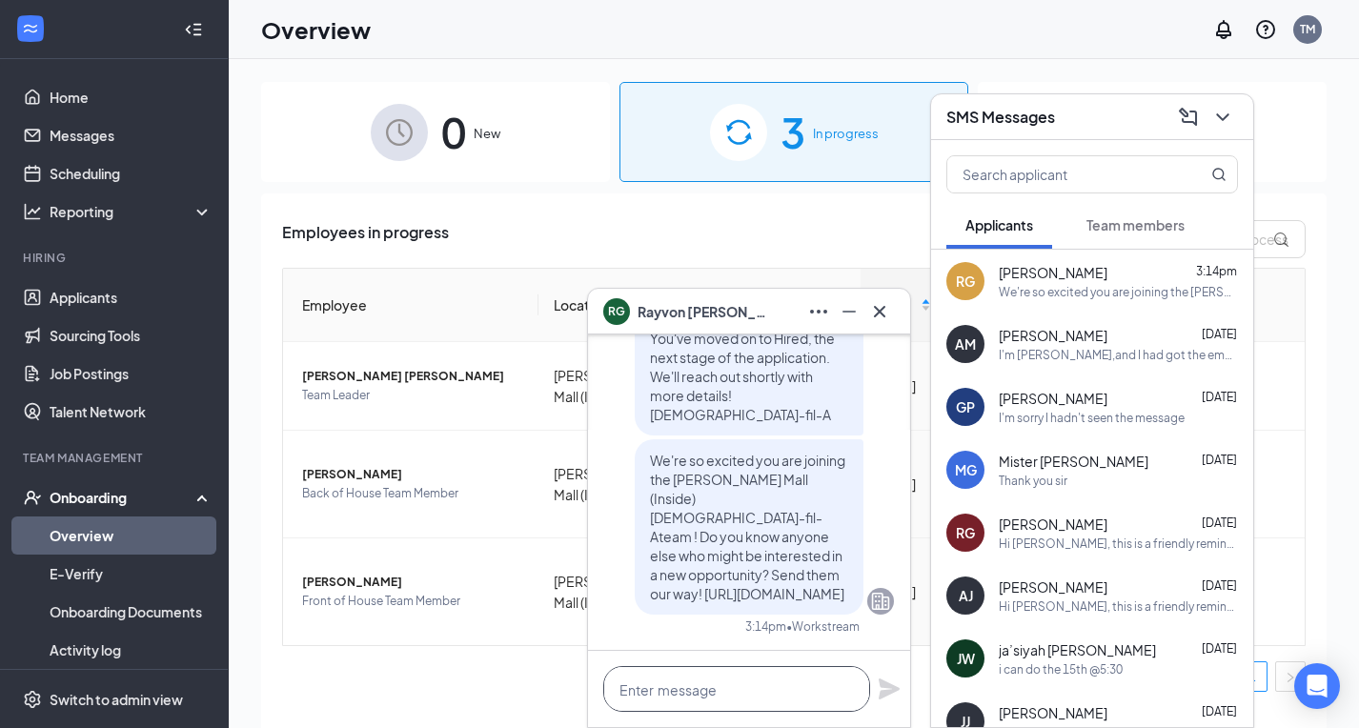
click at [682, 692] on textarea at bounding box center [736, 689] width 267 height 46
paste textarea "Next steps would be to fill out the other onboarding documents I sent over. I w…"
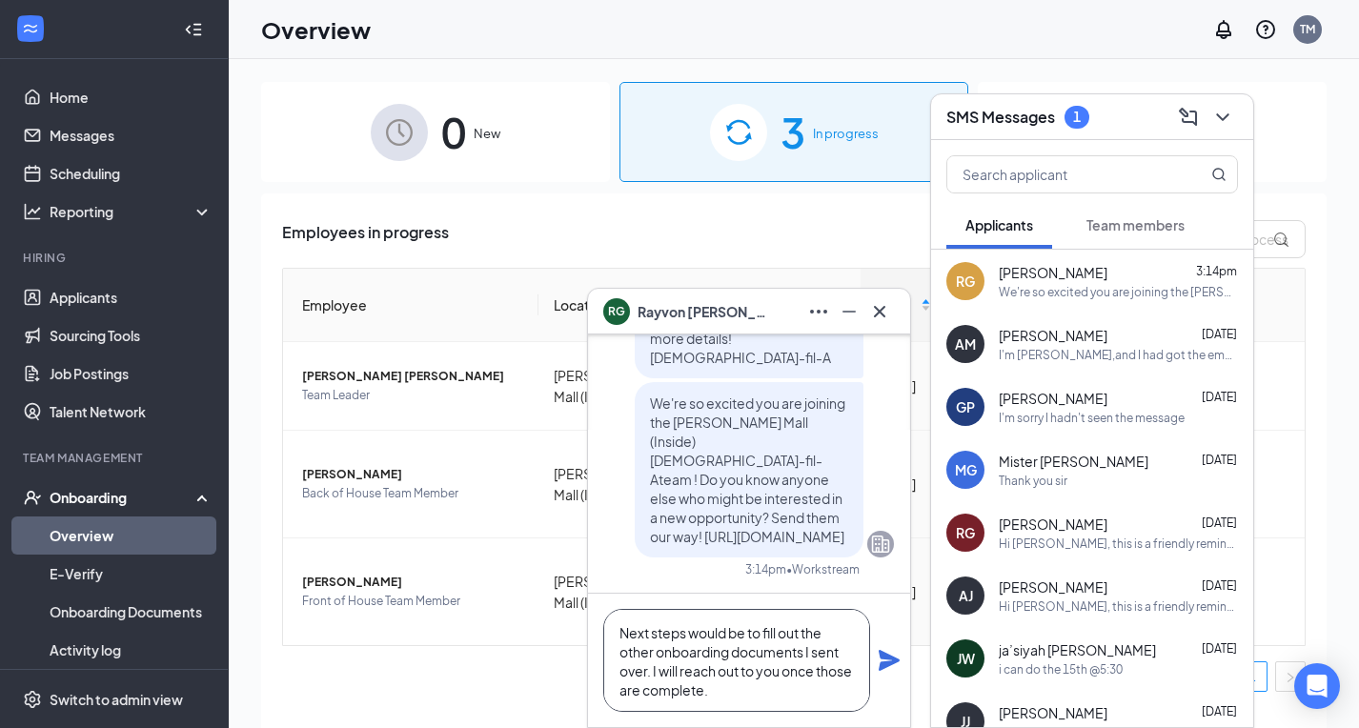
type textarea "Next steps would be to fill out the other onboarding documents I sent over. I w…"
click at [885, 661] on icon "Plane" at bounding box center [888, 660] width 21 height 21
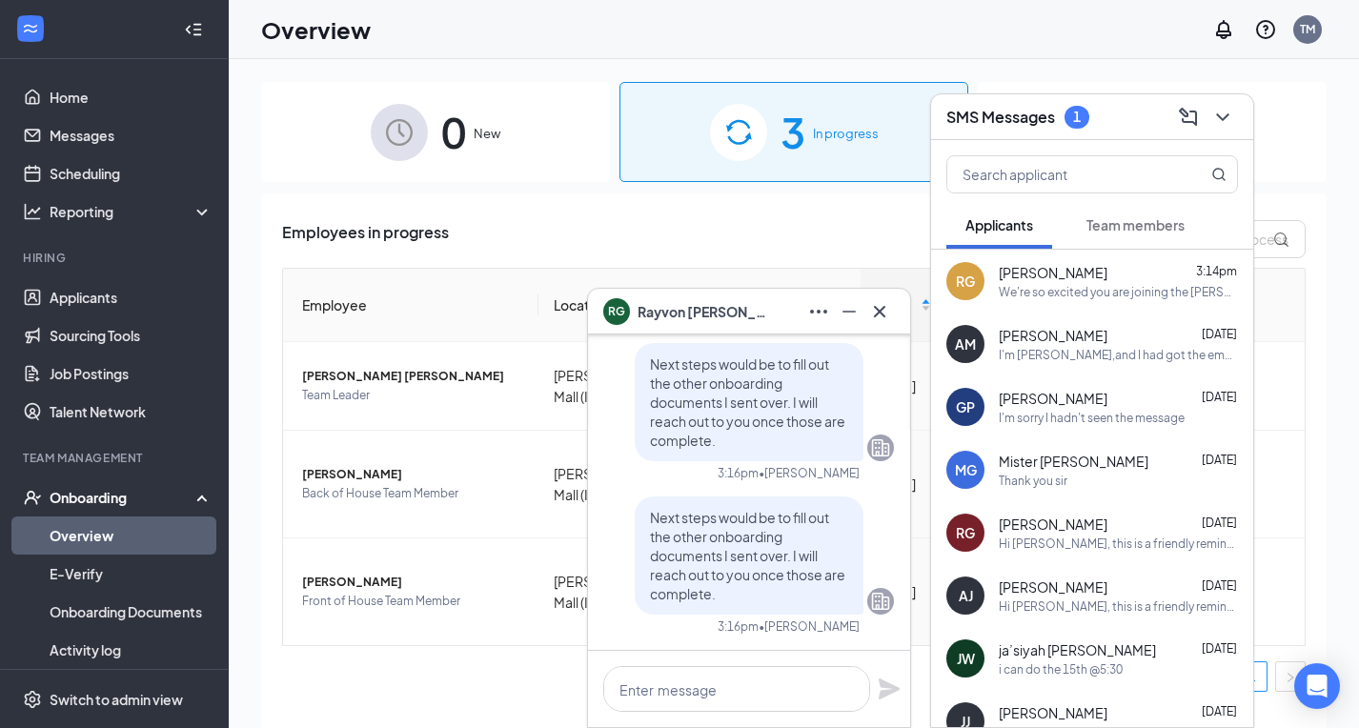
click at [1149, 205] on button "Team members" at bounding box center [1135, 225] width 136 height 48
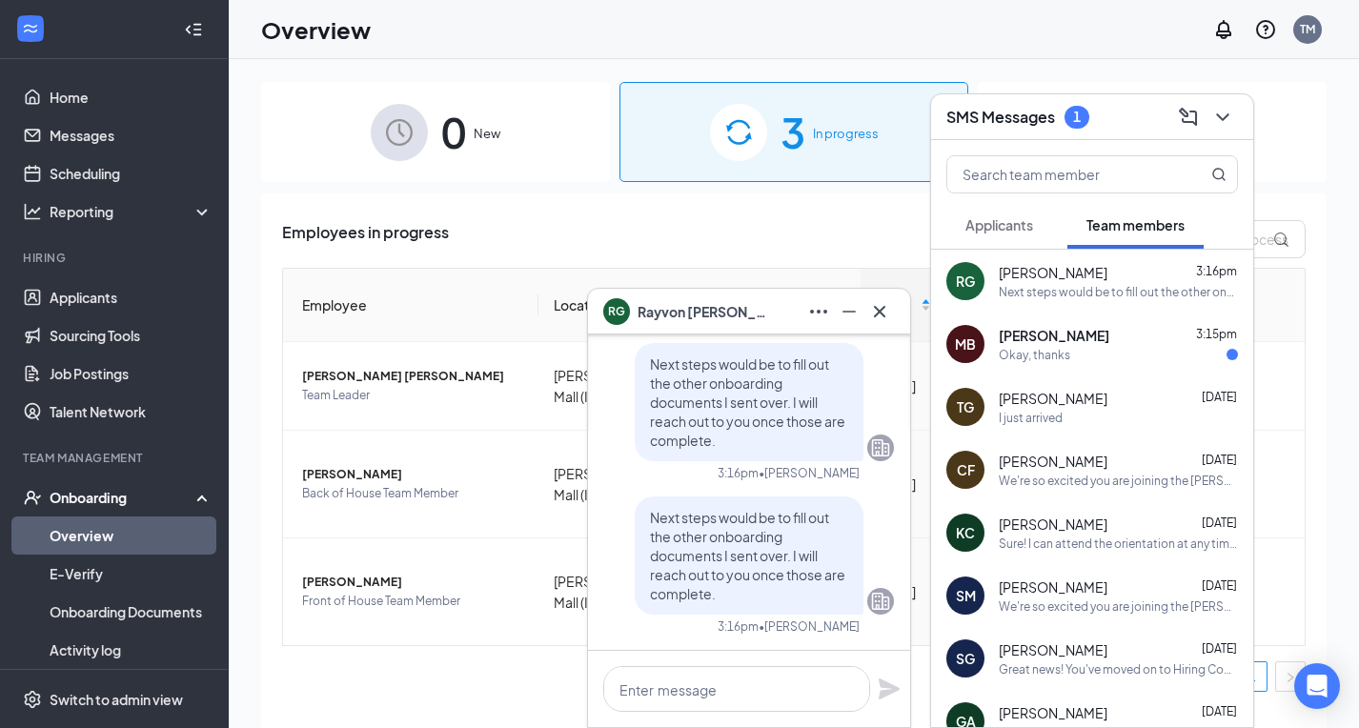
click at [1079, 361] on div "Okay, thanks" at bounding box center [1117, 355] width 239 height 16
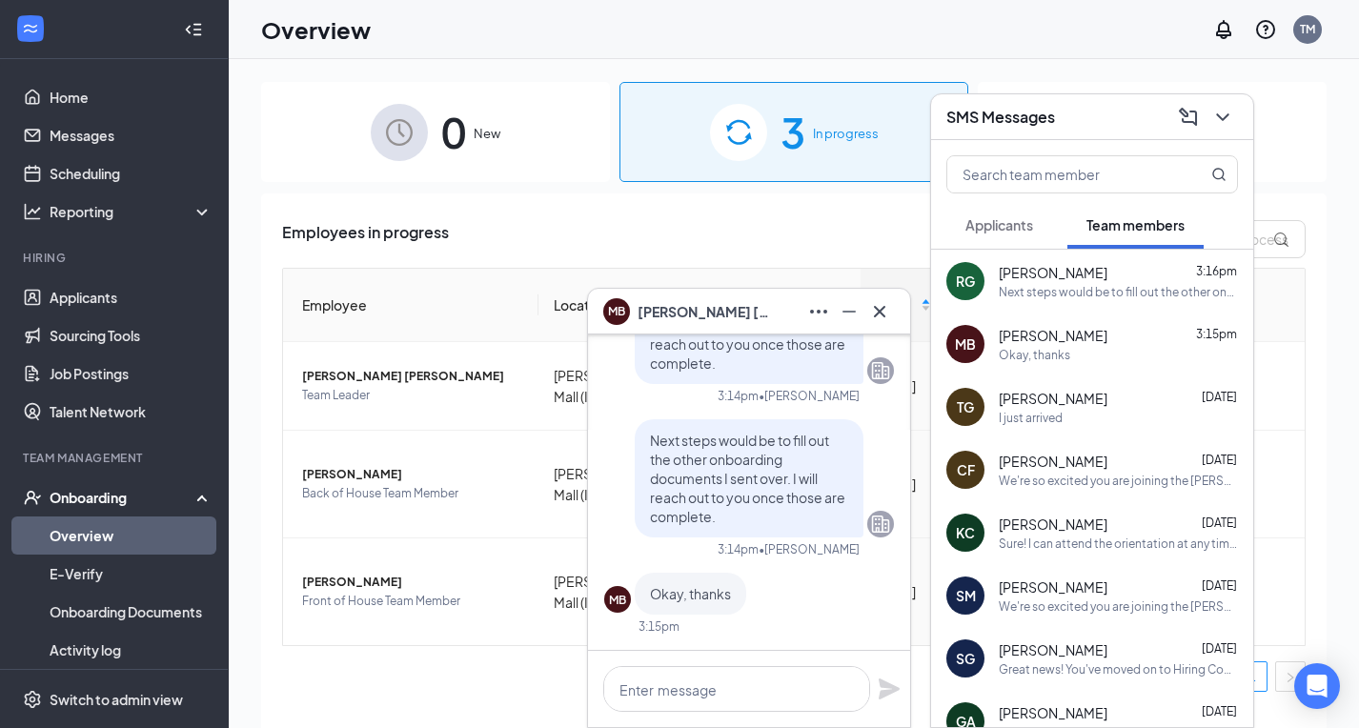
click at [885, 313] on icon "Cross" at bounding box center [879, 311] width 23 height 23
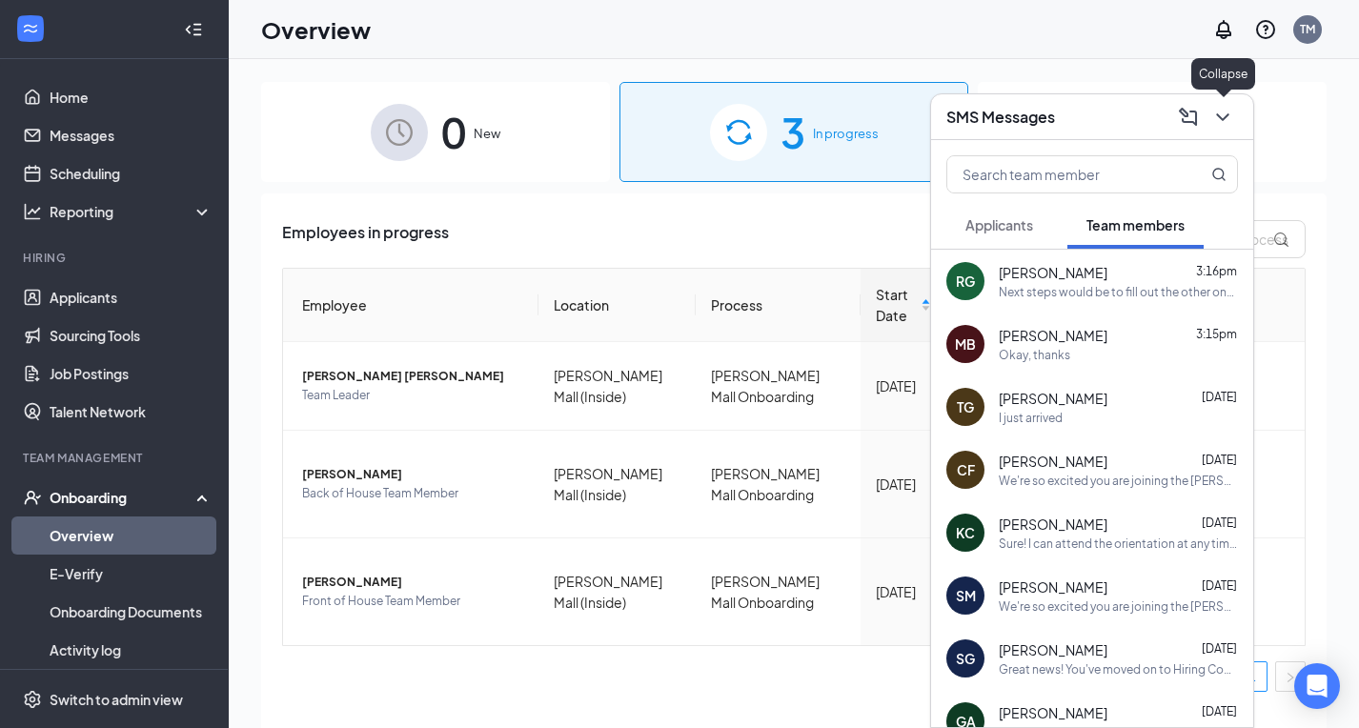
click at [1215, 122] on icon "ChevronDown" at bounding box center [1222, 117] width 23 height 23
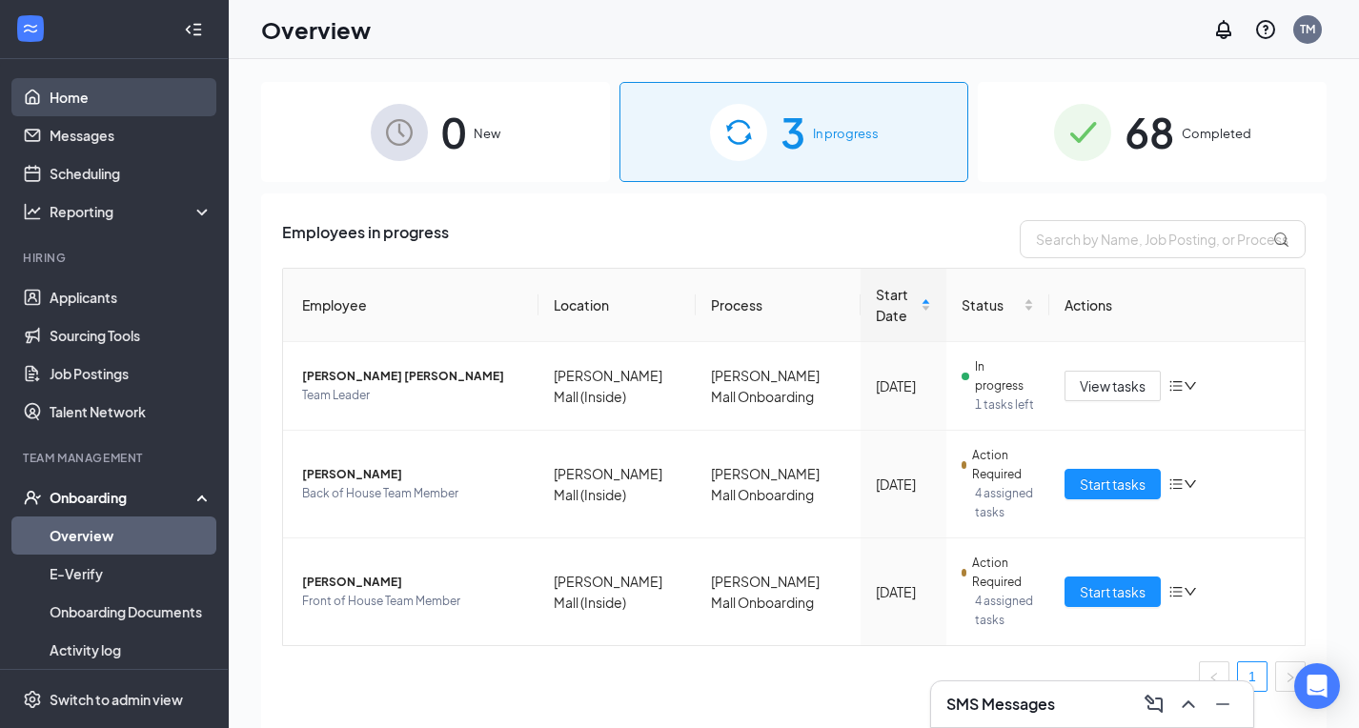
click at [69, 108] on link "Home" at bounding box center [131, 97] width 163 height 38
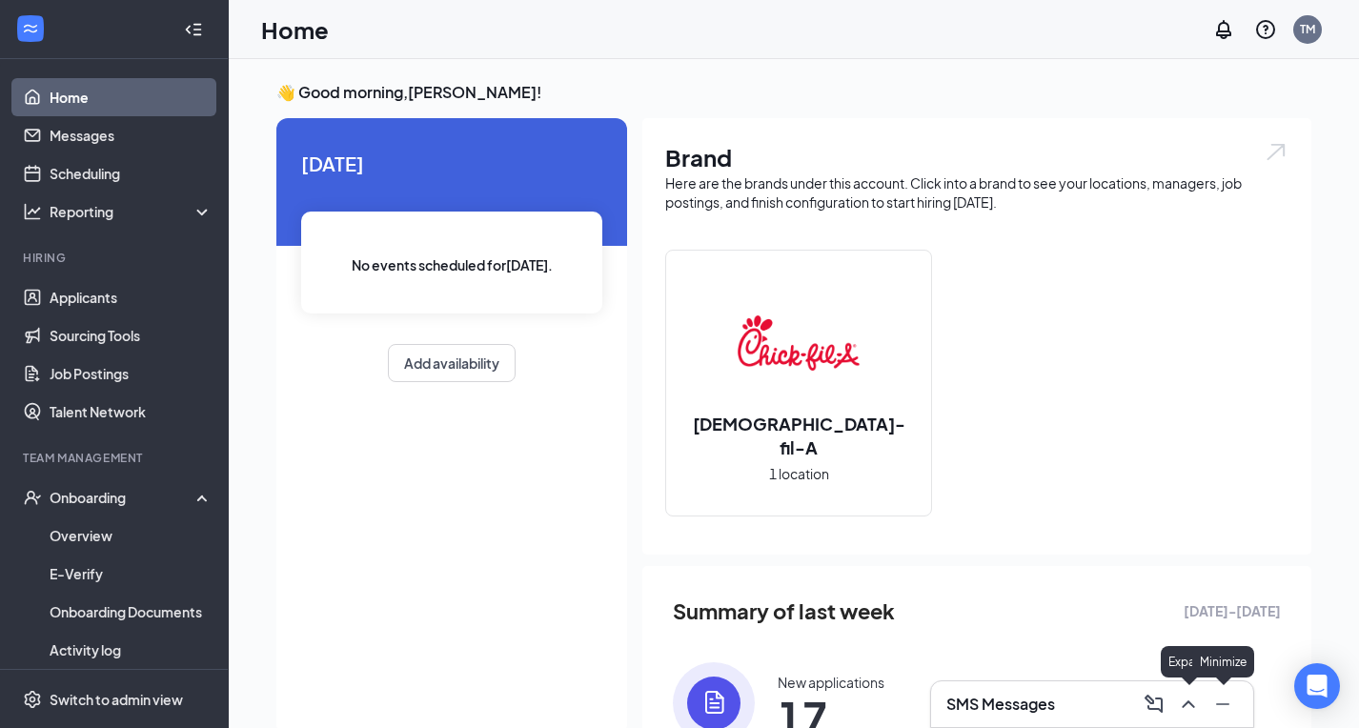
click at [1183, 707] on icon "ChevronUp" at bounding box center [1187, 704] width 12 height 8
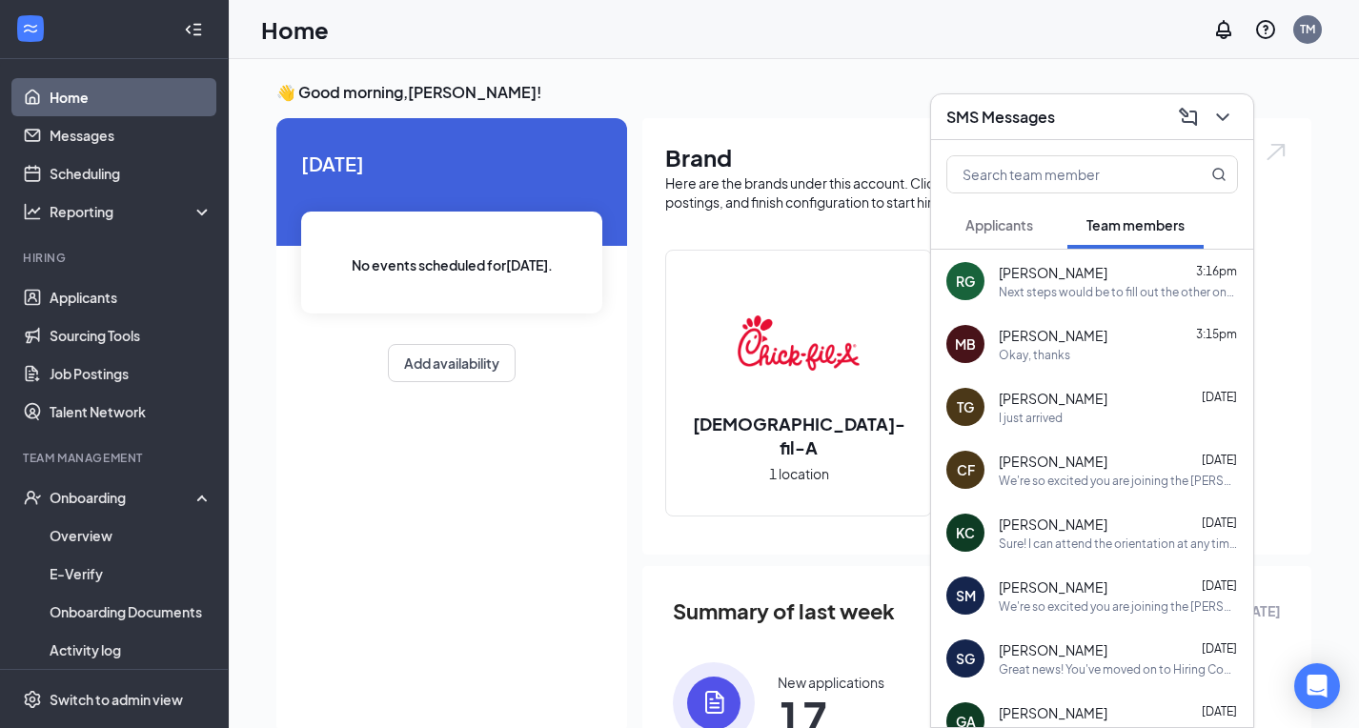
click at [1010, 224] on span "Applicants" at bounding box center [999, 224] width 68 height 17
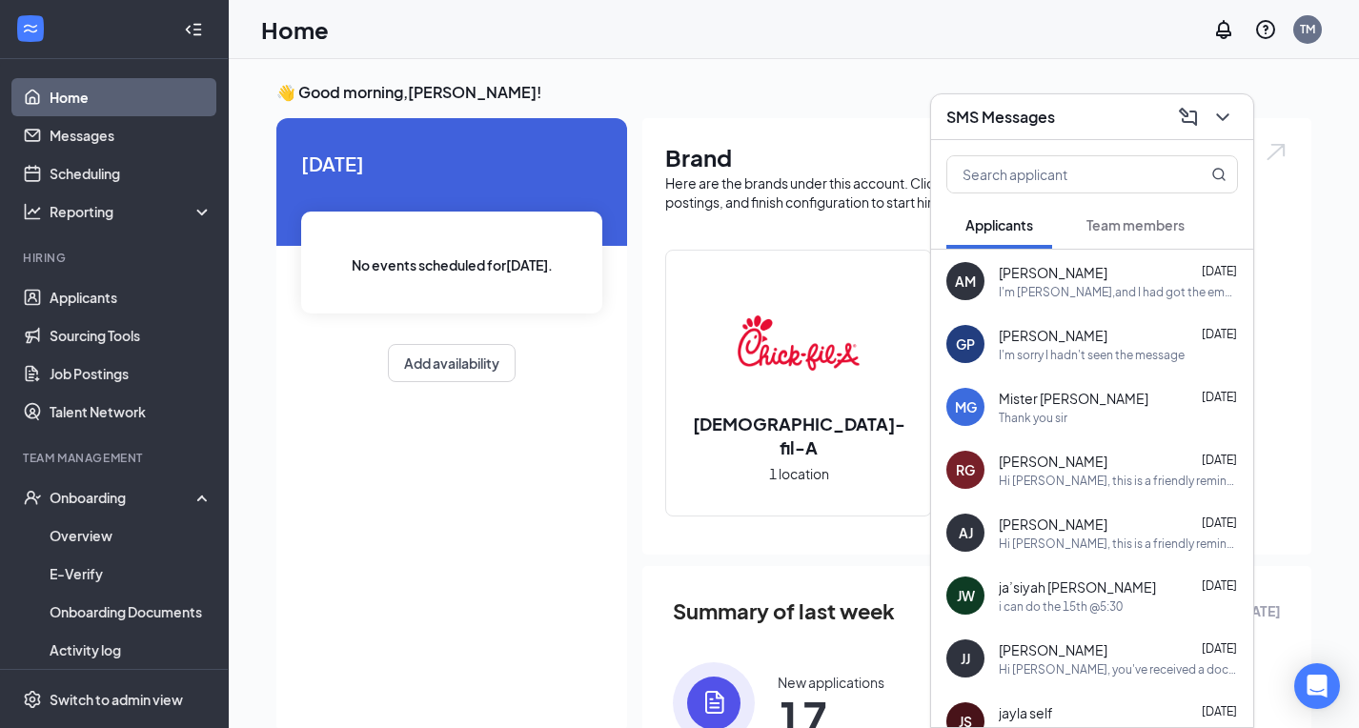
click at [1034, 345] on div "Guadalupe Pluma Sep 13 I'm sorry I hadn't seen the message" at bounding box center [1117, 344] width 239 height 37
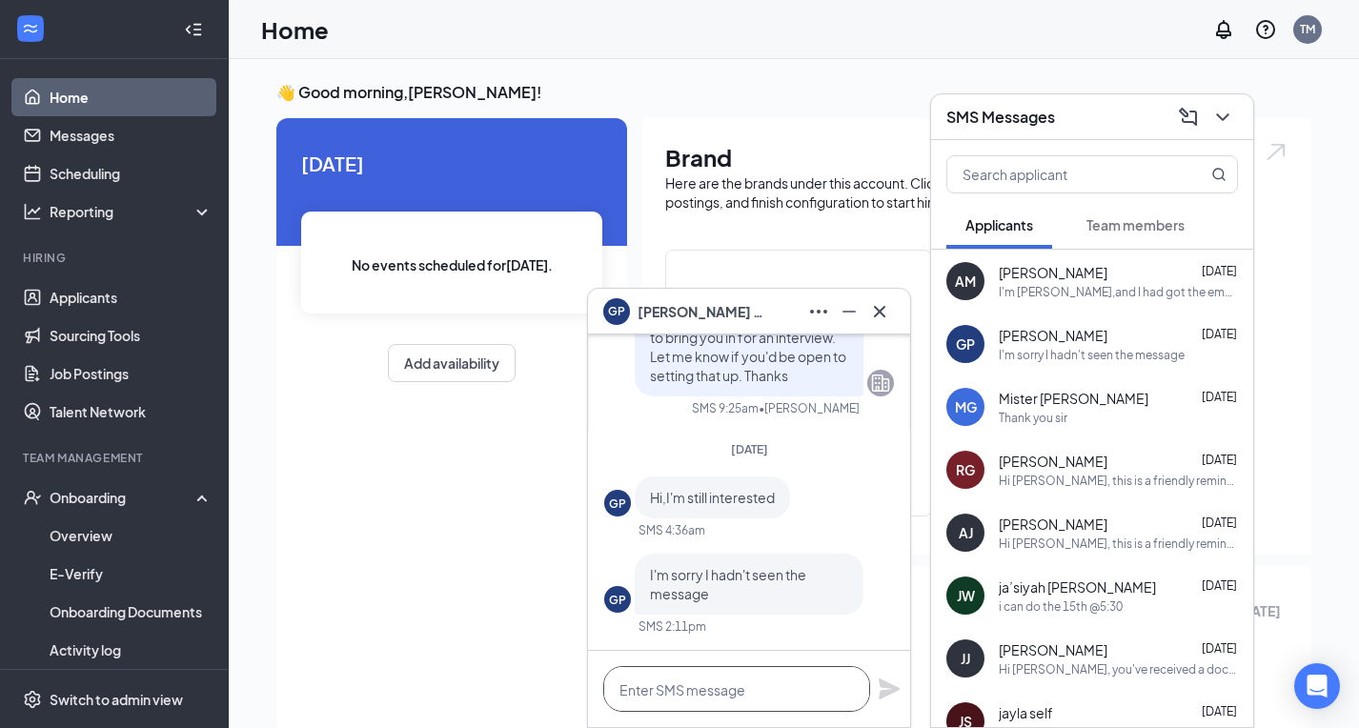
click at [714, 688] on textarea at bounding box center [736, 689] width 267 height 46
type textarea "N"
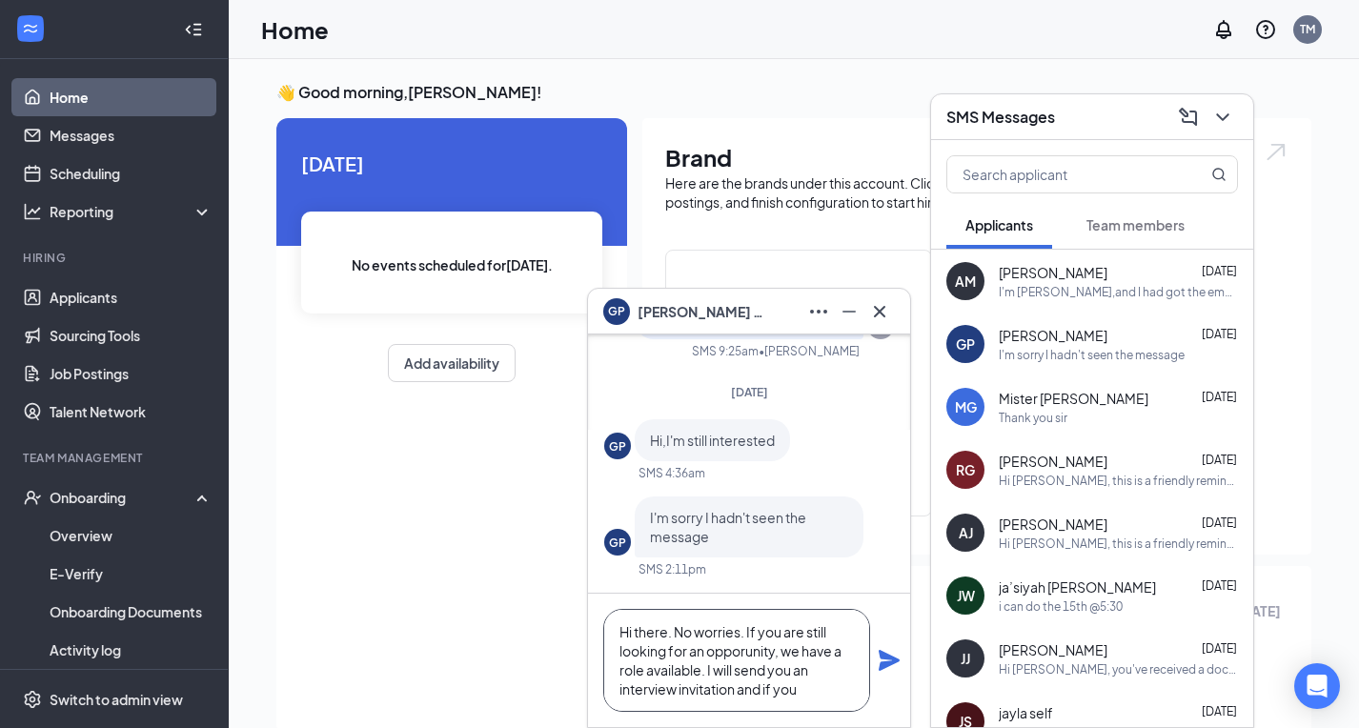
drag, startPoint x: 706, startPoint y: 667, endPoint x: 747, endPoint y: 634, distance: 52.8
click at [747, 634] on textarea "Hi there. No worries. If you are still looking for an opporunity, we have a rol…" at bounding box center [736, 660] width 267 height 103
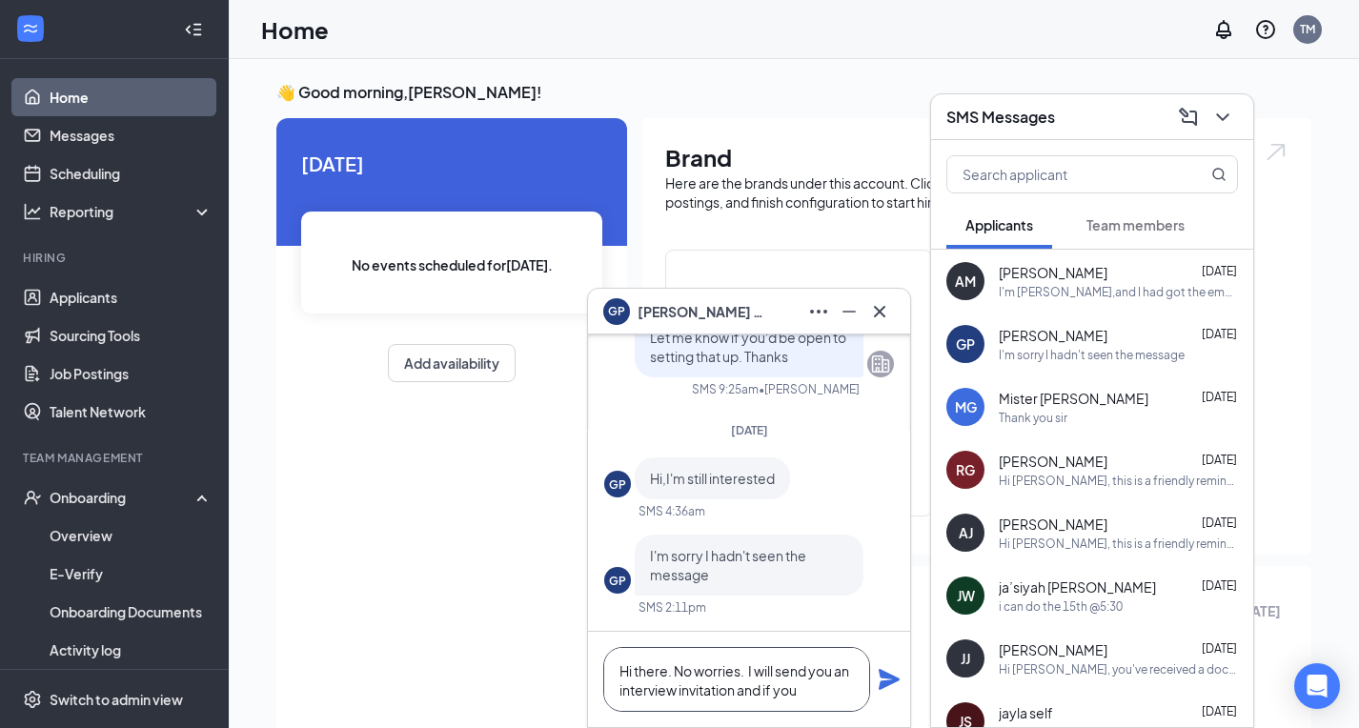
click at [828, 686] on textarea "Hi there. No worries. I will send you an interview invitation and if you" at bounding box center [736, 679] width 267 height 65
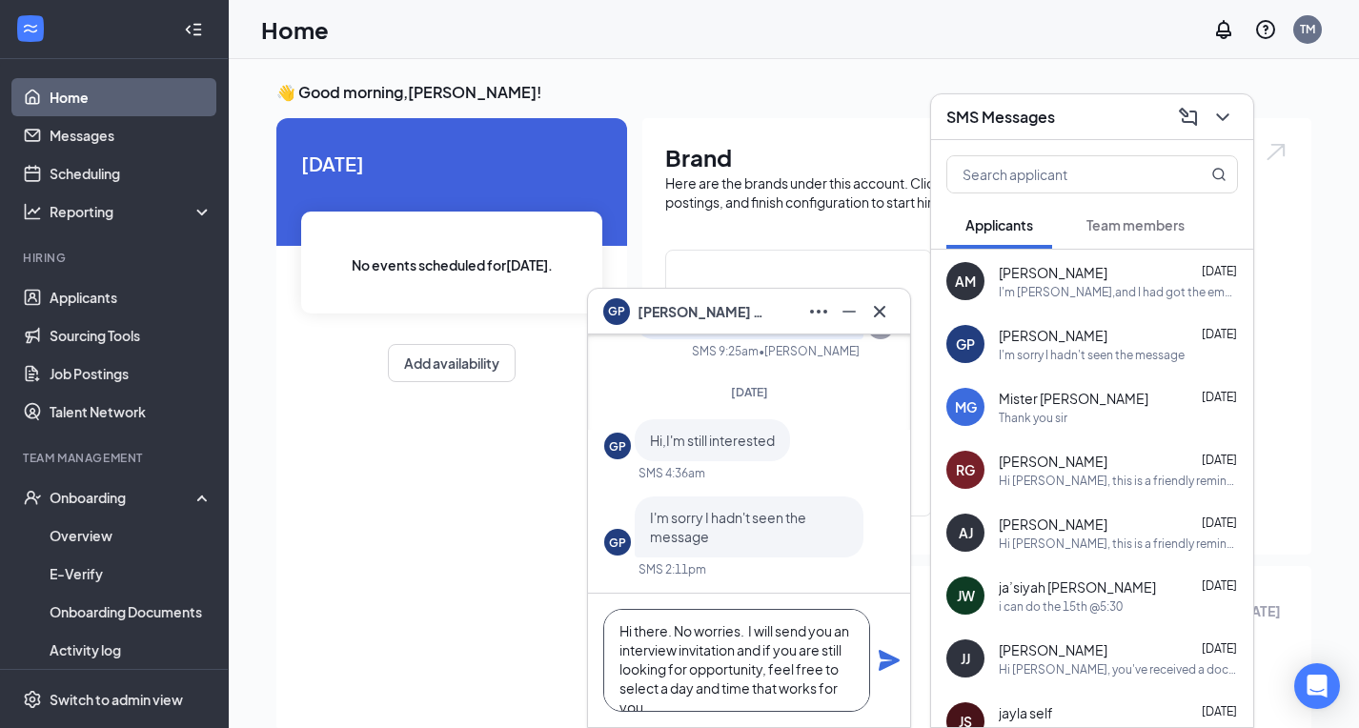
scroll to position [19, 0]
type textarea "Hi there. No worries. I will send you an interview invitation and if you are st…"
click at [885, 659] on icon "Plane" at bounding box center [888, 660] width 23 height 23
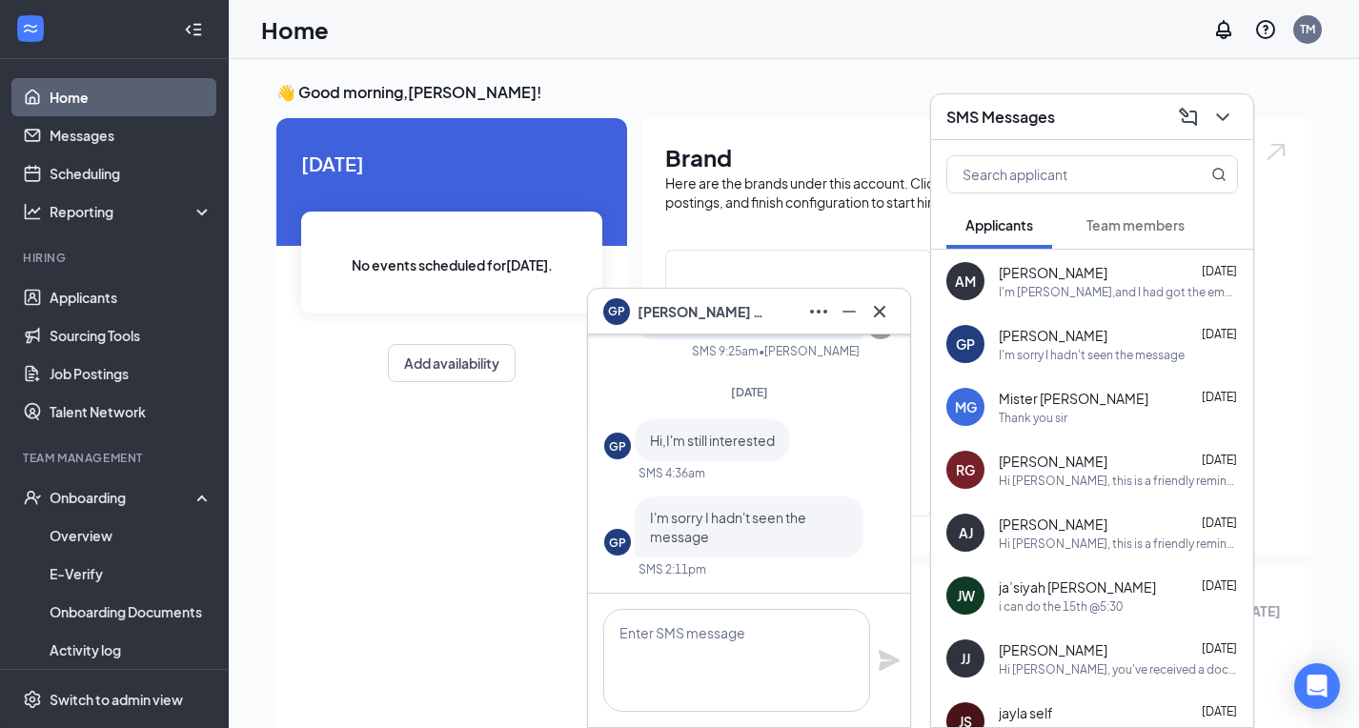
scroll to position [0, 0]
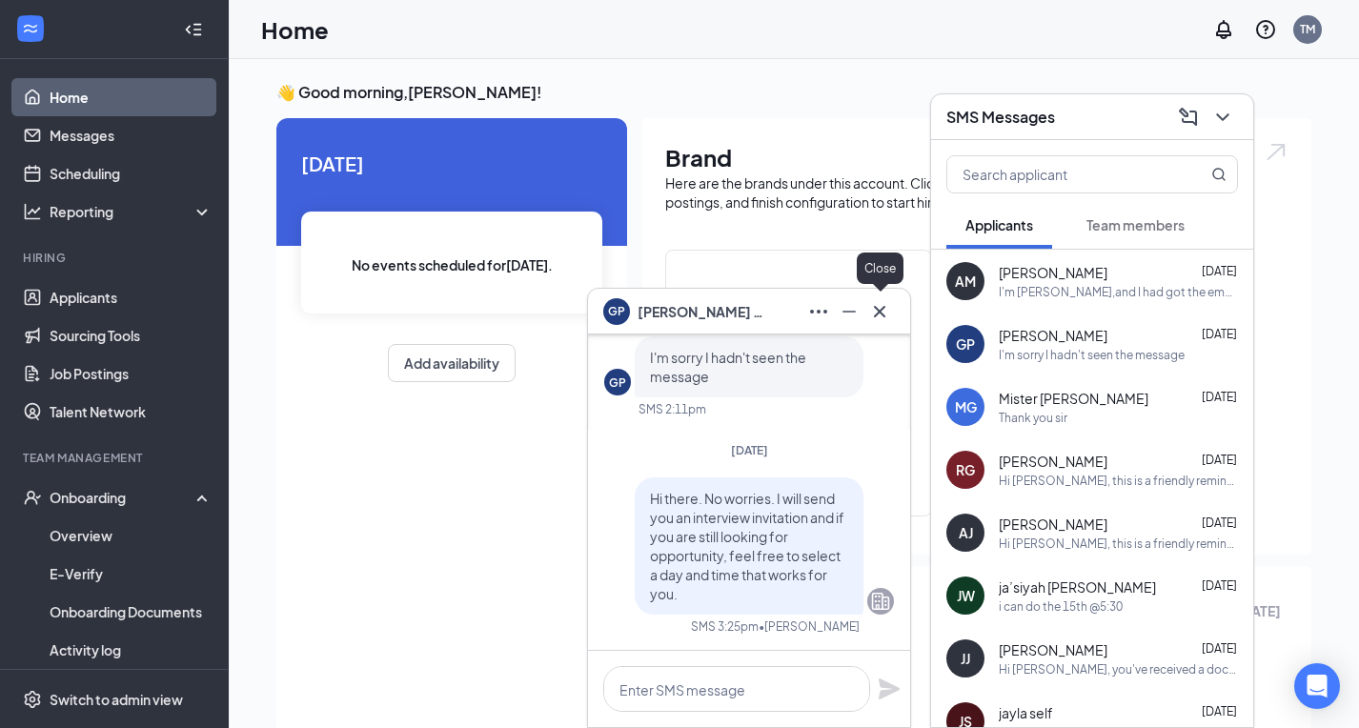
click at [882, 310] on icon "Cross" at bounding box center [879, 311] width 23 height 23
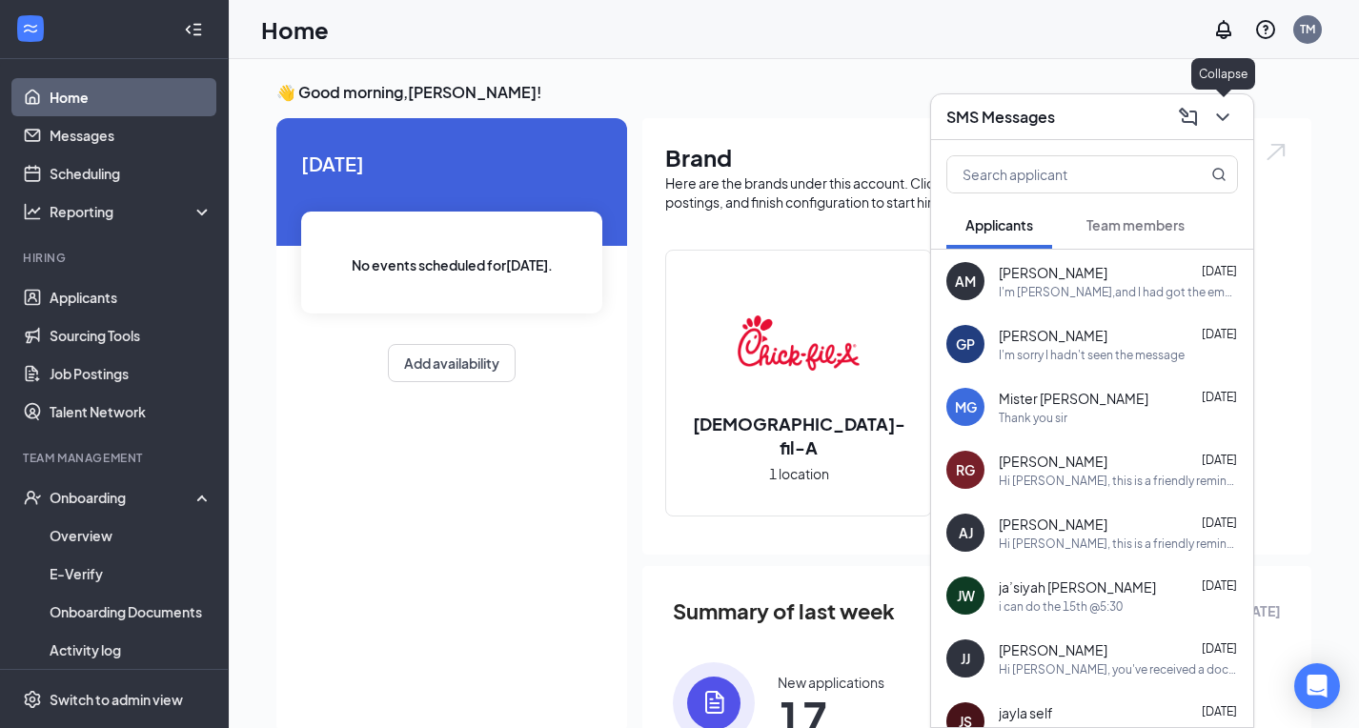
click at [1226, 119] on icon "ChevronDown" at bounding box center [1222, 117] width 23 height 23
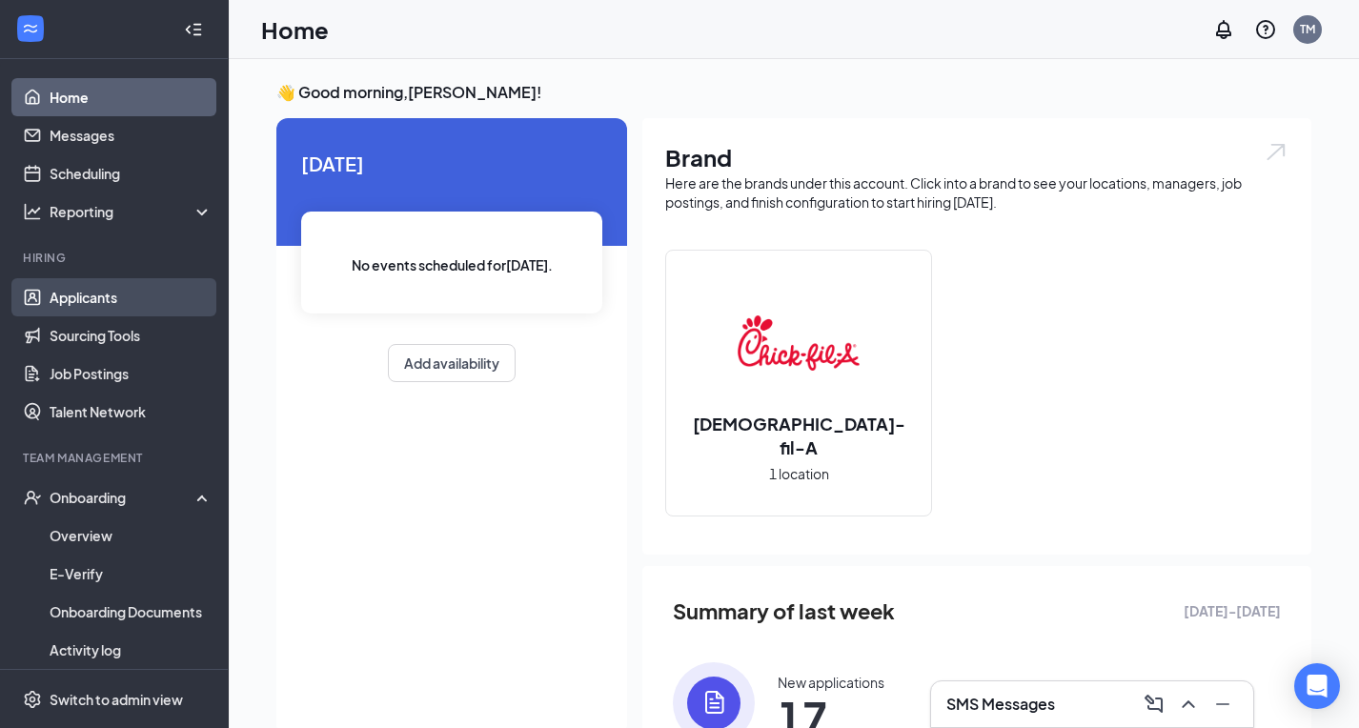
click at [90, 307] on link "Applicants" at bounding box center [131, 297] width 163 height 38
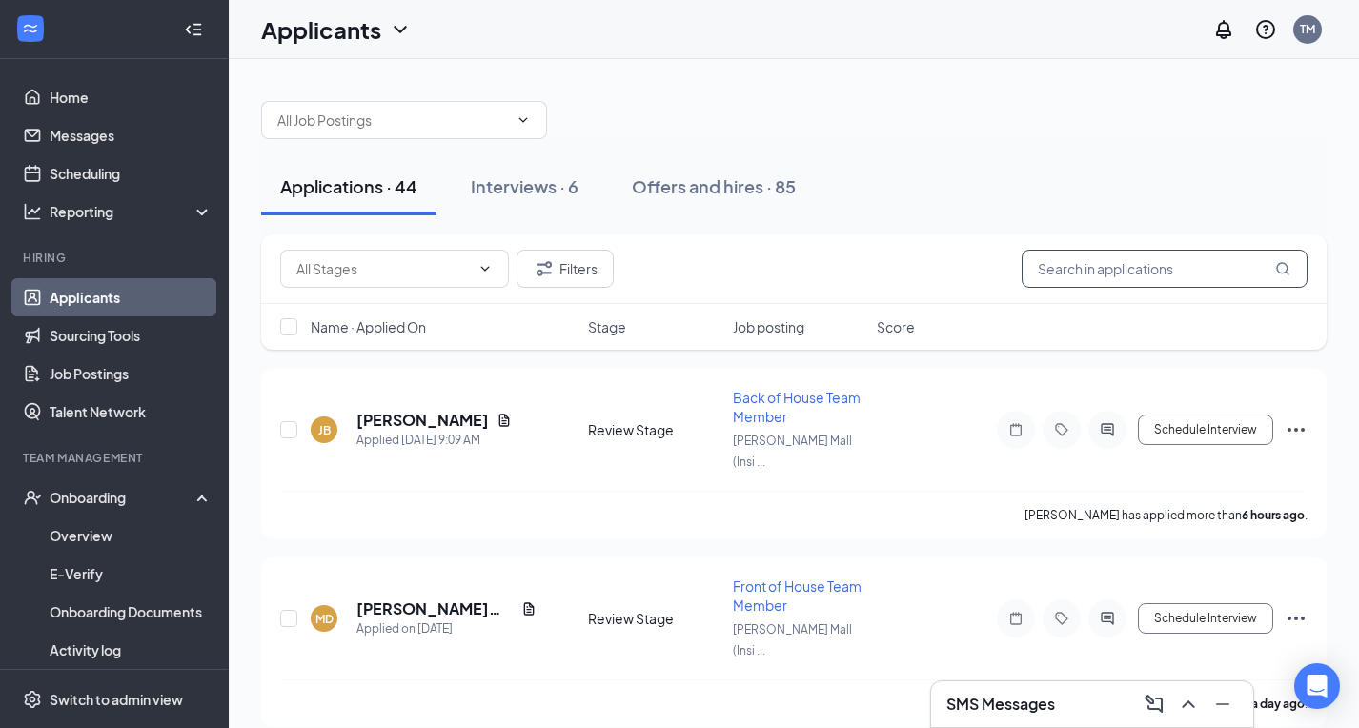
click at [1100, 262] on input "text" at bounding box center [1164, 269] width 286 height 38
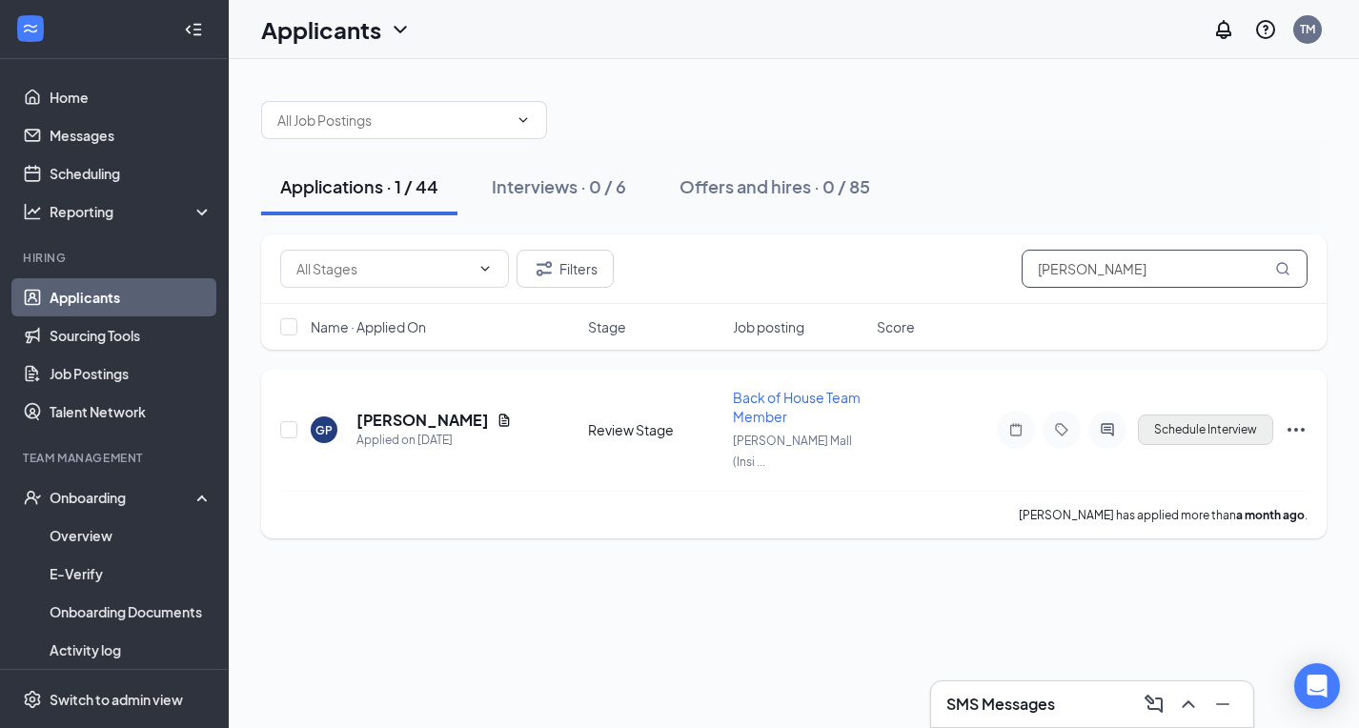
type input "guadalupe"
click at [1224, 417] on button "Schedule Interview" at bounding box center [1205, 429] width 135 height 30
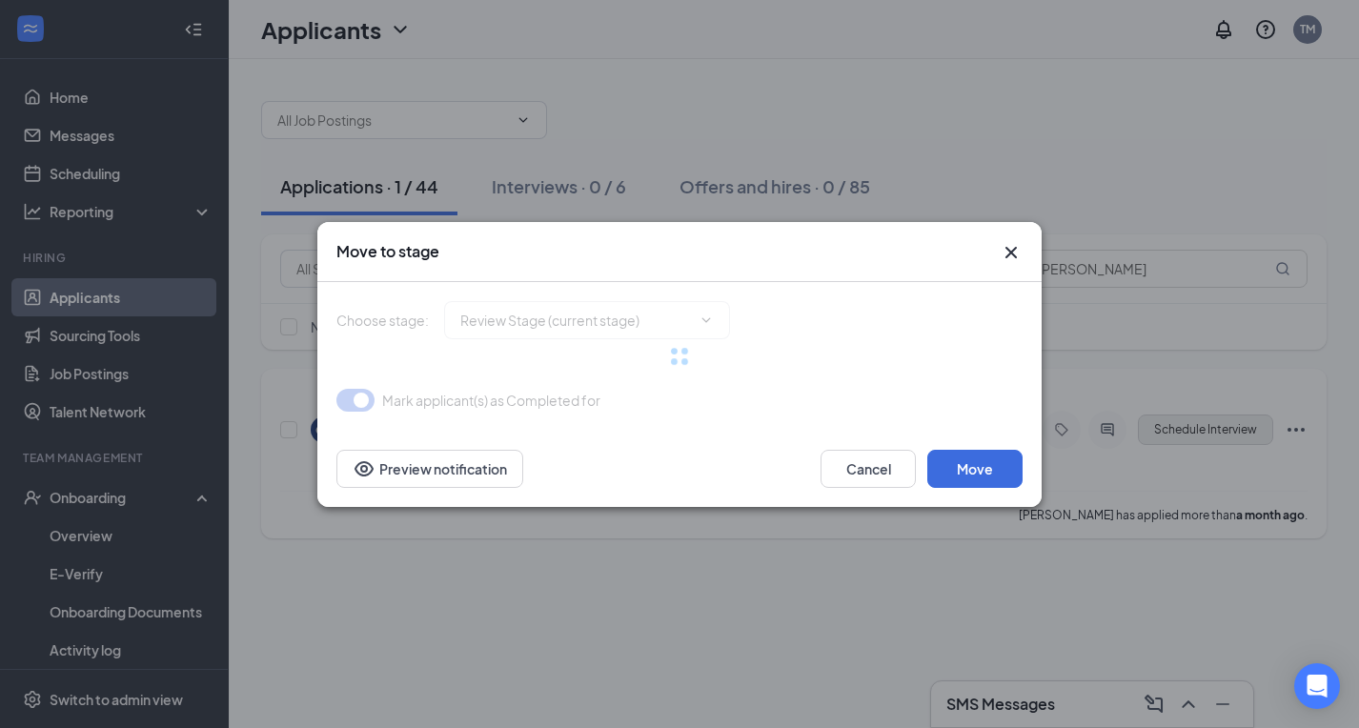
type input "Onsite Interview (next stage)"
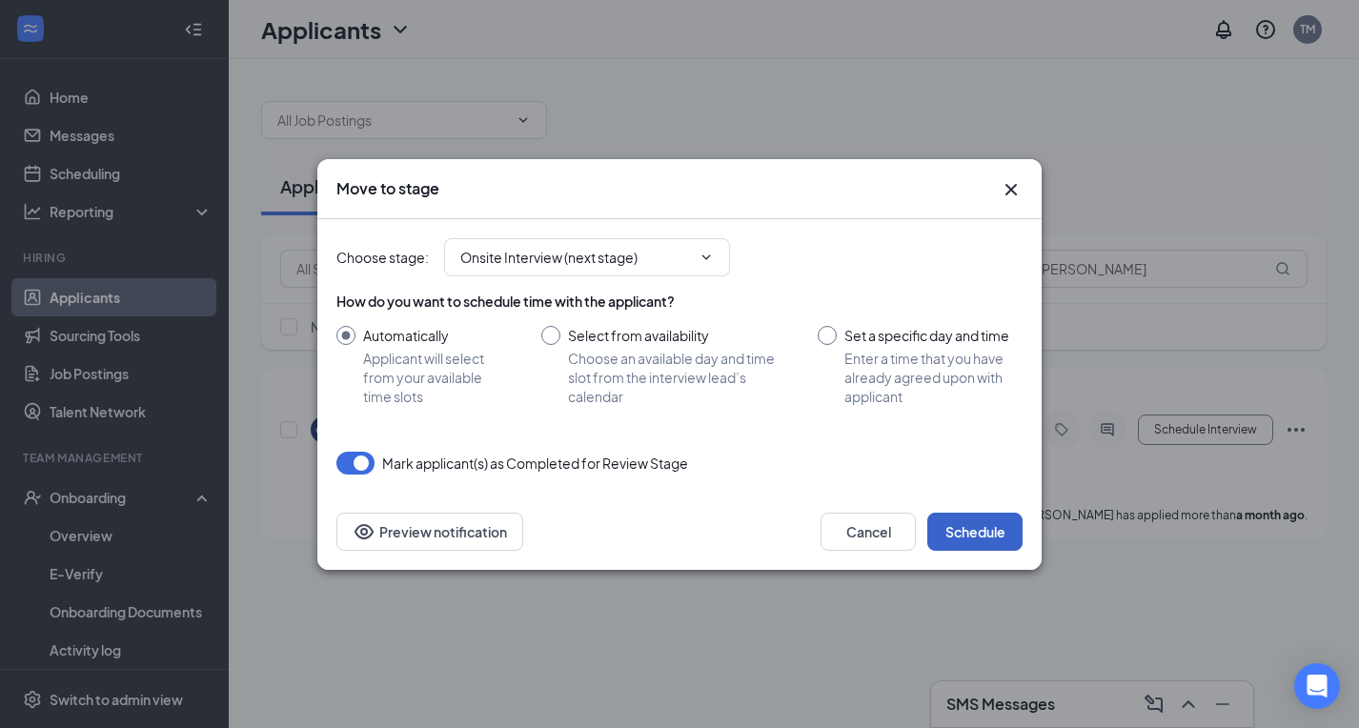
click at [961, 531] on button "Schedule" at bounding box center [974, 532] width 95 height 38
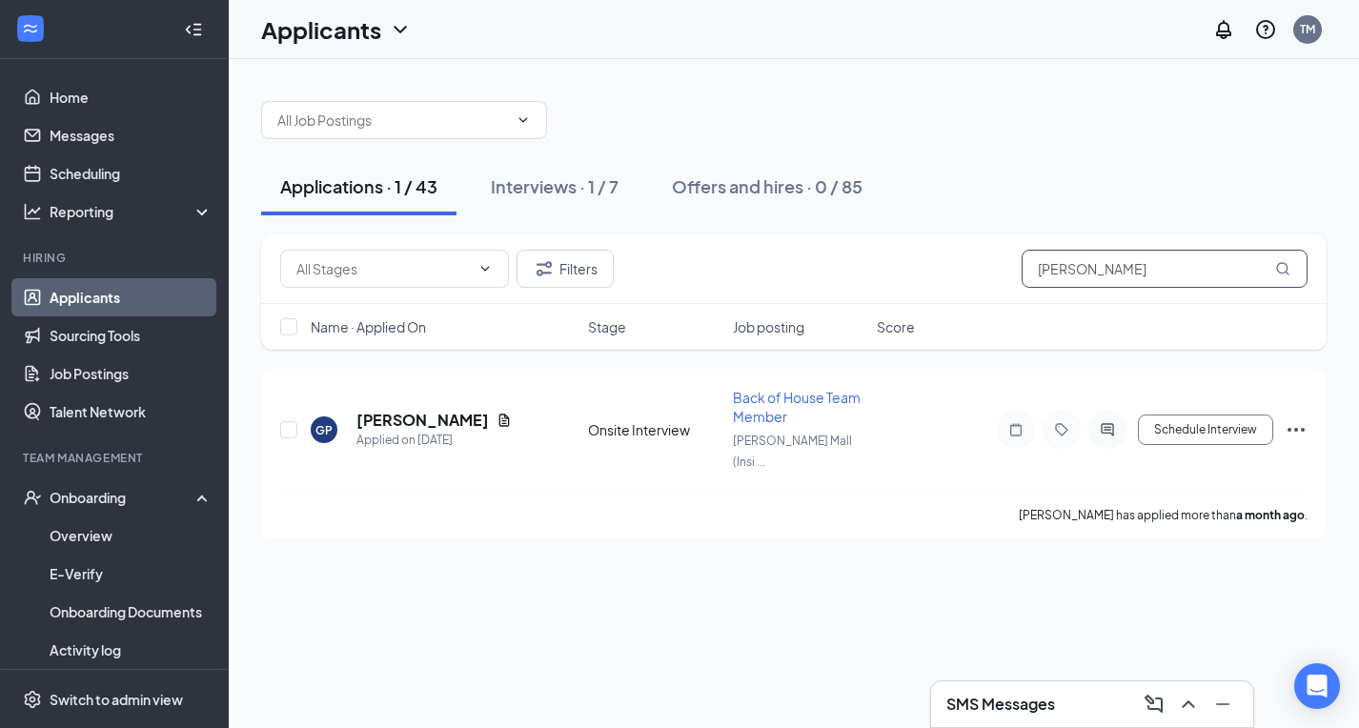
click at [1093, 273] on input "guadalupe" at bounding box center [1164, 269] width 286 height 38
type input "\"
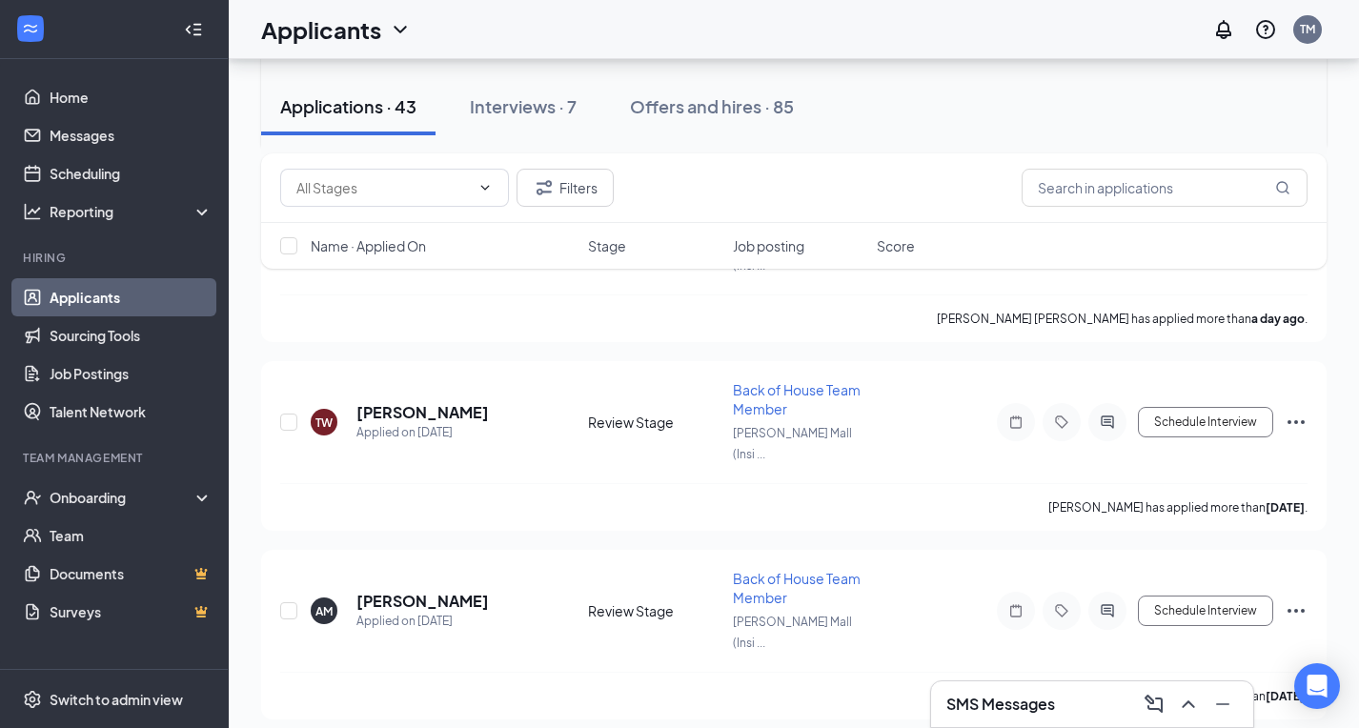
scroll to position [448, 0]
